Goal: Task Accomplishment & Management: Complete application form

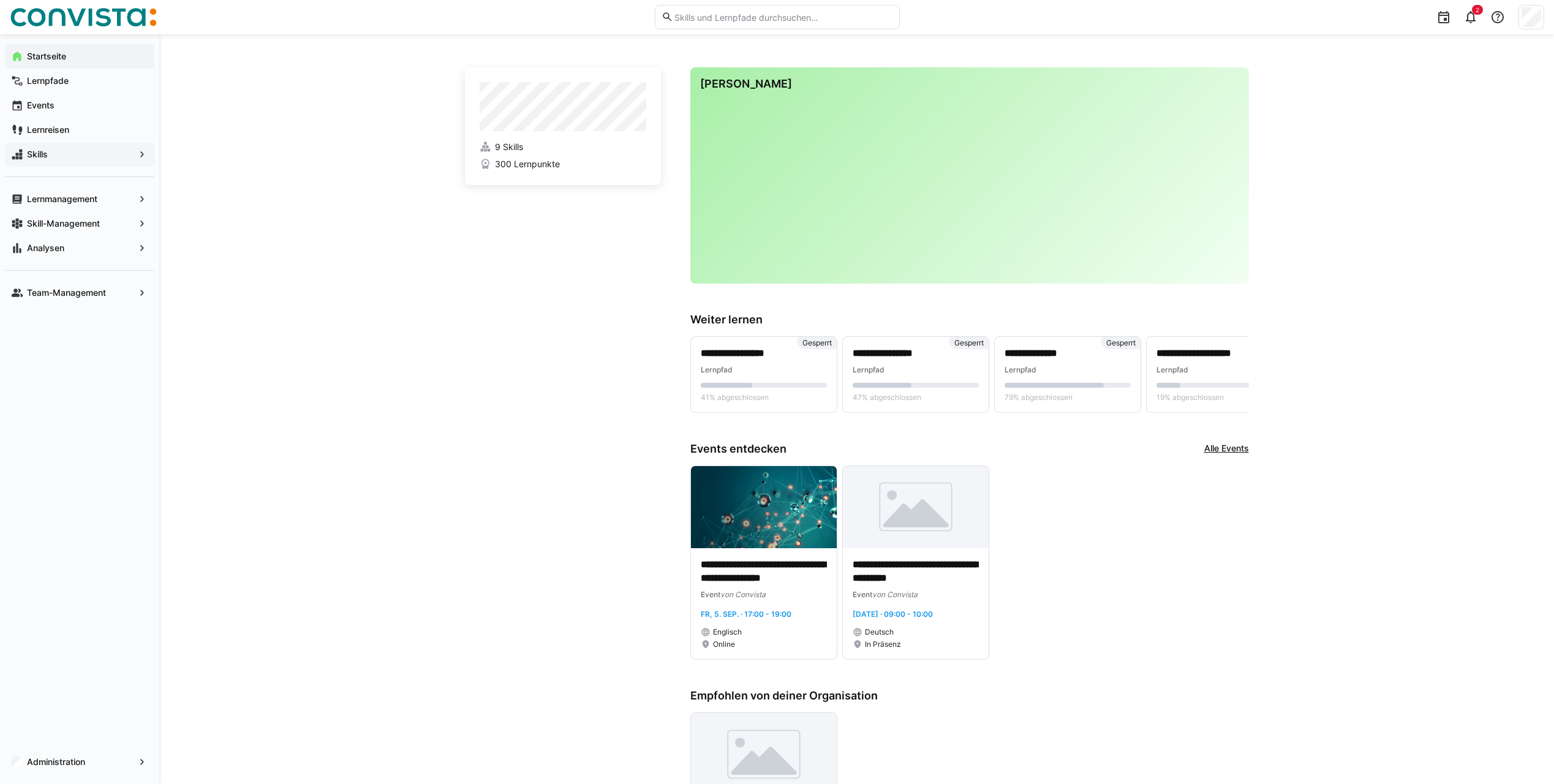
click at [89, 157] on span "Skills" at bounding box center [79, 154] width 109 height 12
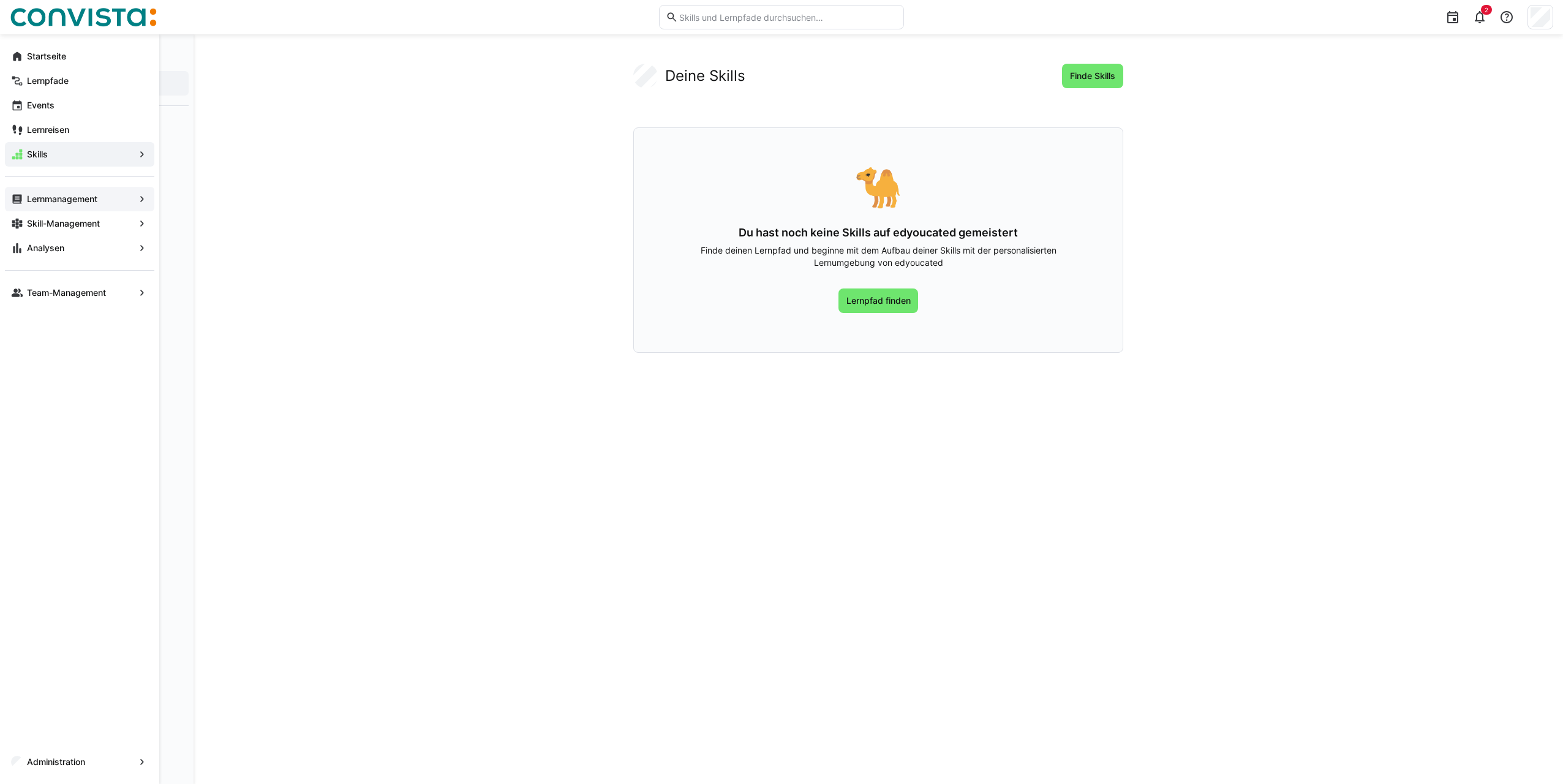
click at [21, 197] on eds-icon at bounding box center [17, 199] width 12 height 12
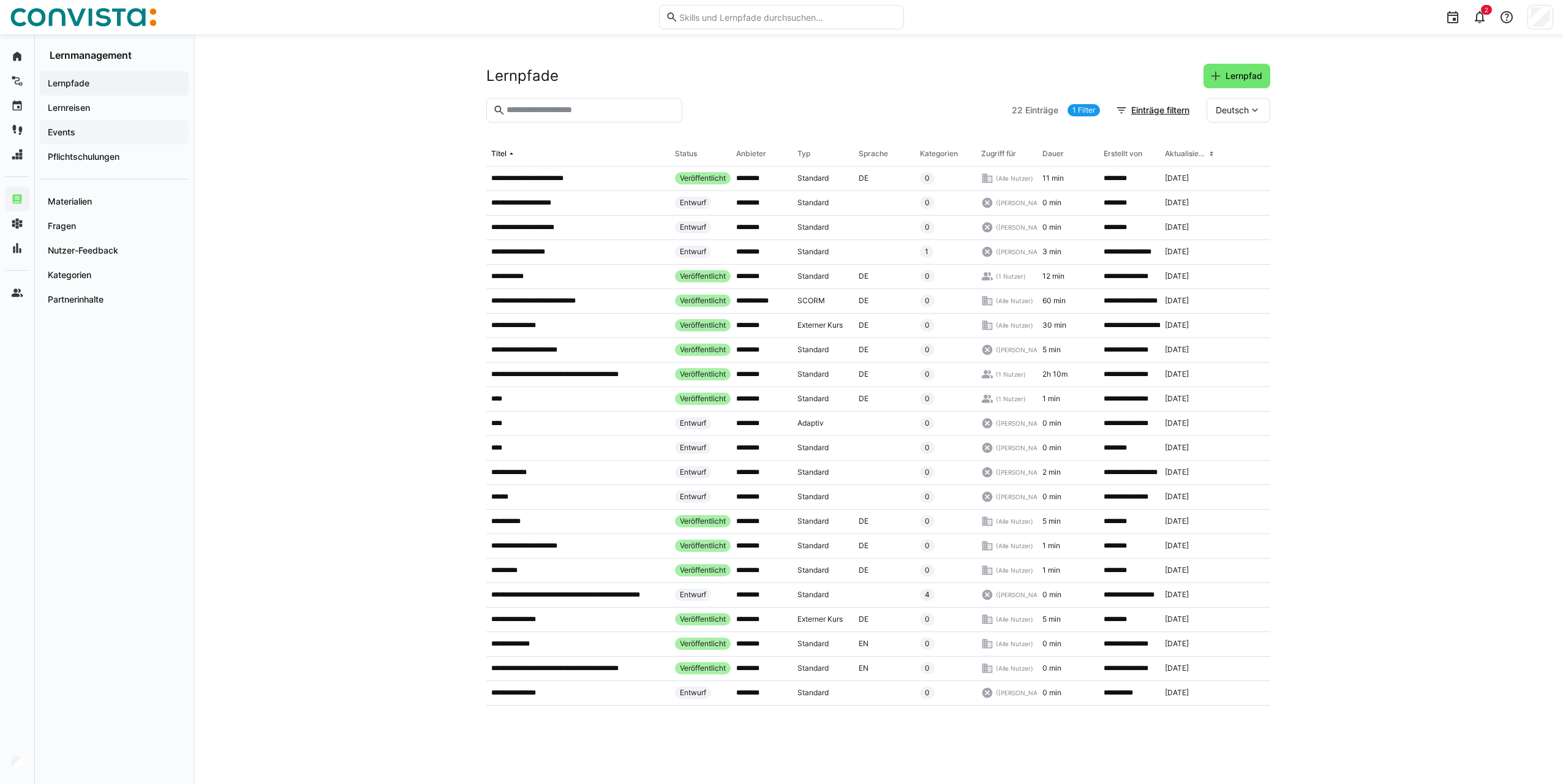
click at [80, 131] on span "Events" at bounding box center [114, 132] width 136 height 12
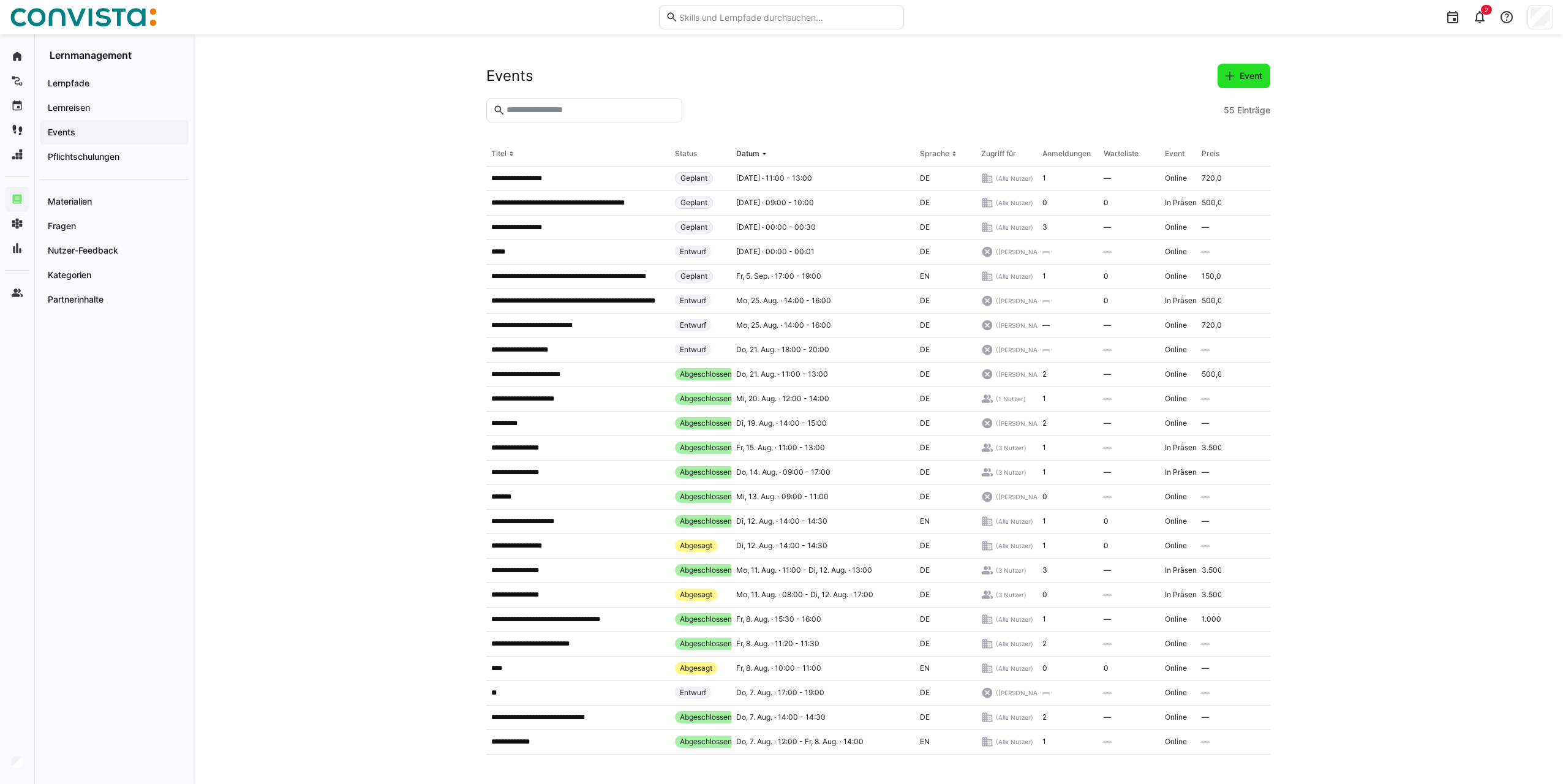
click at [1221, 81] on span "Event" at bounding box center [1244, 75] width 52 height 24
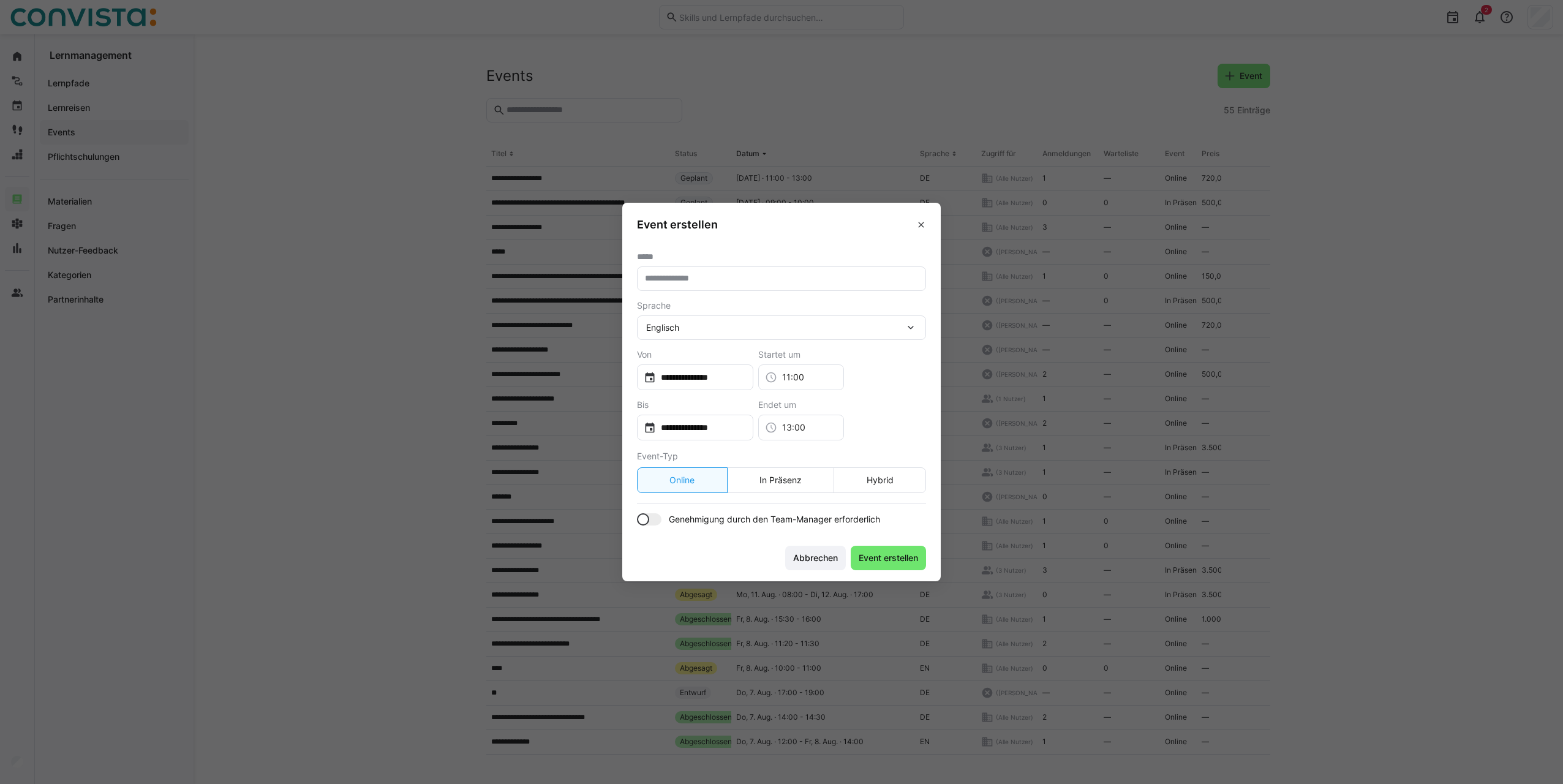
click at [693, 284] on eds-input at bounding box center [781, 278] width 289 height 24
type input "*"
type input "**********"
click at [682, 329] on div "Englisch" at bounding box center [775, 327] width 258 height 11
click at [681, 381] on div "Deutsch" at bounding box center [781, 385] width 269 height 12
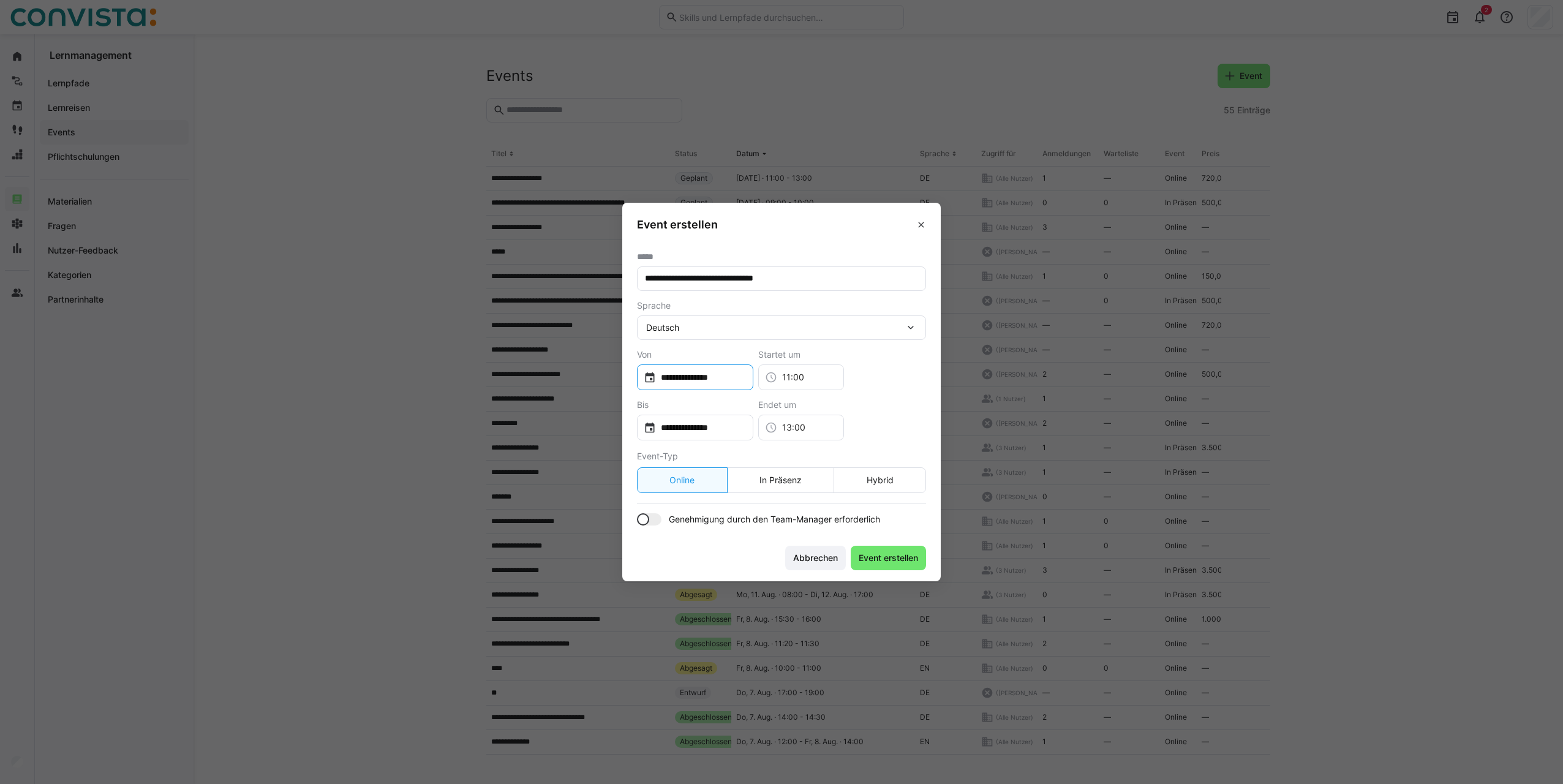
click at [686, 376] on input "**********" at bounding box center [701, 377] width 90 height 12
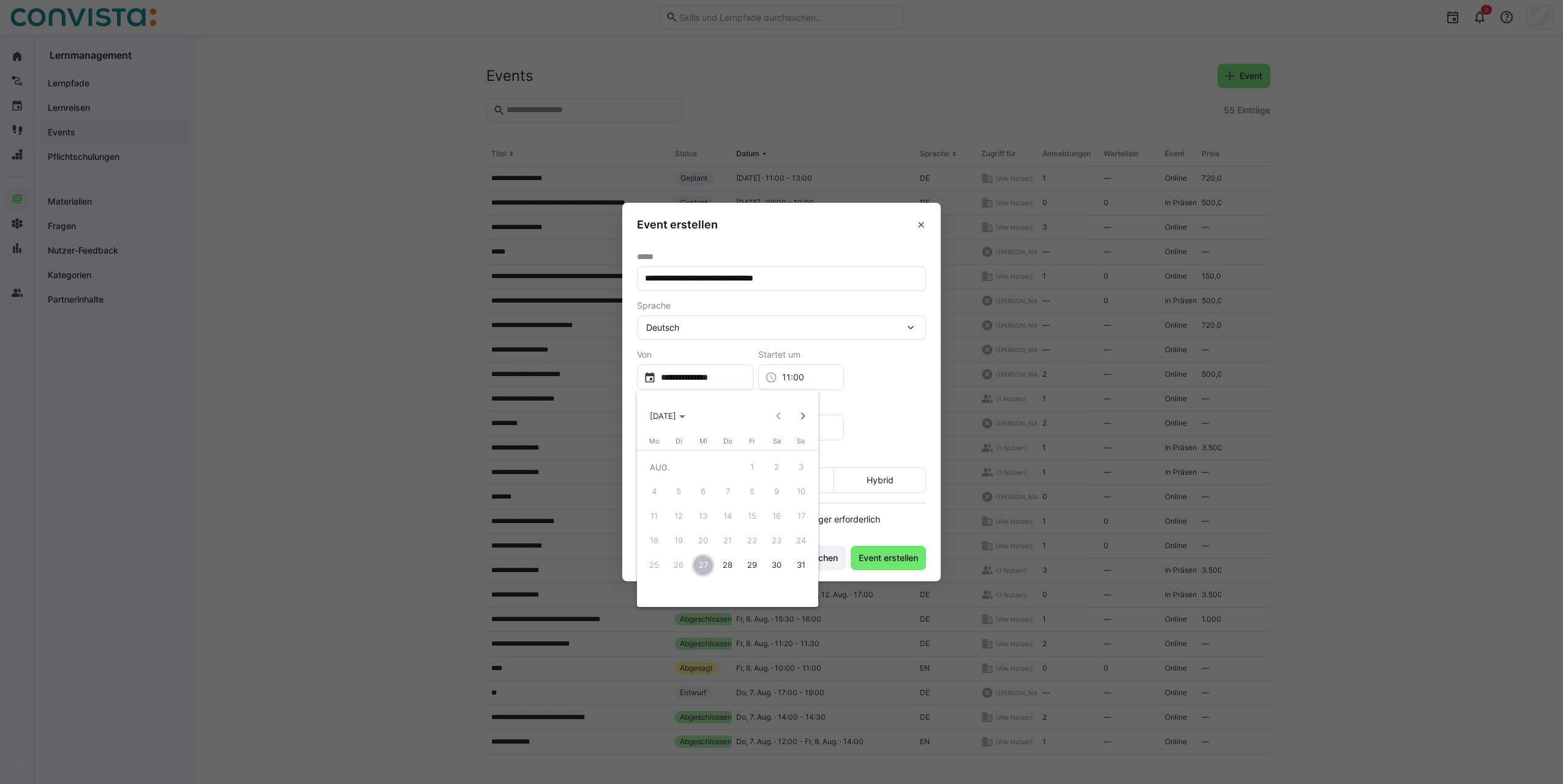
click at [699, 357] on div at bounding box center [782, 392] width 1563 height 784
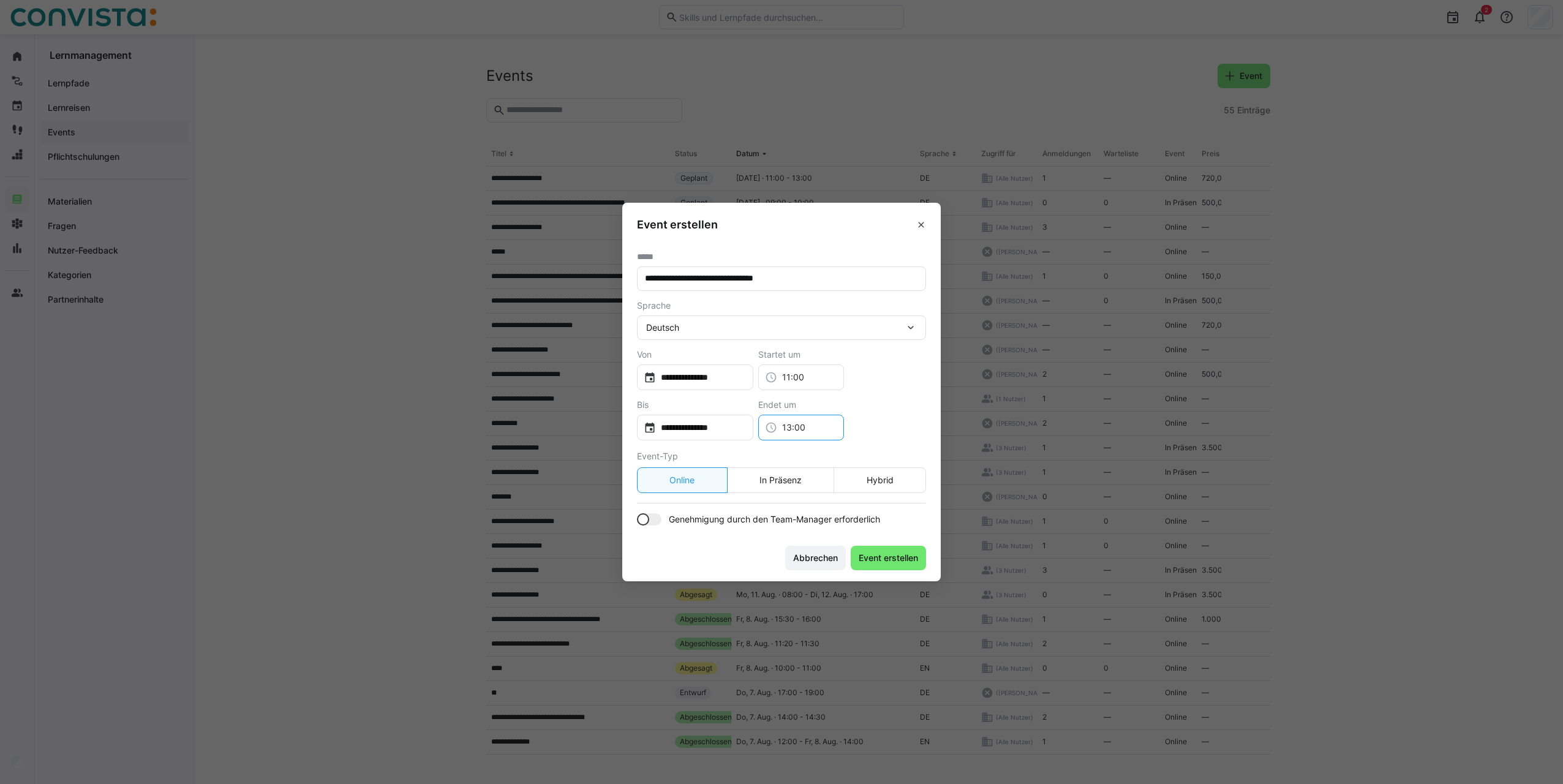
click at [814, 427] on input "13:00" at bounding box center [807, 427] width 60 height 12
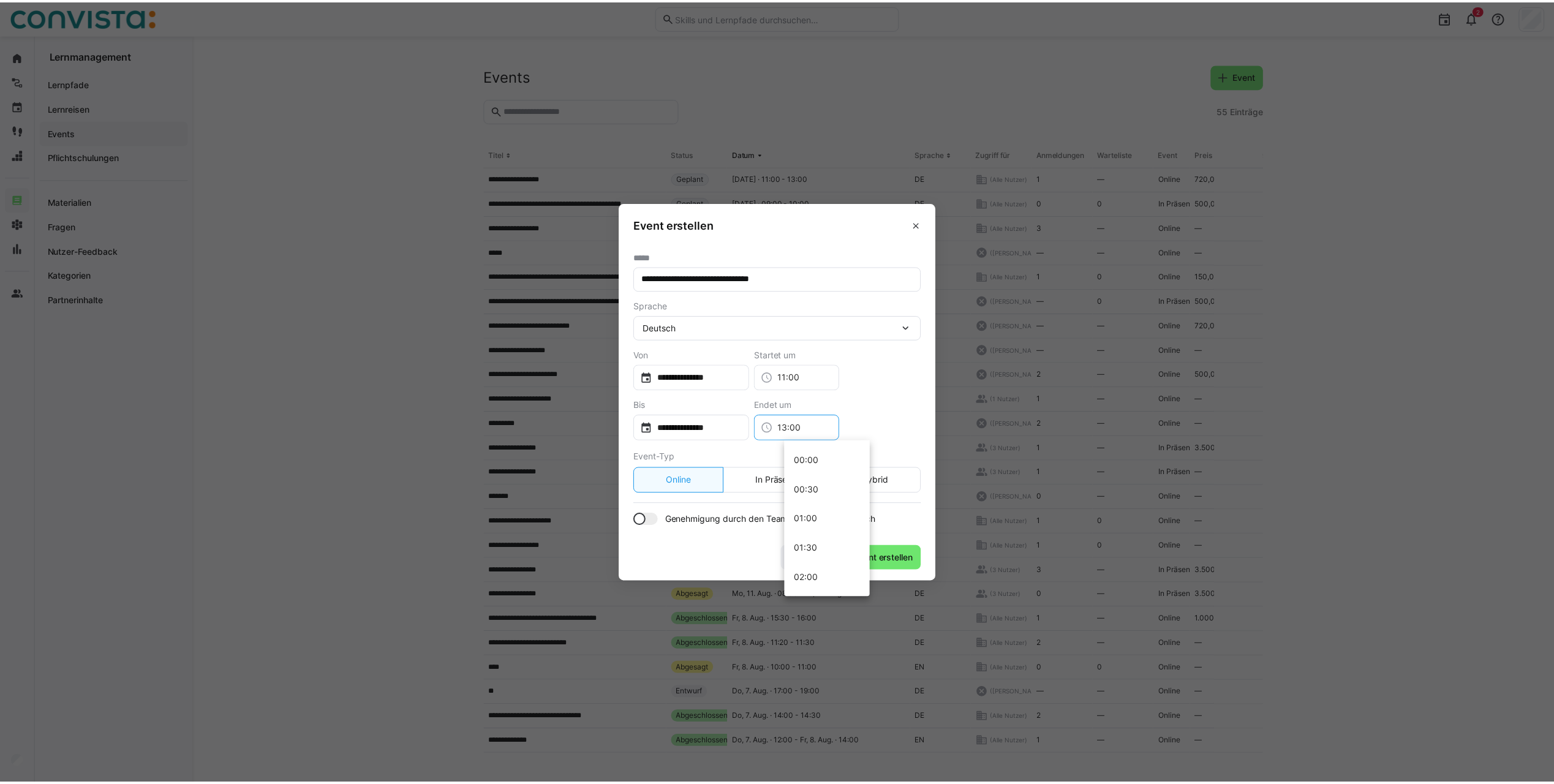
scroll to position [705, 0]
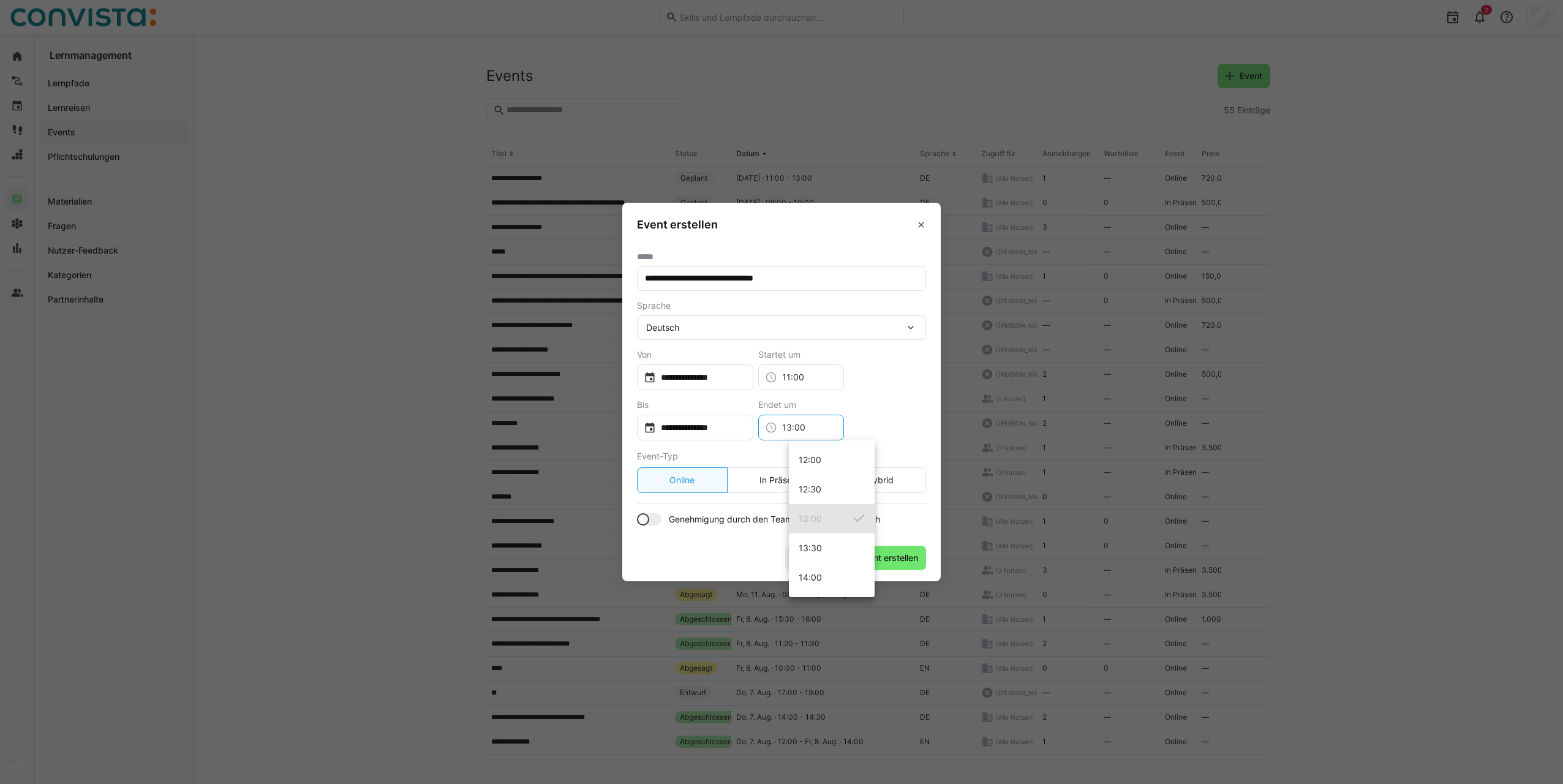
drag, startPoint x: 835, startPoint y: 429, endPoint x: 783, endPoint y: 428, distance: 52.0
click at [783, 428] on div "**********" at bounding box center [781, 420] width 289 height 41
type input "11:15"
click at [893, 456] on div "Event-Typ" at bounding box center [781, 456] width 289 height 12
click at [885, 562] on span "Event erstellen" at bounding box center [888, 558] width 63 height 12
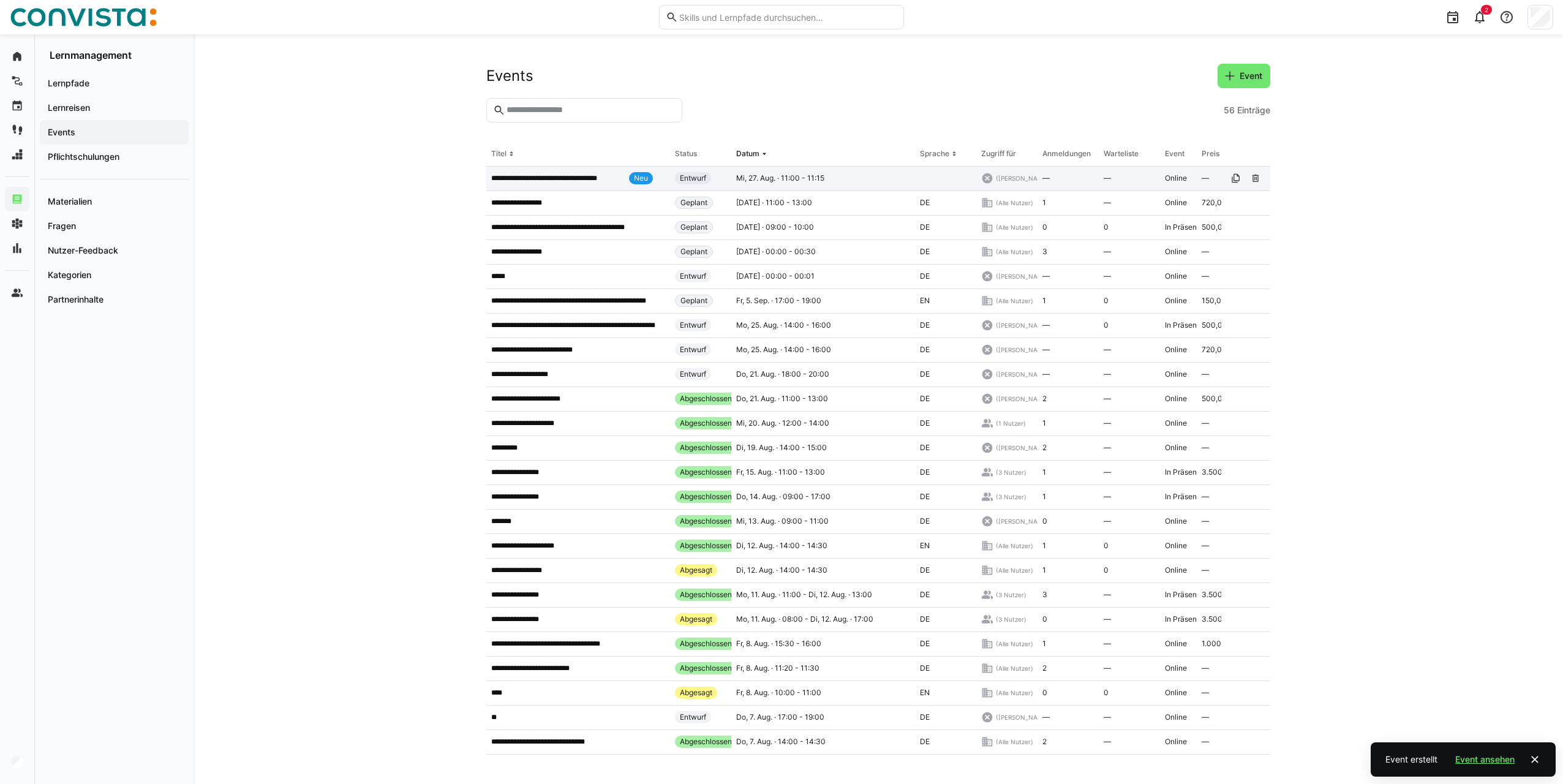
click at [561, 170] on div "**********" at bounding box center [578, 178] width 184 height 24
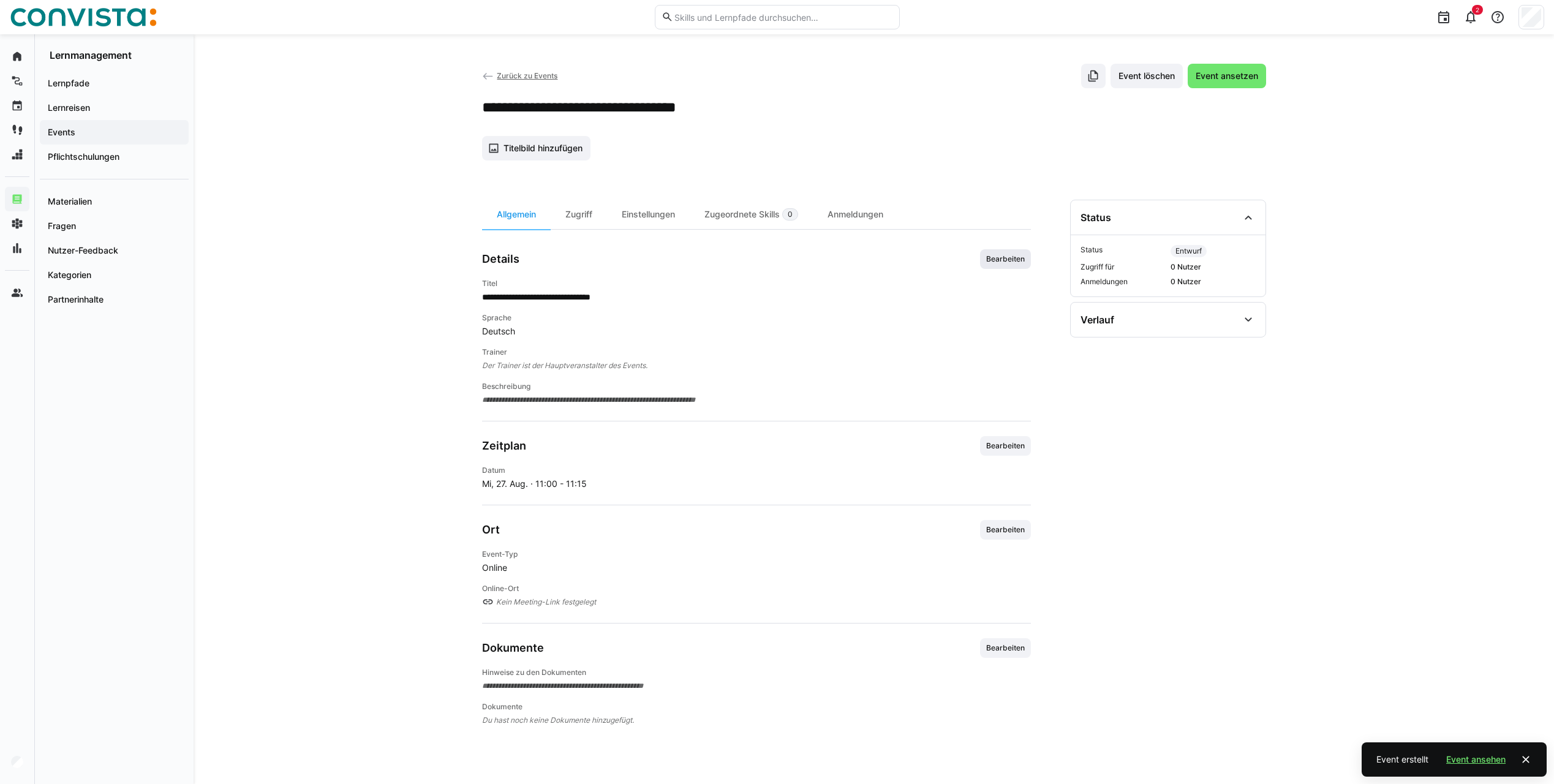
click at [1010, 264] on span "Bearbeiten" at bounding box center [1005, 259] width 51 height 20
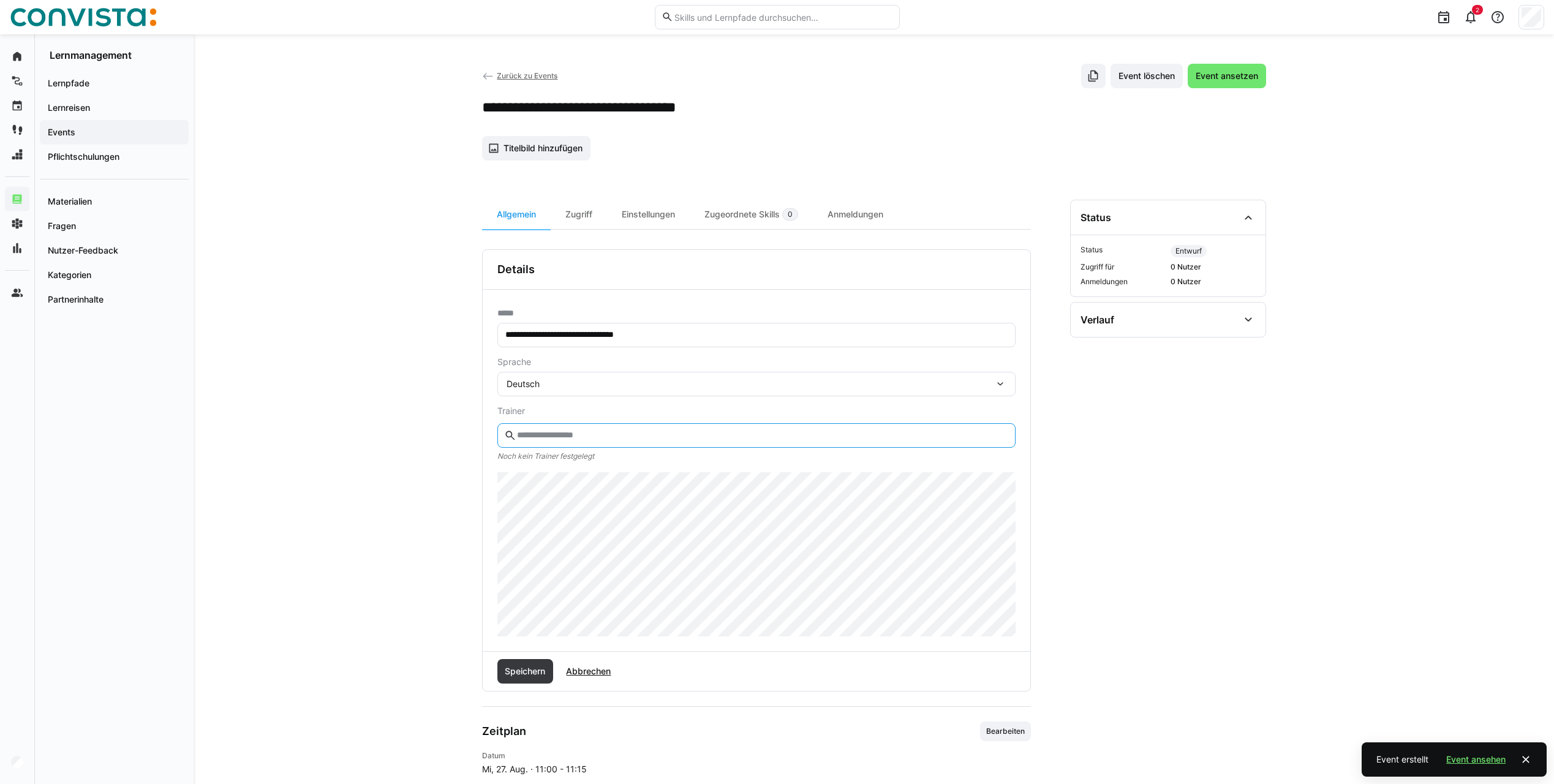
click at [551, 440] on input "text" at bounding box center [761, 435] width 492 height 11
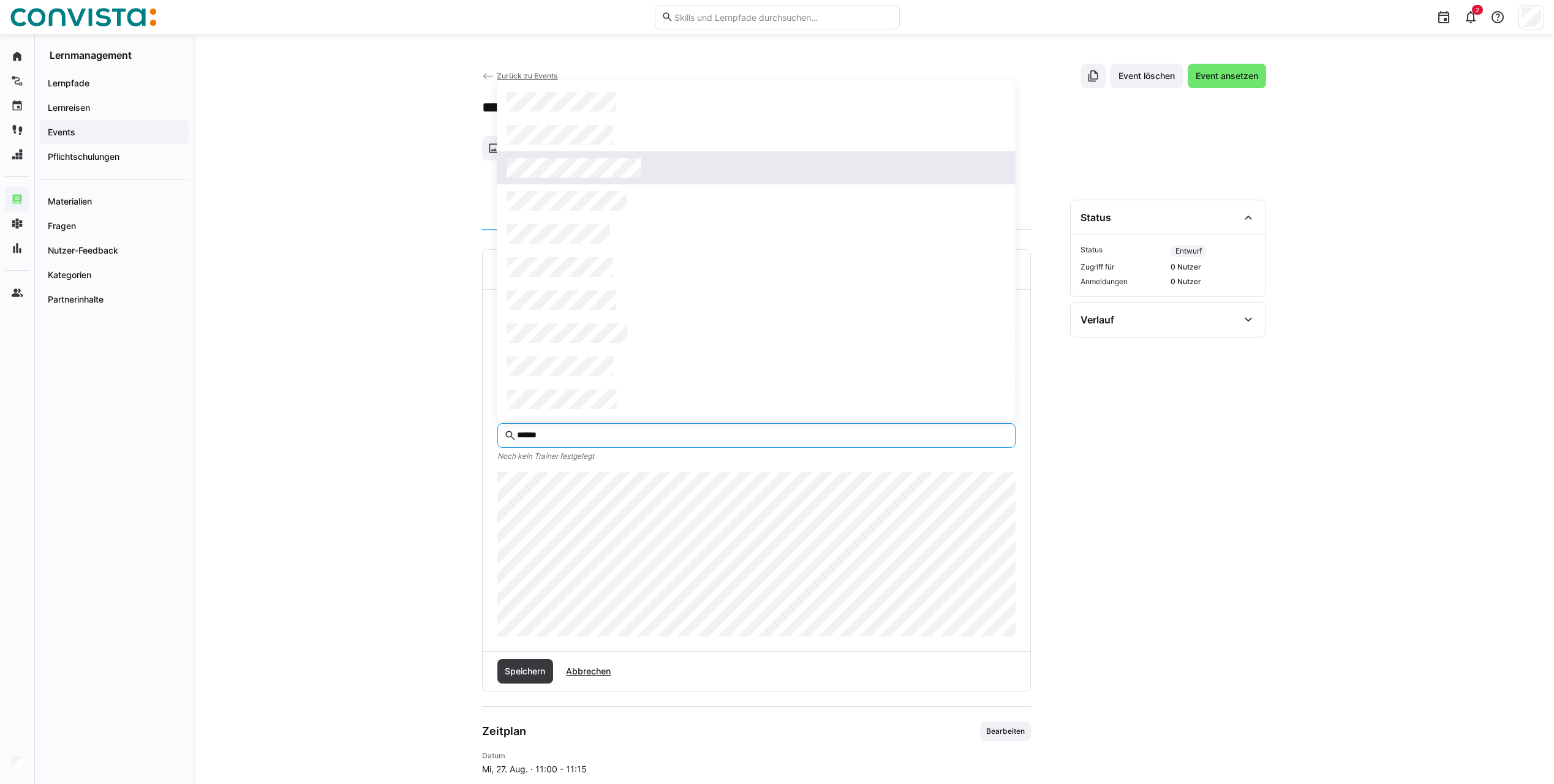
type input "******"
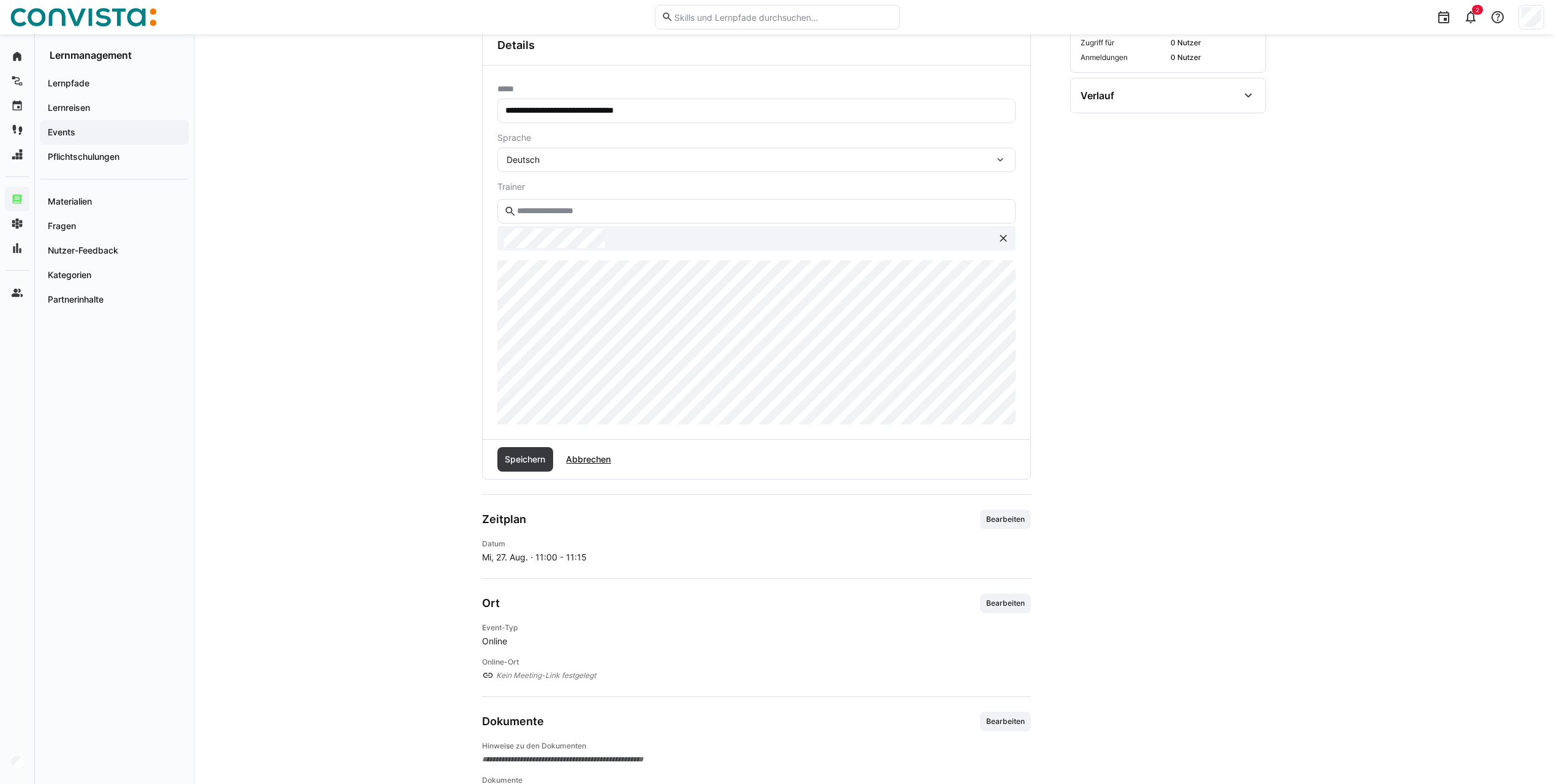
scroll to position [269, 0]
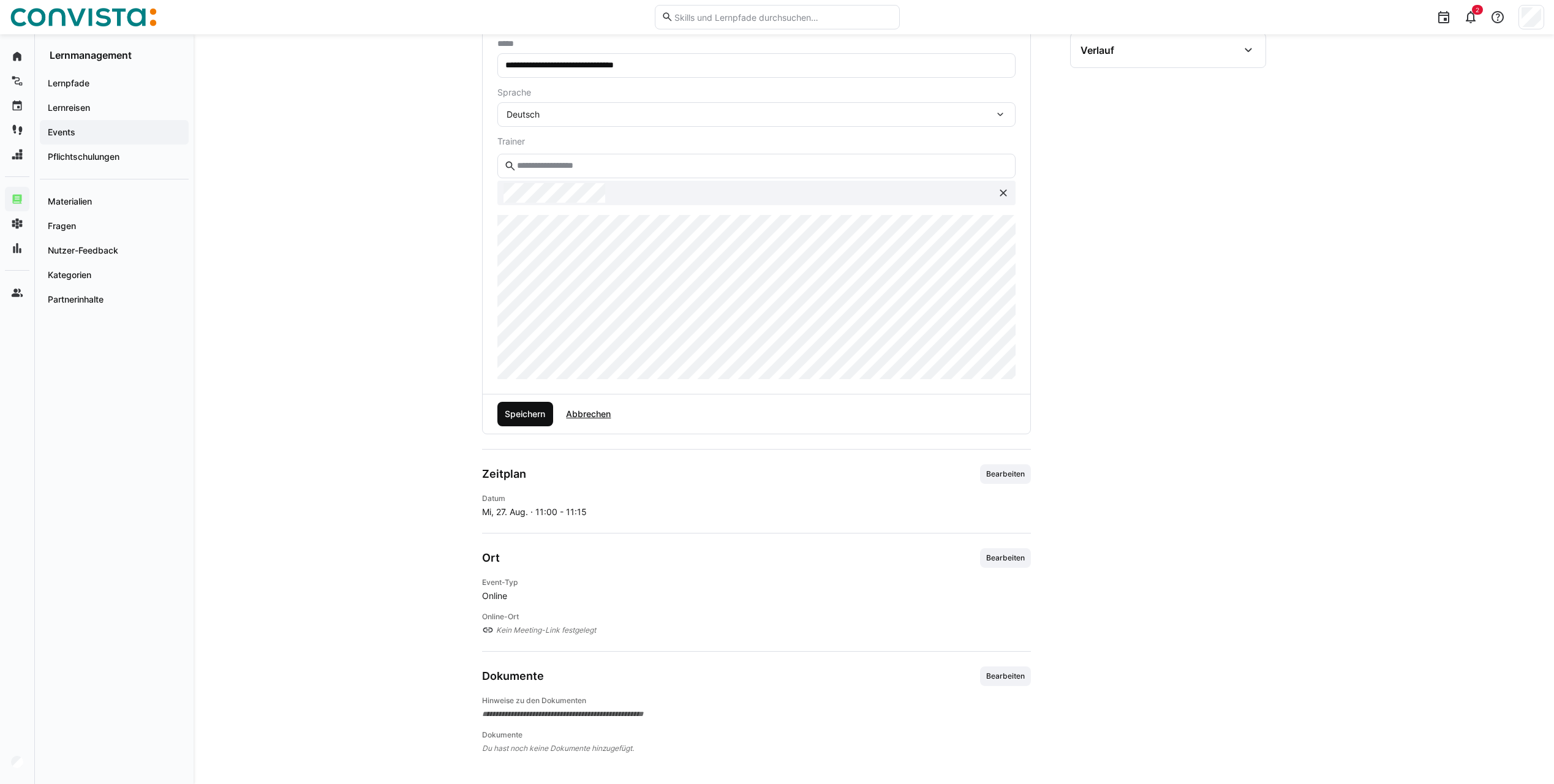
click at [534, 416] on span "Speichern" at bounding box center [525, 414] width 44 height 12
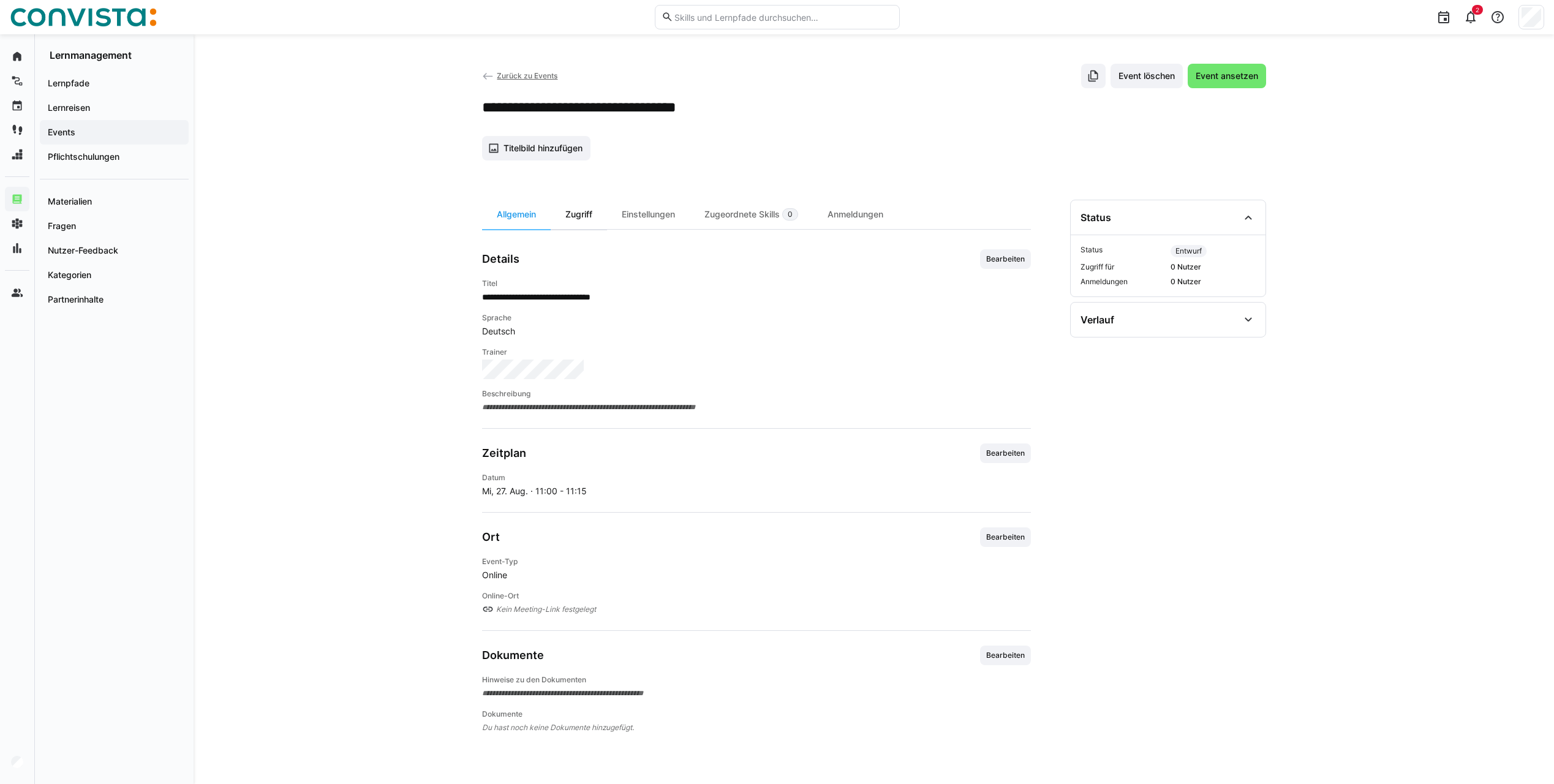
click at [578, 226] on div "Zugriff" at bounding box center [579, 214] width 56 height 29
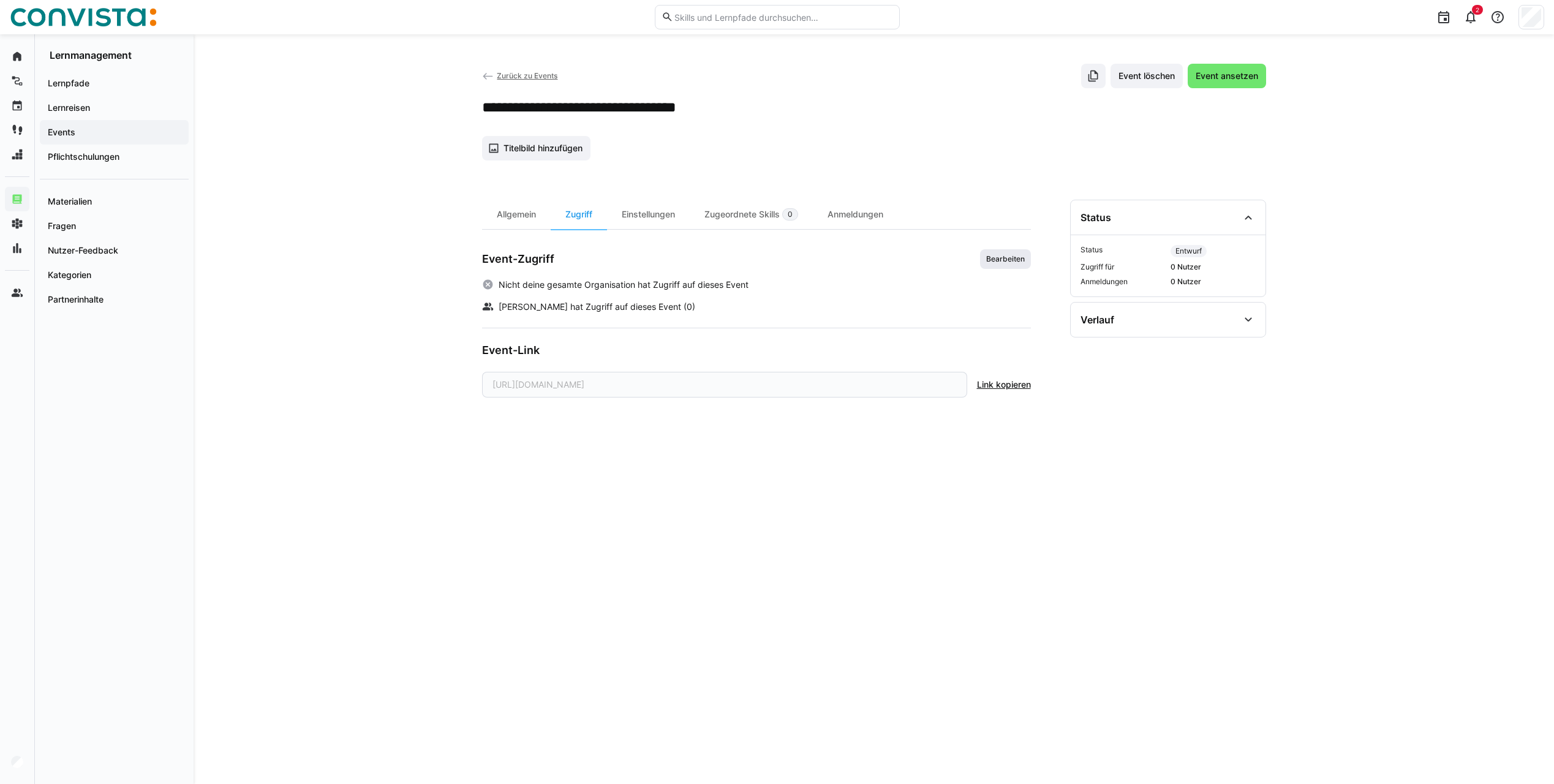
click at [1021, 266] on span "Bearbeiten" at bounding box center [1005, 259] width 51 height 20
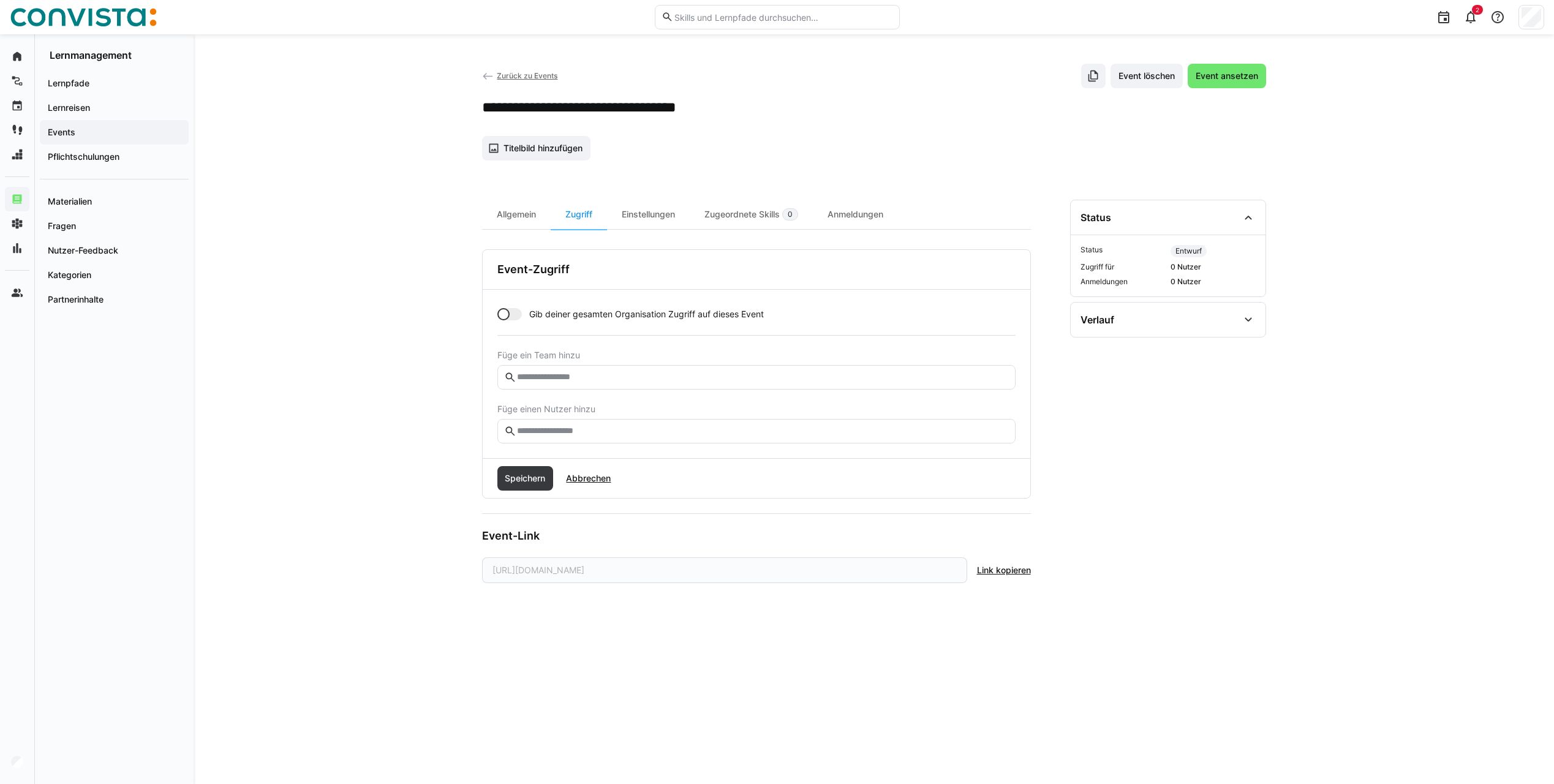
click at [511, 310] on div at bounding box center [509, 314] width 24 height 12
click at [523, 473] on span "Speichern" at bounding box center [525, 478] width 44 height 12
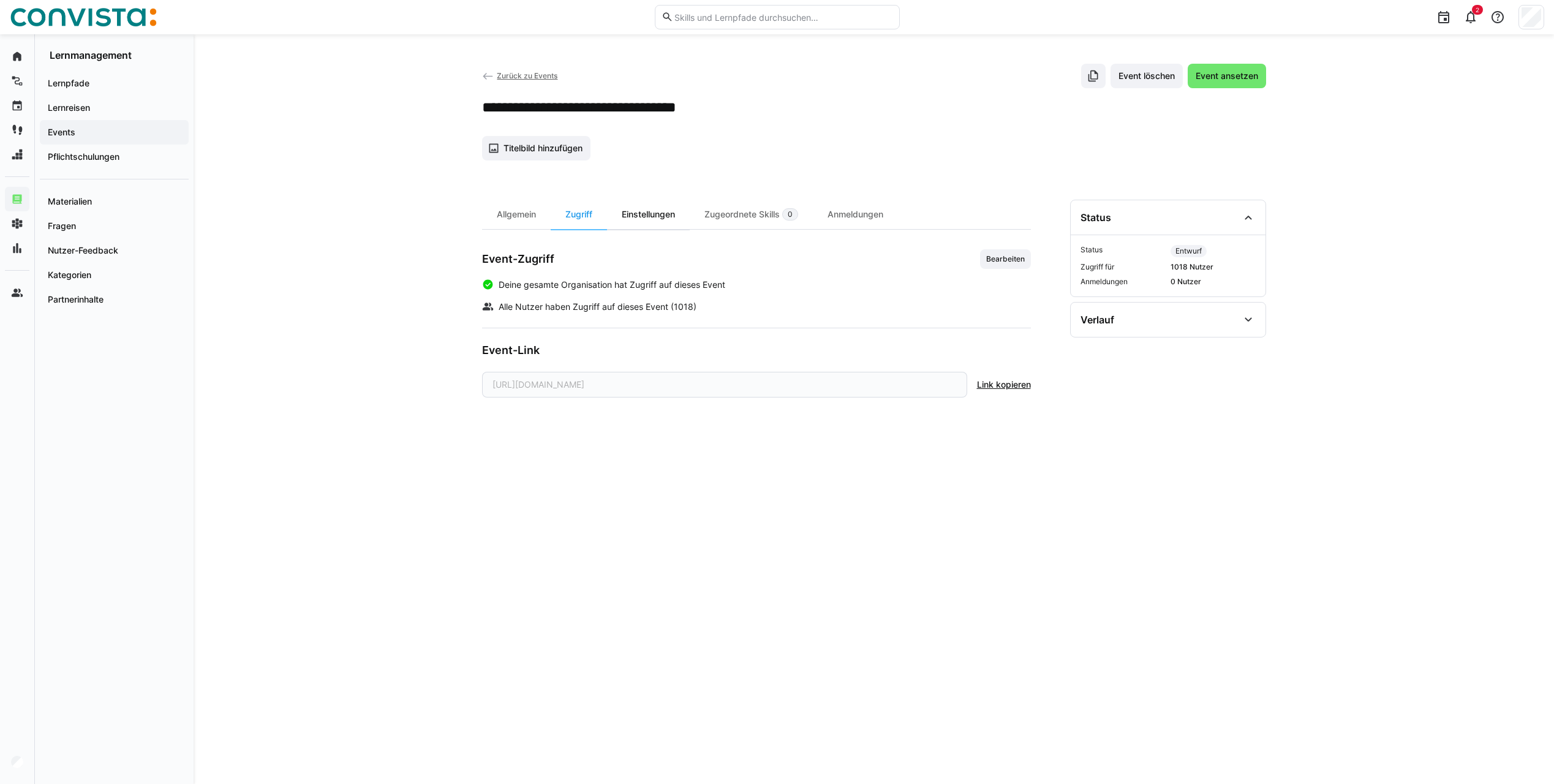
click at [659, 222] on div "Einstellungen" at bounding box center [648, 214] width 83 height 29
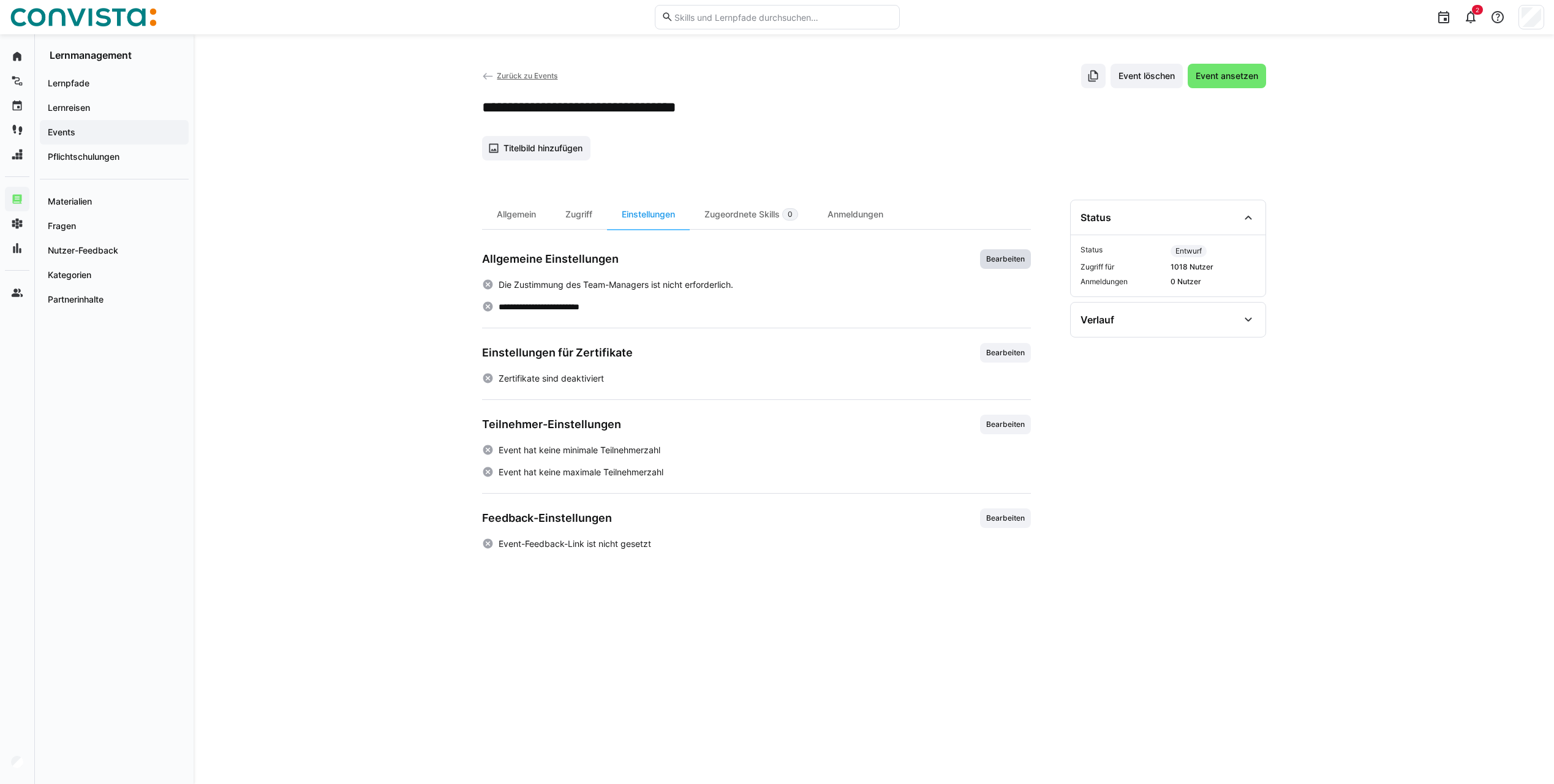
click at [991, 256] on span "Bearbeiten" at bounding box center [1005, 259] width 41 height 10
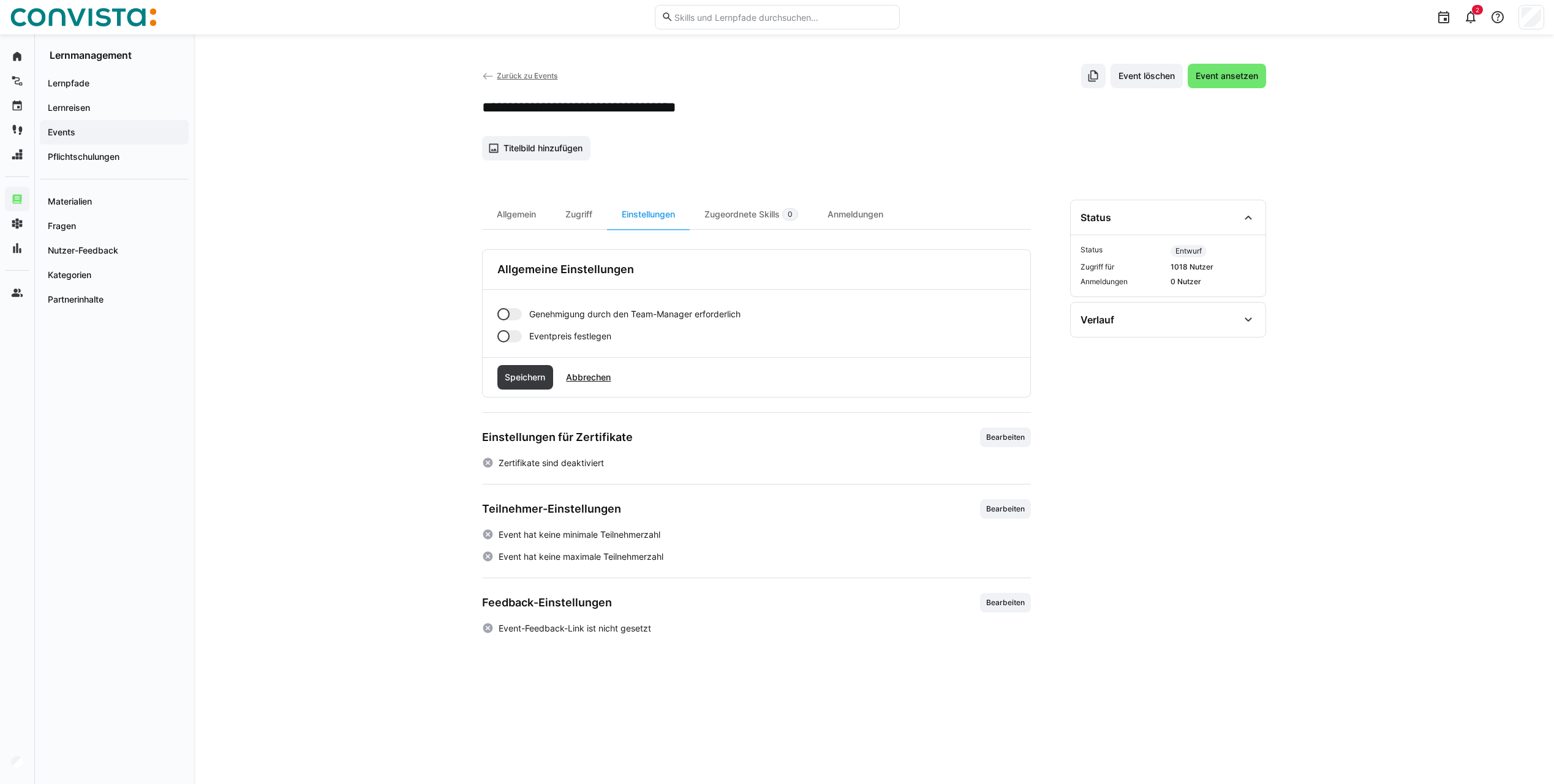
click at [522, 313] on app-toggle "Genehmigung durch den Team-Manager erforderlich" at bounding box center [756, 314] width 518 height 12
click at [513, 332] on div at bounding box center [509, 336] width 24 height 12
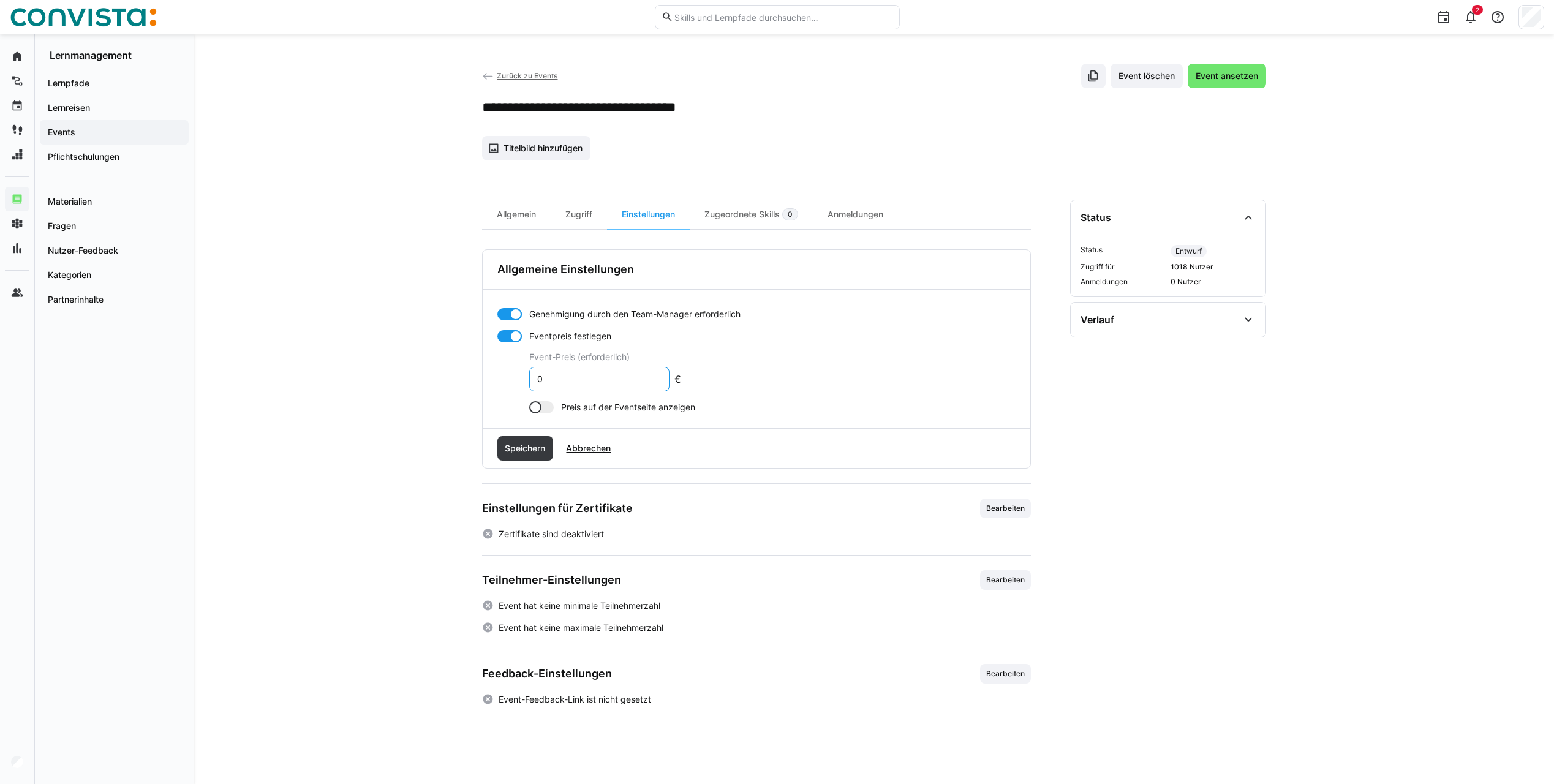
click at [561, 380] on input "0" at bounding box center [599, 379] width 127 height 11
type input "10"
click at [524, 452] on span "Speichern" at bounding box center [525, 448] width 44 height 12
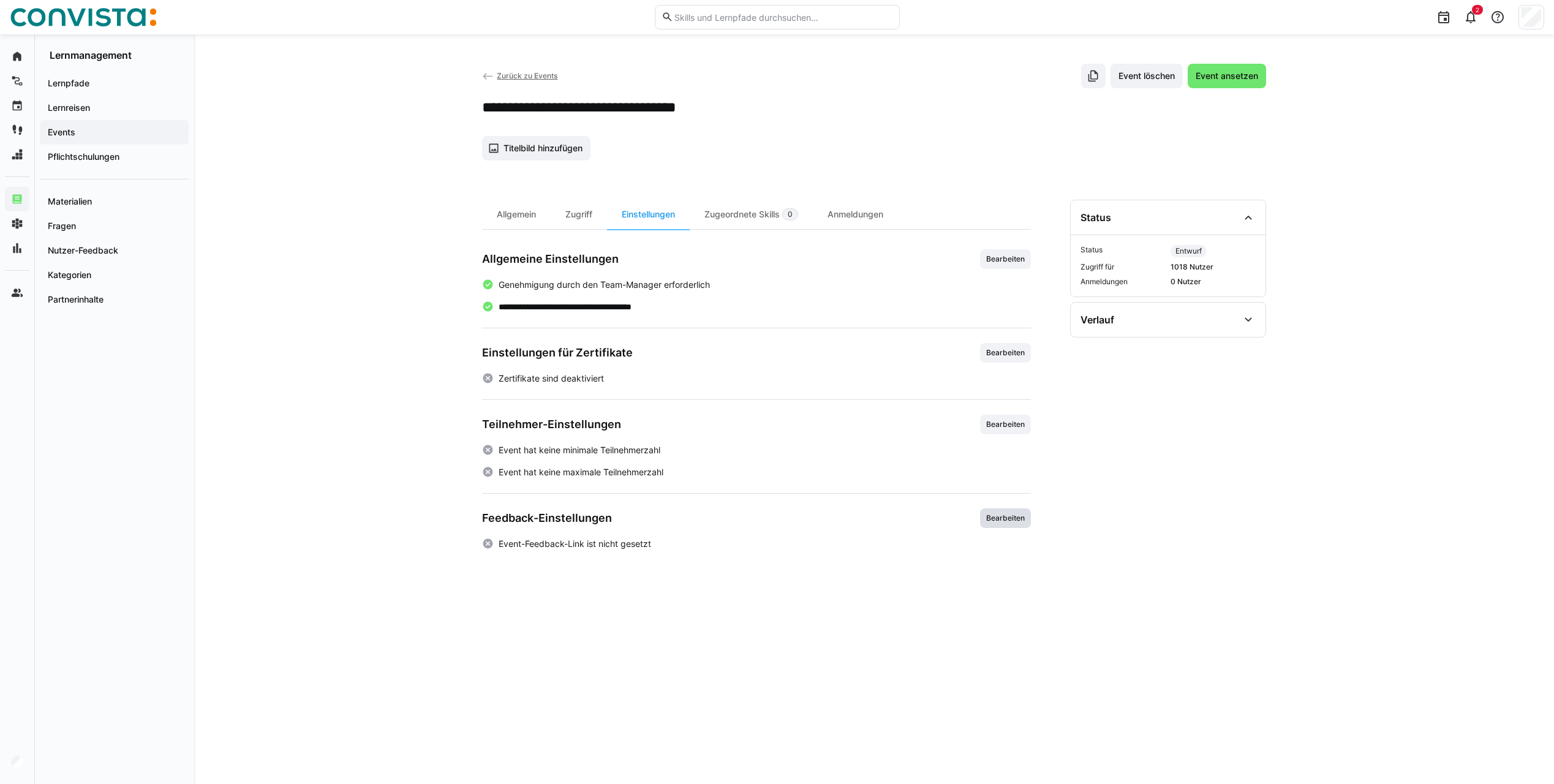
click at [1022, 520] on span "Bearbeiten" at bounding box center [1005, 518] width 41 height 10
click at [517, 571] on div at bounding box center [509, 573] width 24 height 12
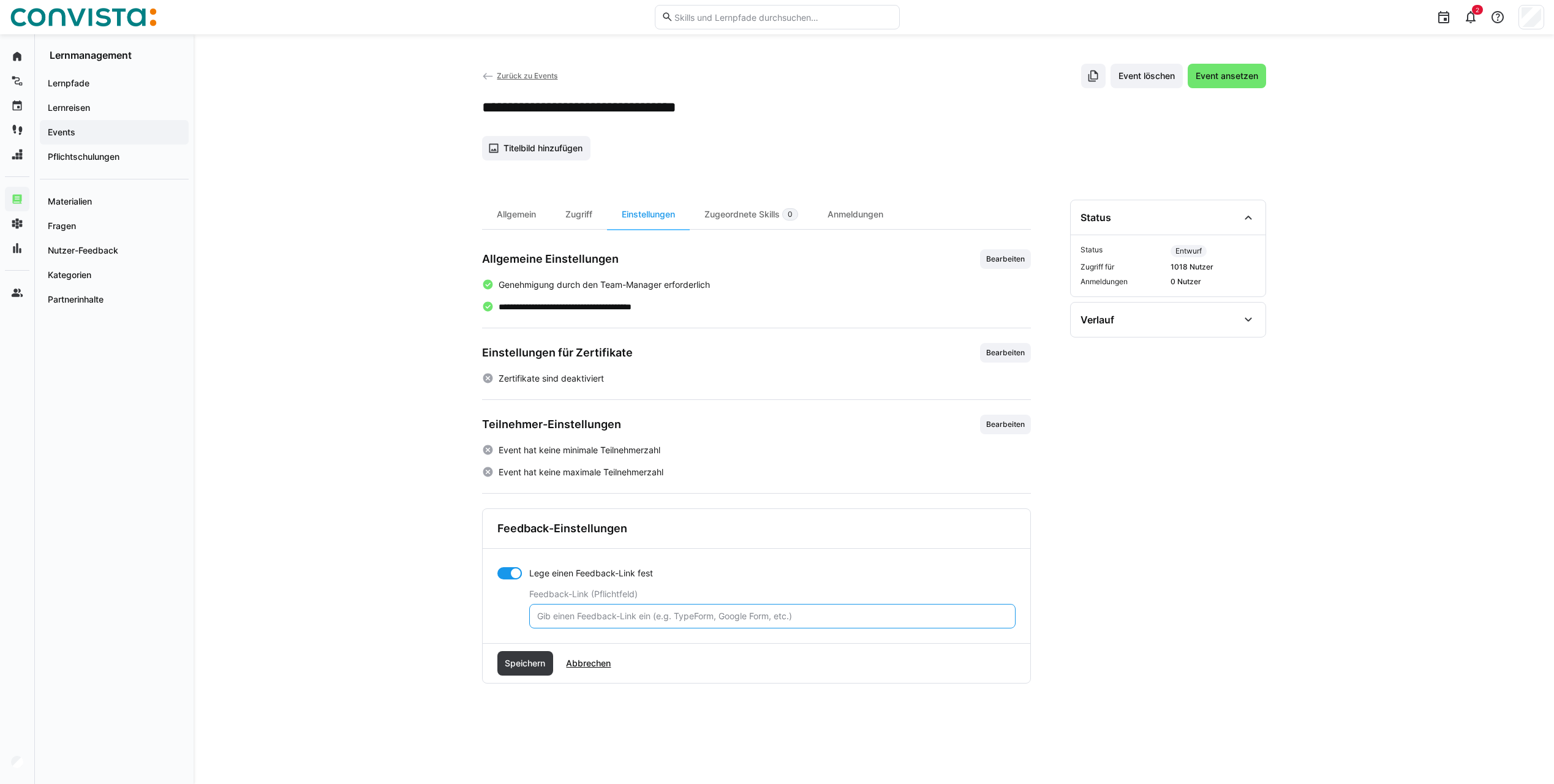
click at [574, 619] on input "text" at bounding box center [772, 616] width 473 height 11
paste input "https://forms.office.com/Pages/ResponsePage.aspx?id=LmoNL2kUq0aRaOQx3VIyh2UV-PU…"
type input "https://forms.office.com/Pages/ResponsePage.aspx?id=LmoNL2kUq0aRaOQx3VIyh2UV-PU…"
click at [525, 662] on span "Speichern" at bounding box center [525, 663] width 44 height 12
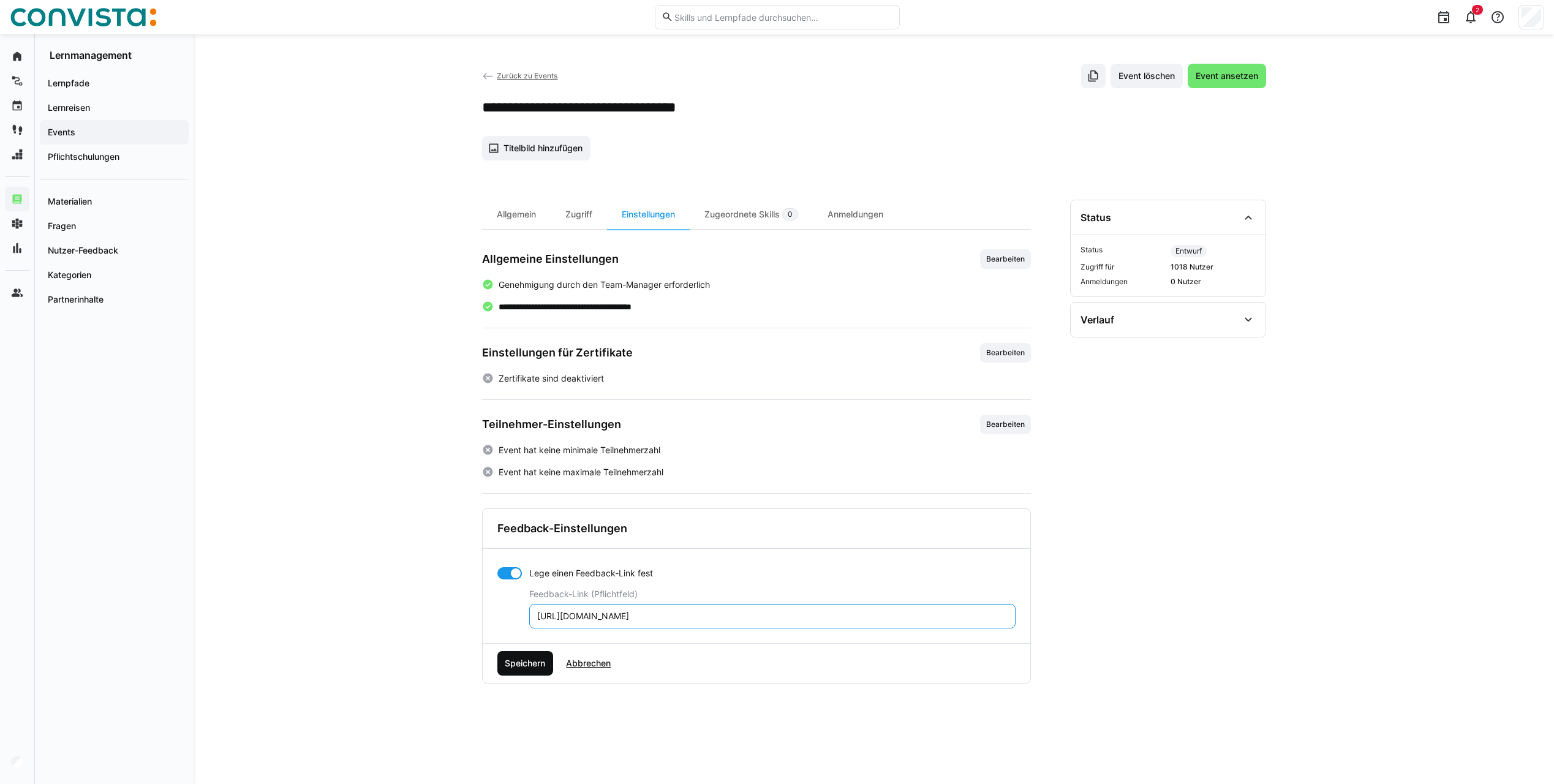
scroll to position [0, 0]
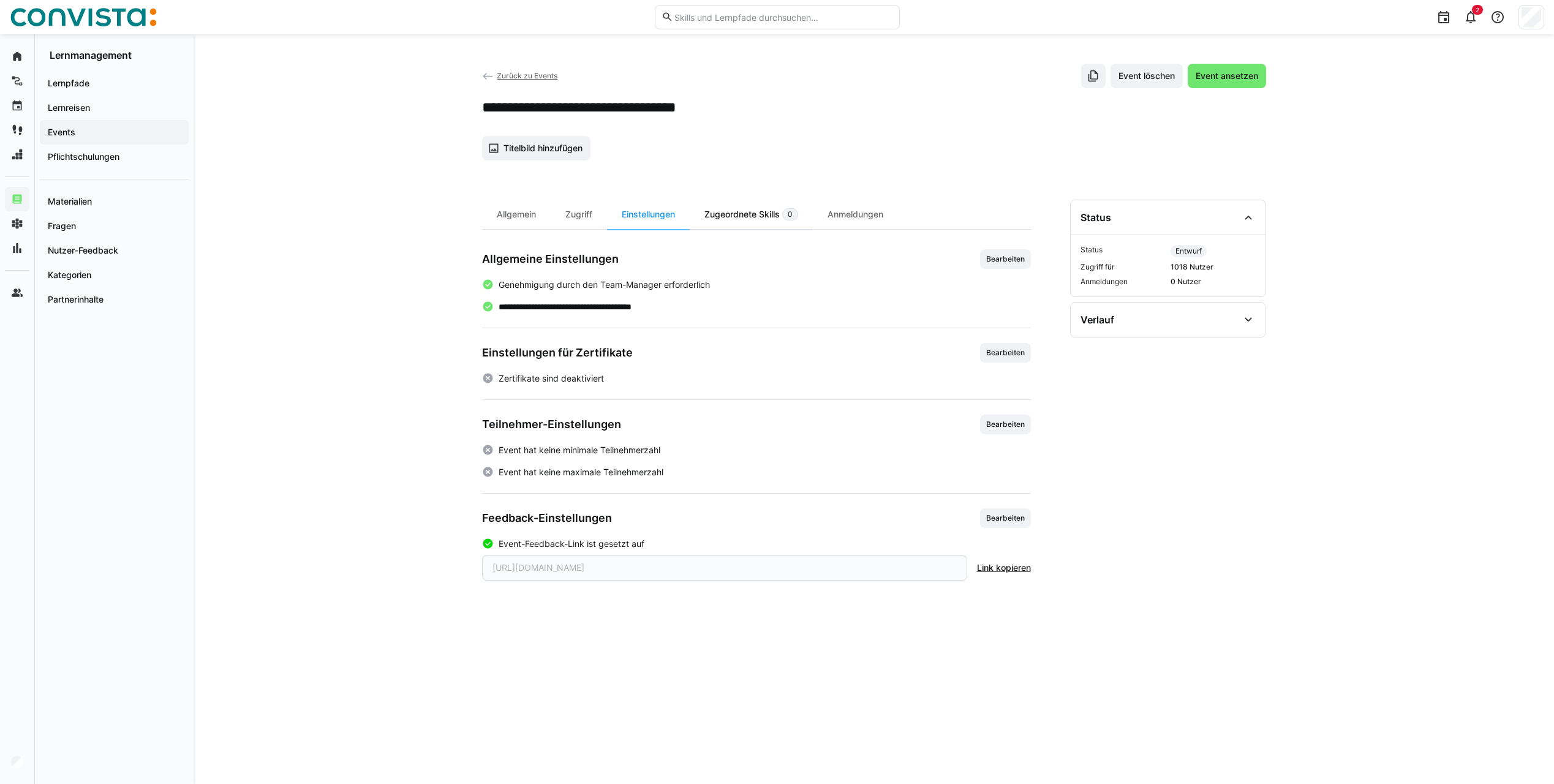
click at [761, 215] on div "Zugeordnete Skills 0" at bounding box center [751, 214] width 123 height 29
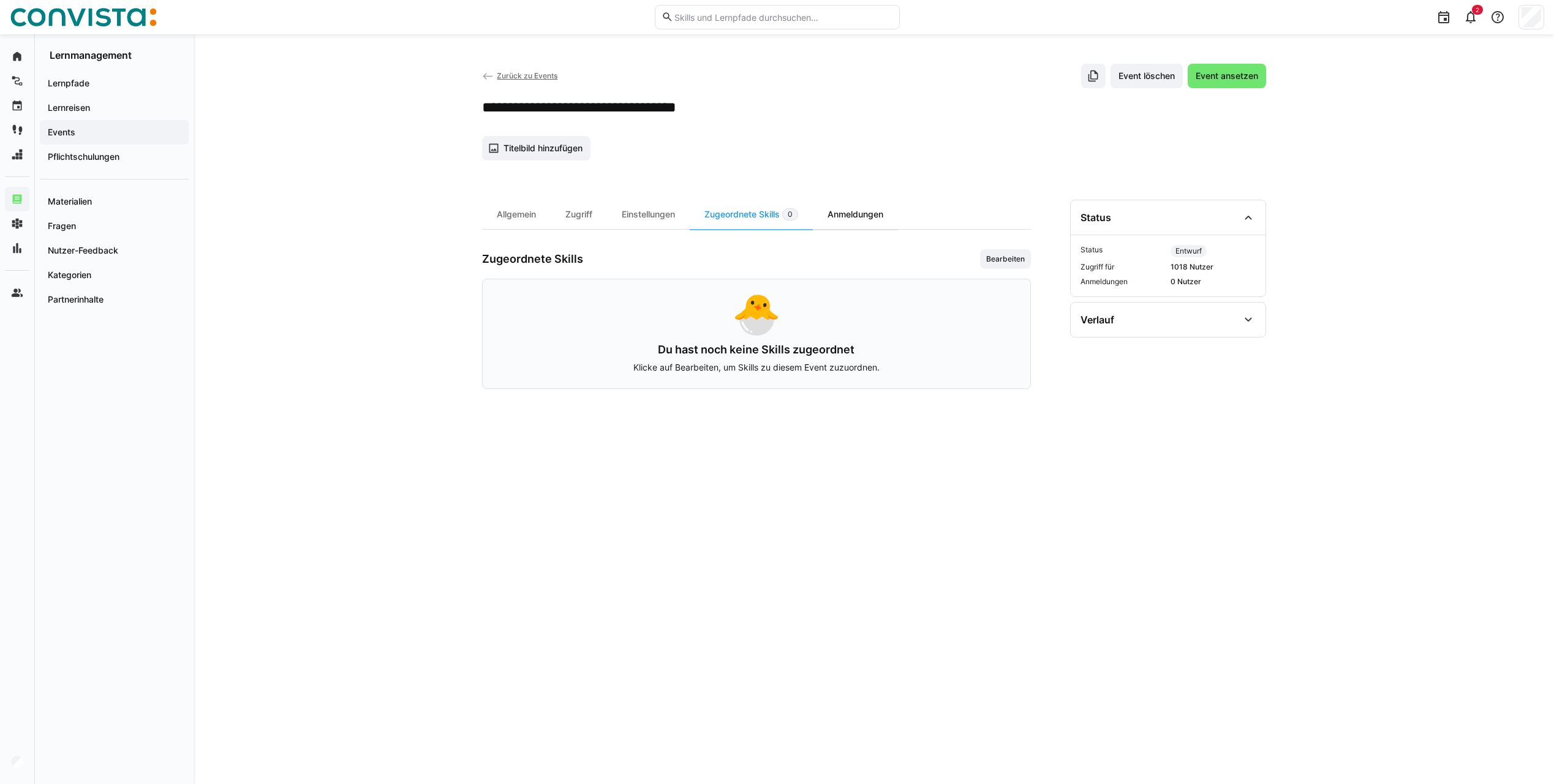
click at [835, 218] on div "Anmeldungen" at bounding box center [855, 214] width 85 height 29
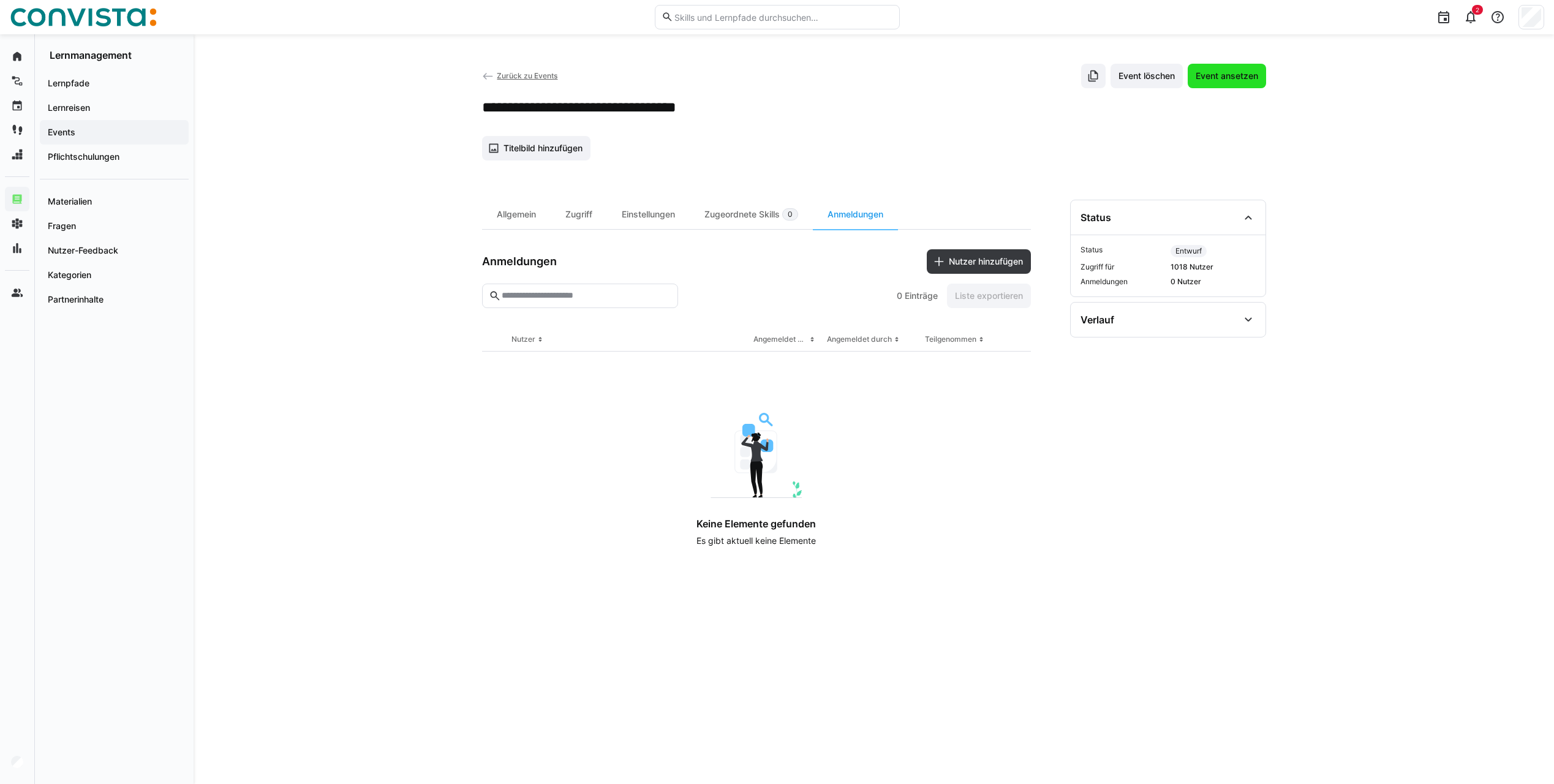
click at [1238, 71] on span "Event ansetzen" at bounding box center [1226, 75] width 66 height 12
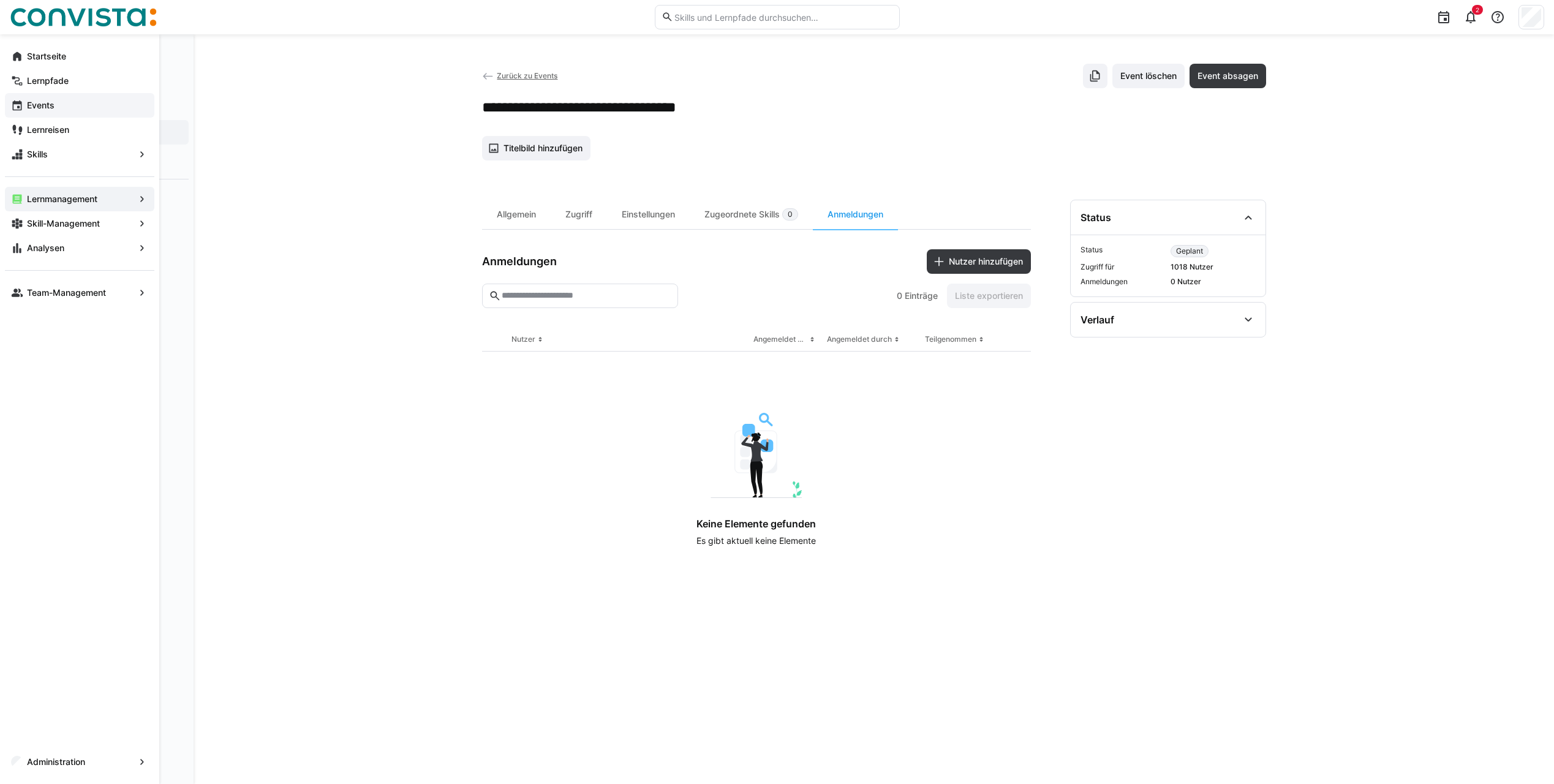
click at [41, 111] on div "Events" at bounding box center [79, 105] width 149 height 24
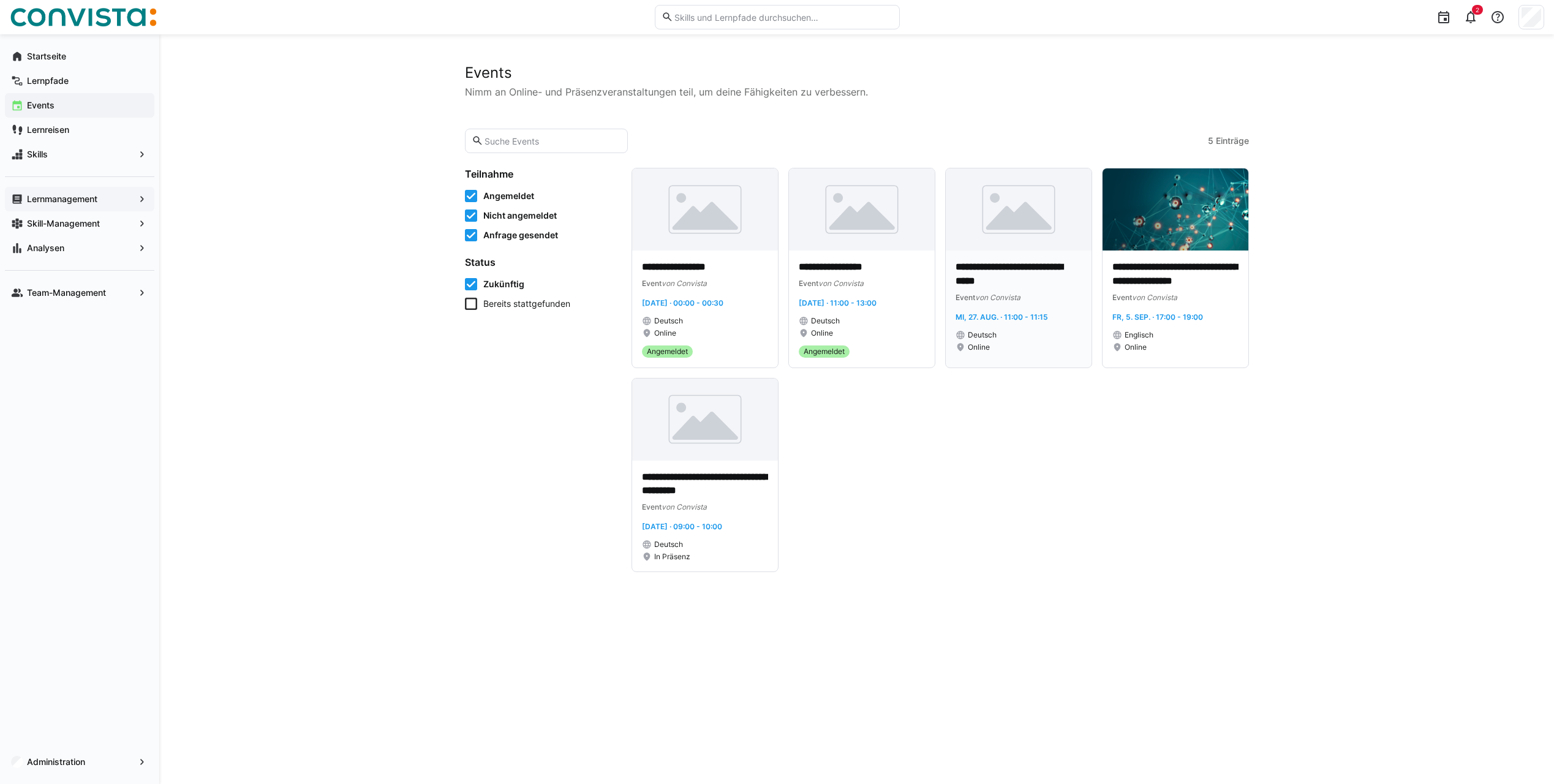
click at [1052, 231] on img at bounding box center [1018, 209] width 146 height 82
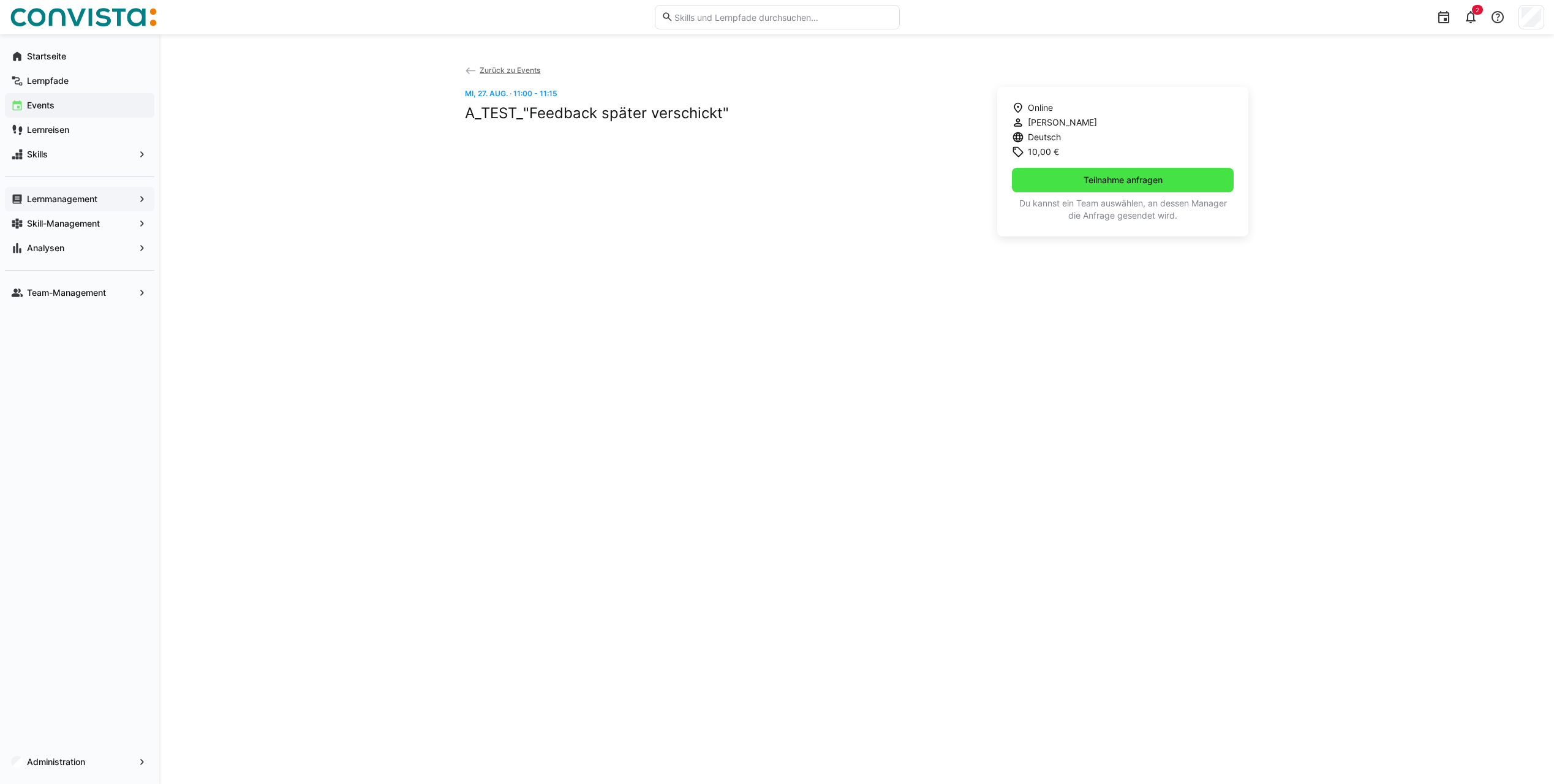
click at [1090, 184] on span "Teilnahme anfragen" at bounding box center [1123, 180] width 83 height 12
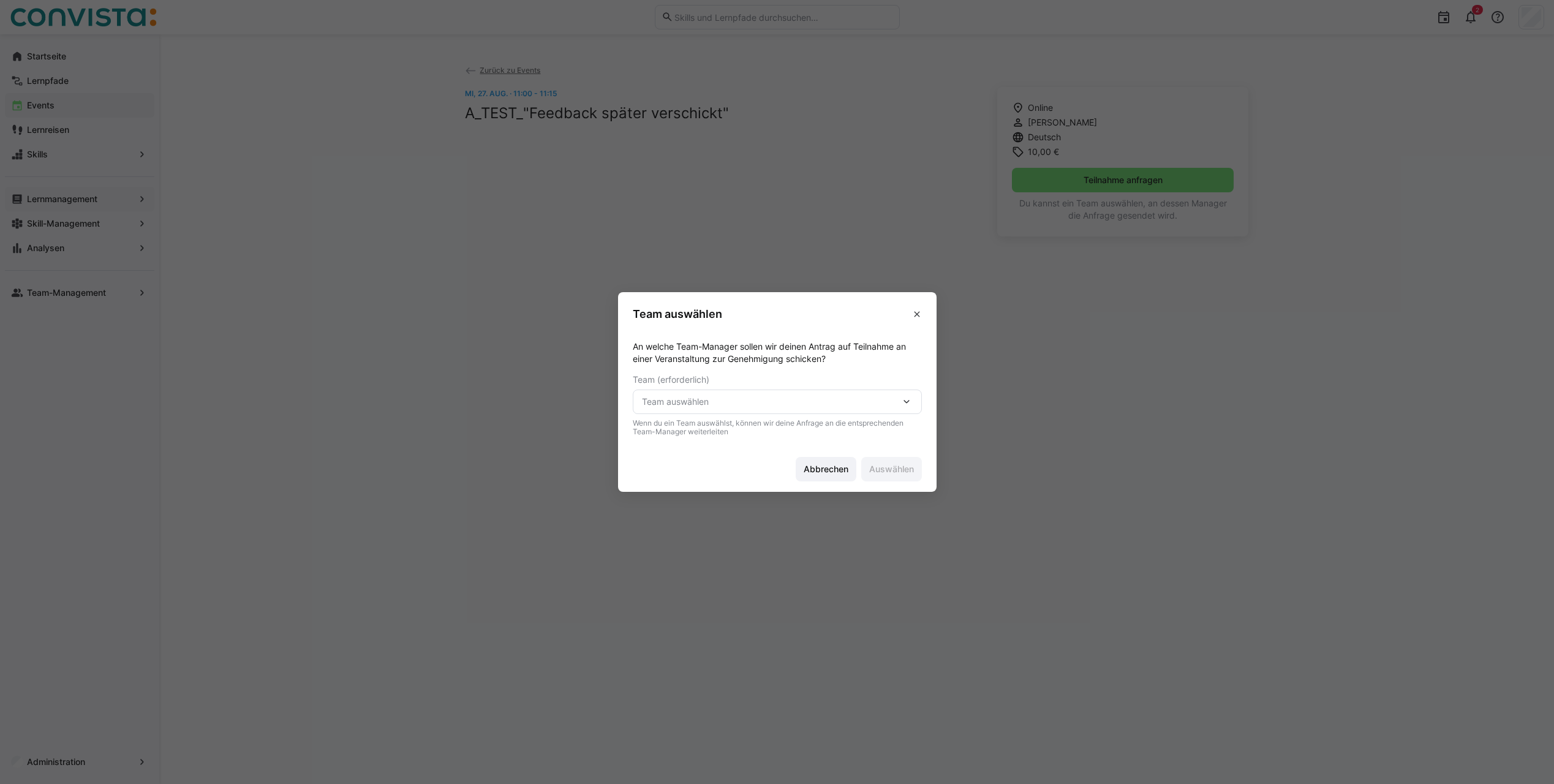
click at [760, 404] on span "Team auswählen" at bounding box center [771, 401] width 258 height 12
click at [721, 462] on div "A TEST Simone" at bounding box center [781, 460] width 269 height 12
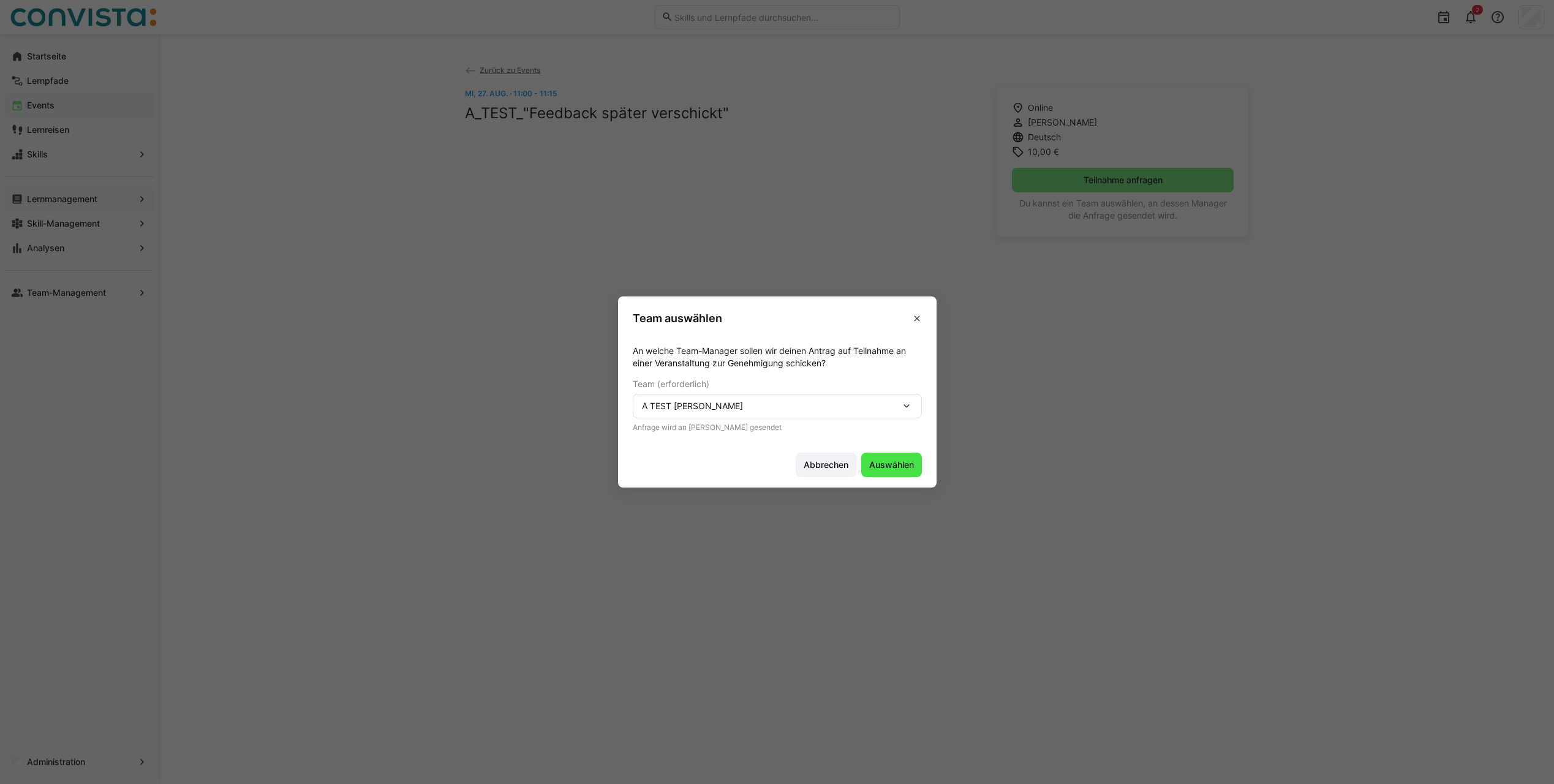
click at [895, 465] on span "Auswählen" at bounding box center [892, 465] width 49 height 12
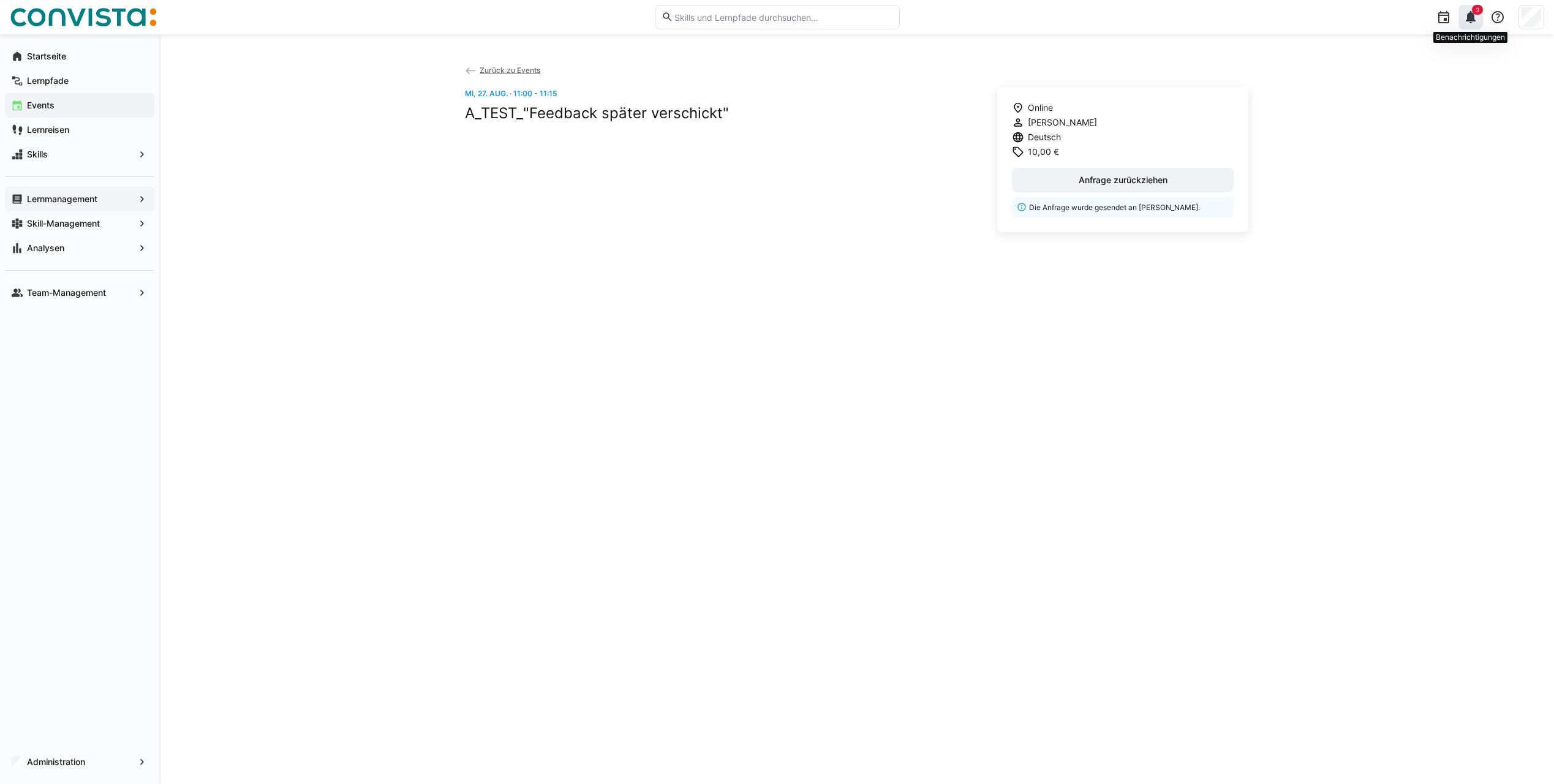
click at [1467, 17] on eds-icon at bounding box center [1470, 17] width 14 height 14
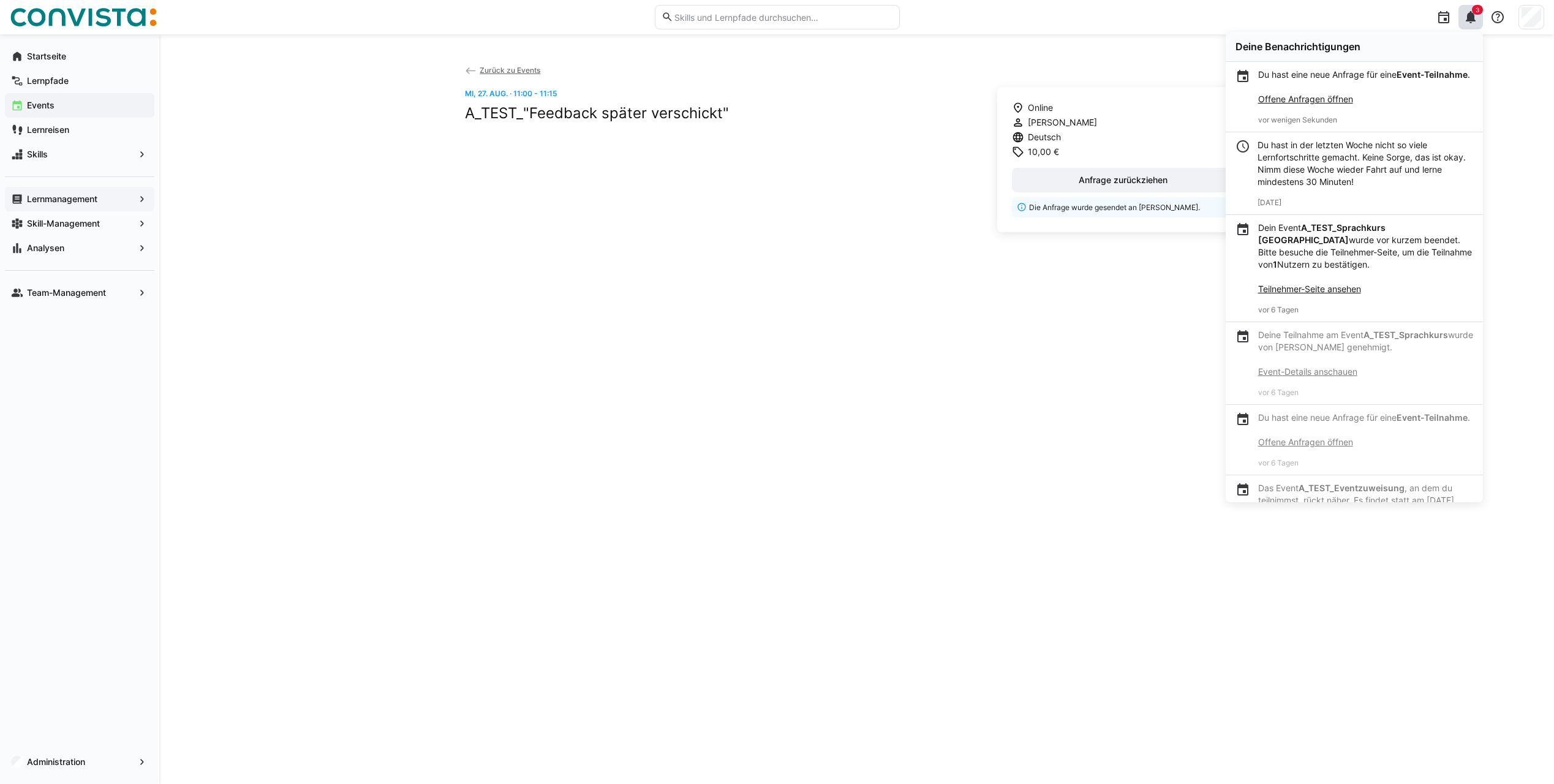
click at [1293, 104] on link "Offene Anfragen öffnen" at bounding box center [1305, 99] width 95 height 10
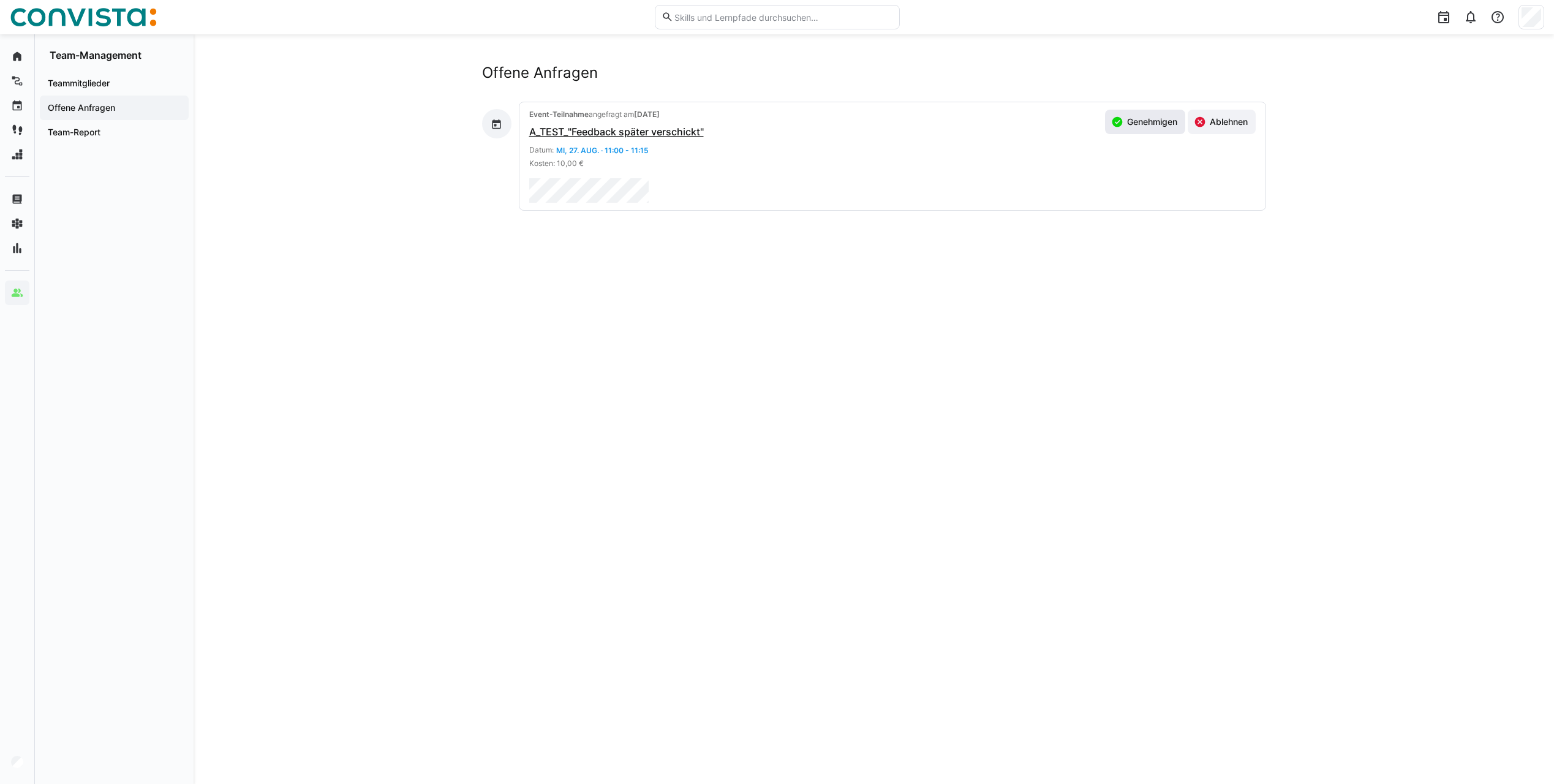
click at [1140, 119] on span "Genehmigen" at bounding box center [1152, 122] width 54 height 12
click at [1466, 14] on eds-icon at bounding box center [1470, 17] width 14 height 14
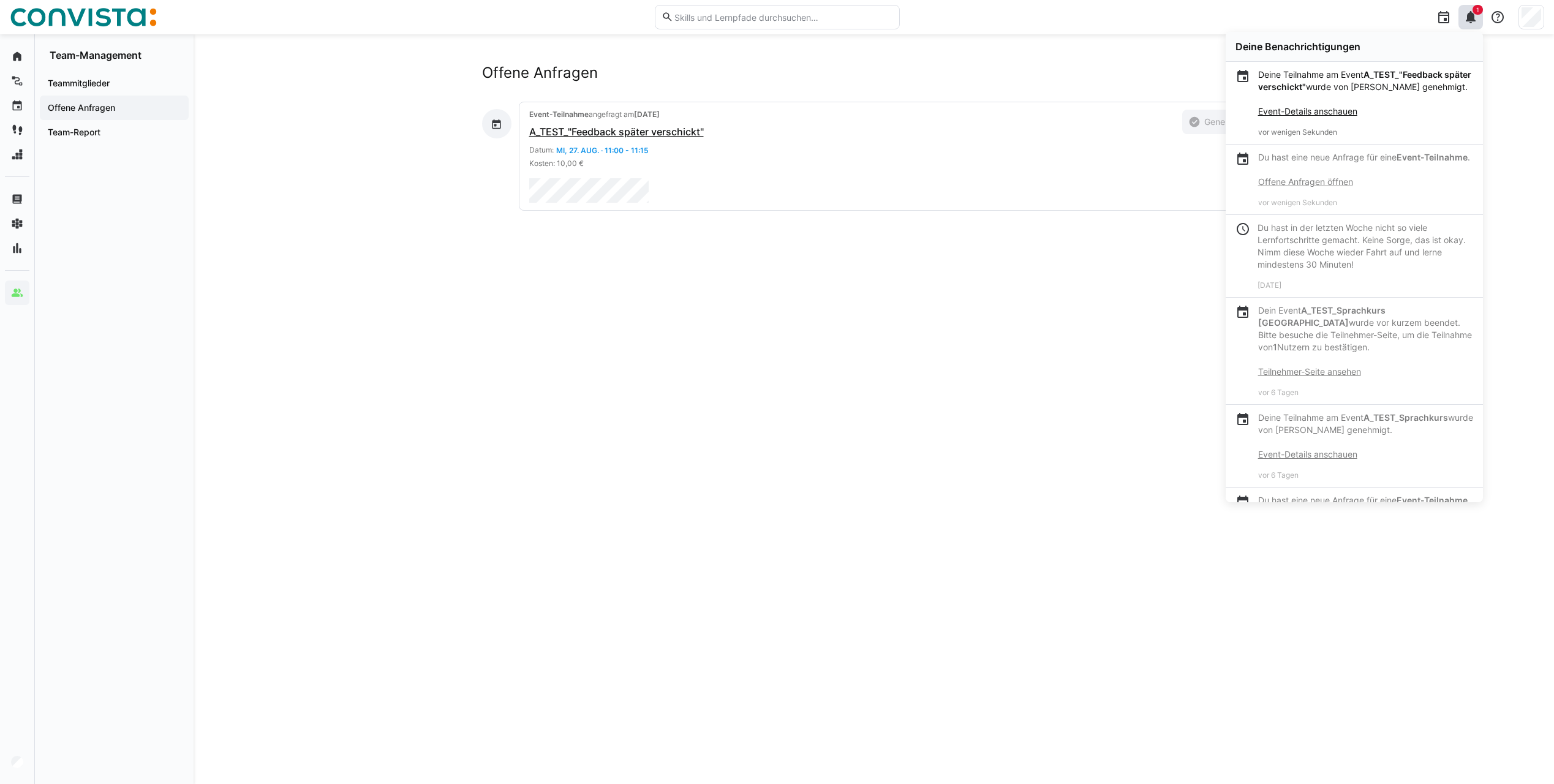
click at [839, 71] on h2 "Offene Anfragen" at bounding box center [874, 73] width 784 height 18
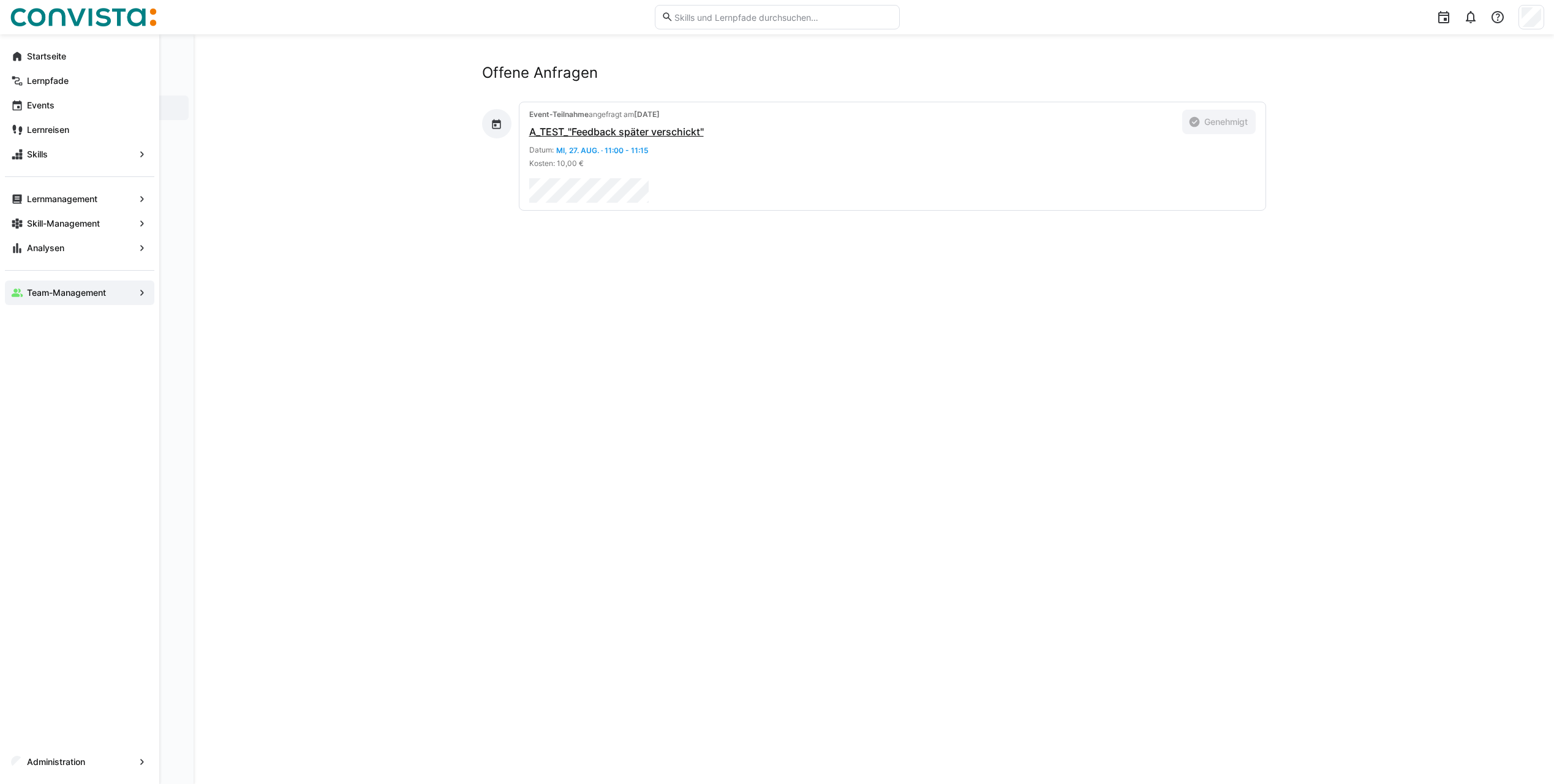
drag, startPoint x: 56, startPoint y: 107, endPoint x: 439, endPoint y: 107, distance: 383.0
click at [56, 107] on span "Events" at bounding box center [87, 105] width 123 height 12
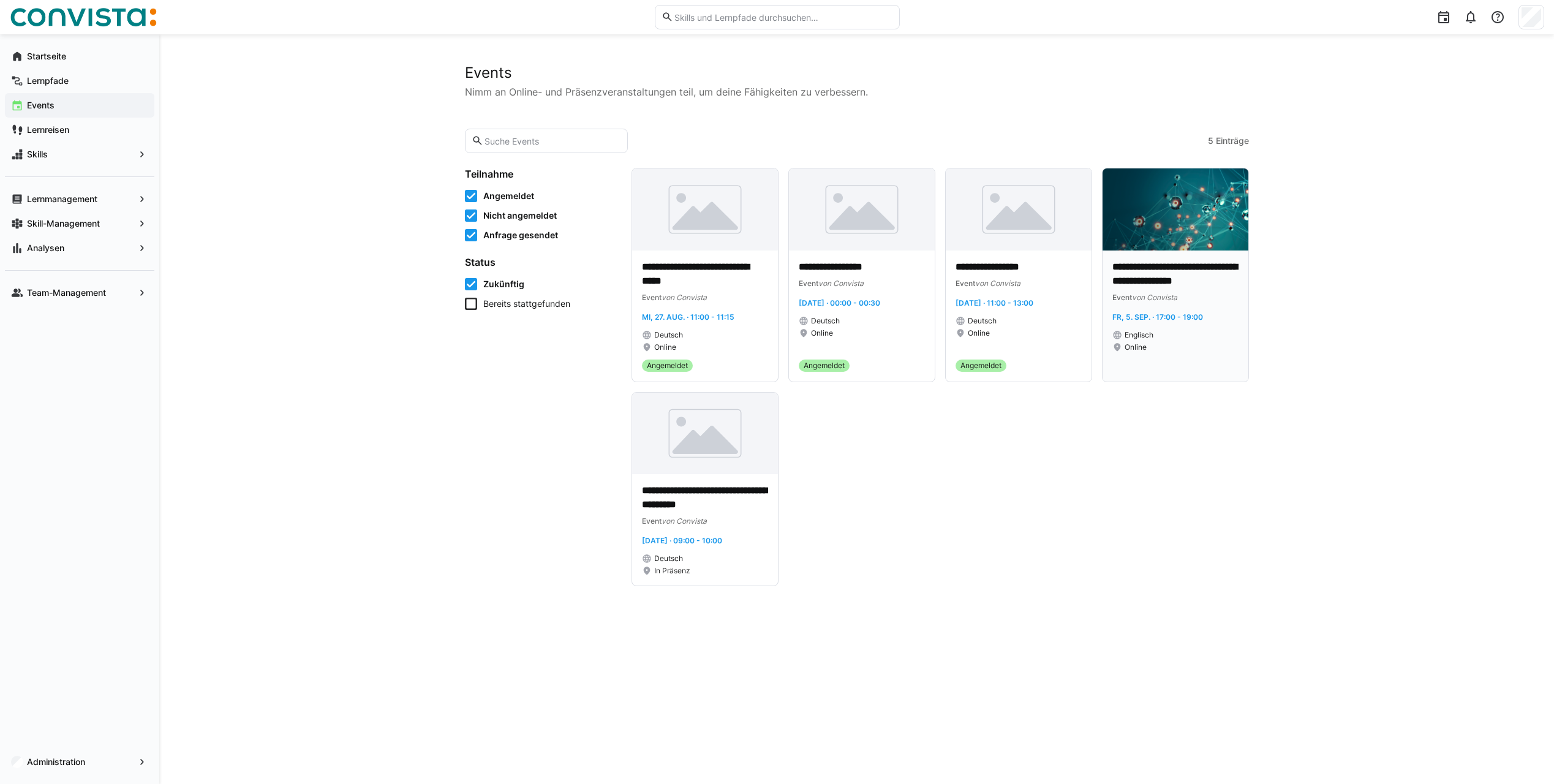
click at [1144, 255] on div "**********" at bounding box center [1175, 316] width 146 height 131
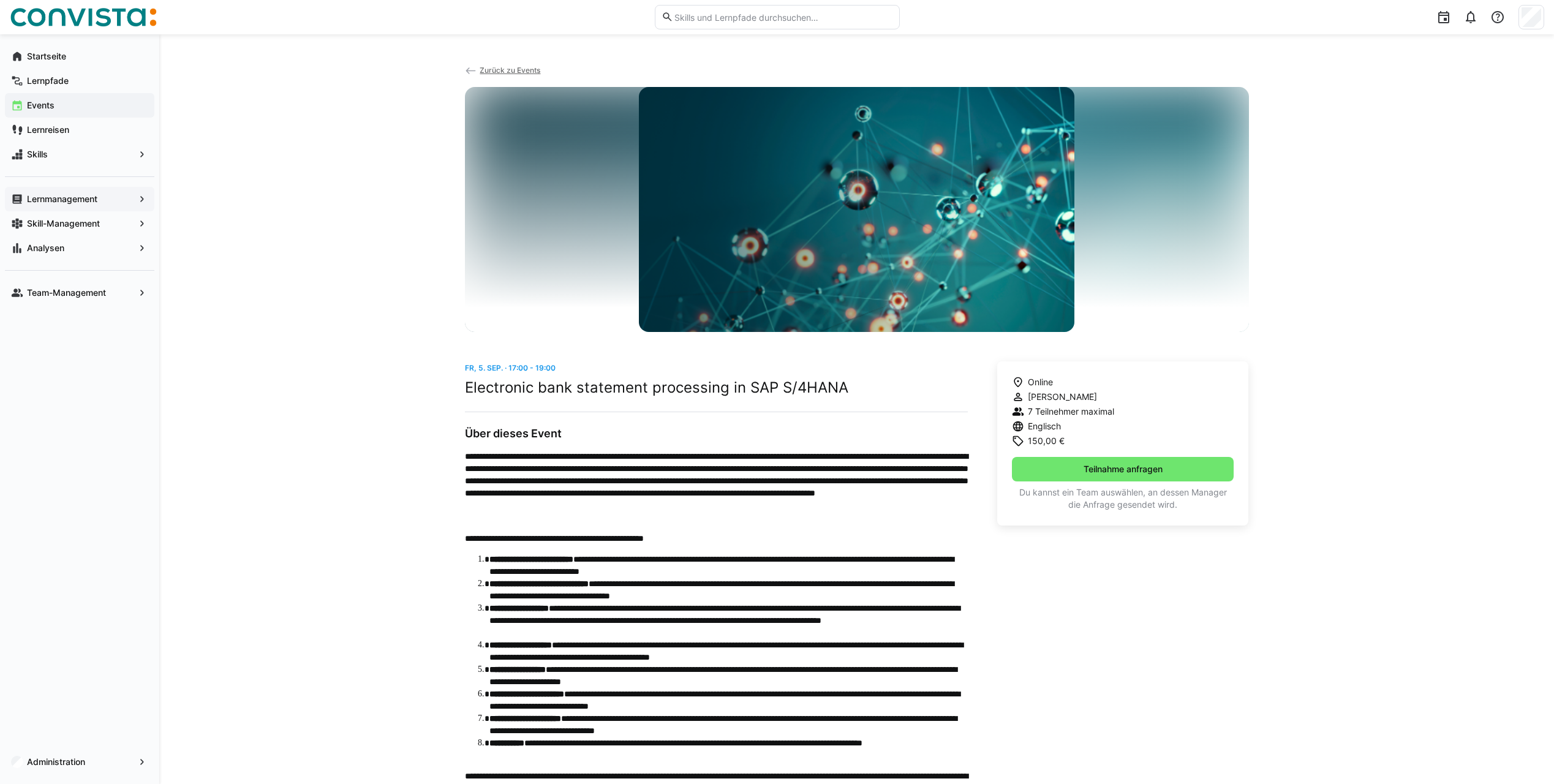
click at [0, 0] on app-navigation-label "Lernmanagement" at bounding box center [0, 0] width 0 height 0
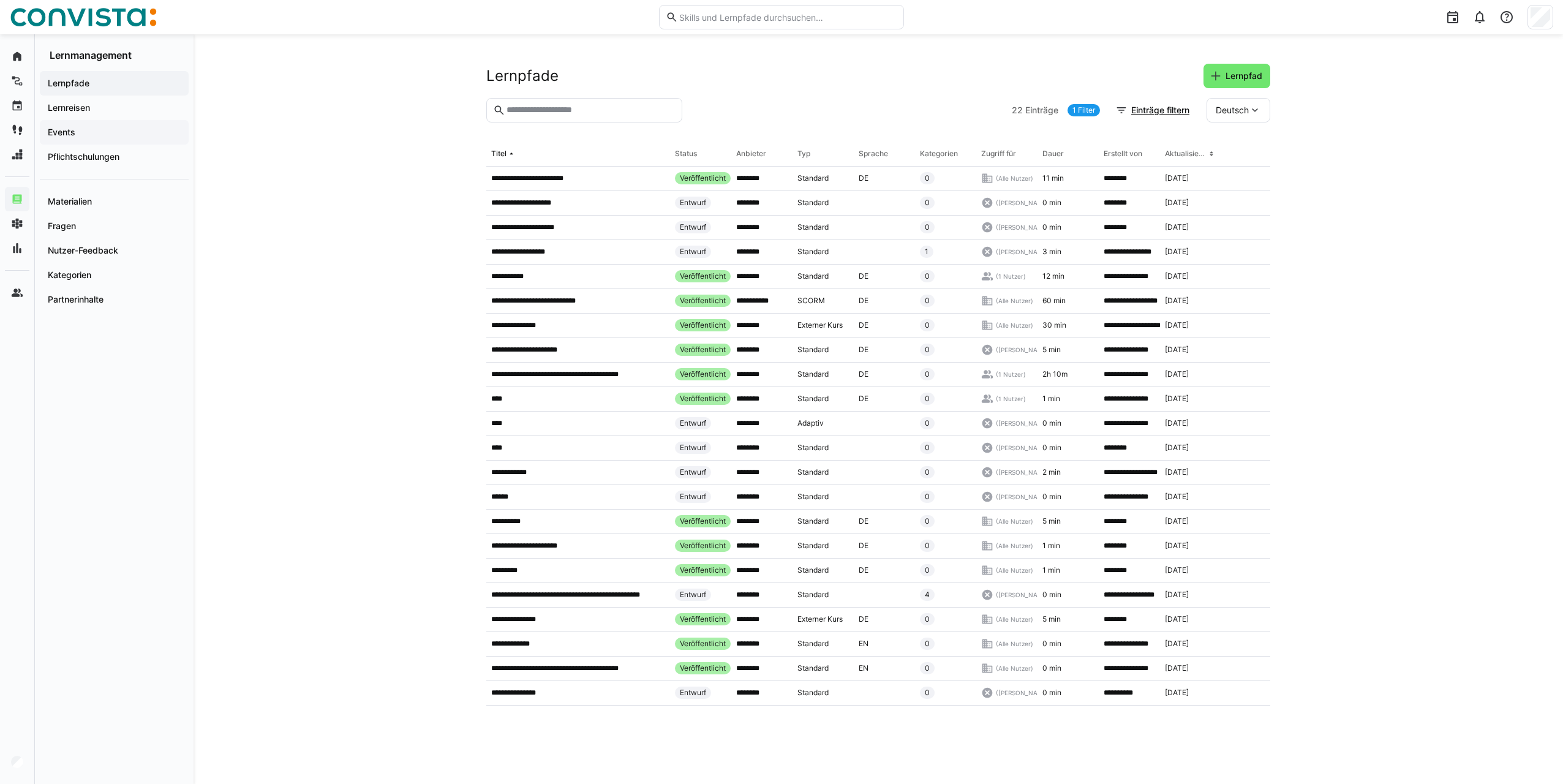
click at [83, 132] on span "Events" at bounding box center [114, 132] width 136 height 12
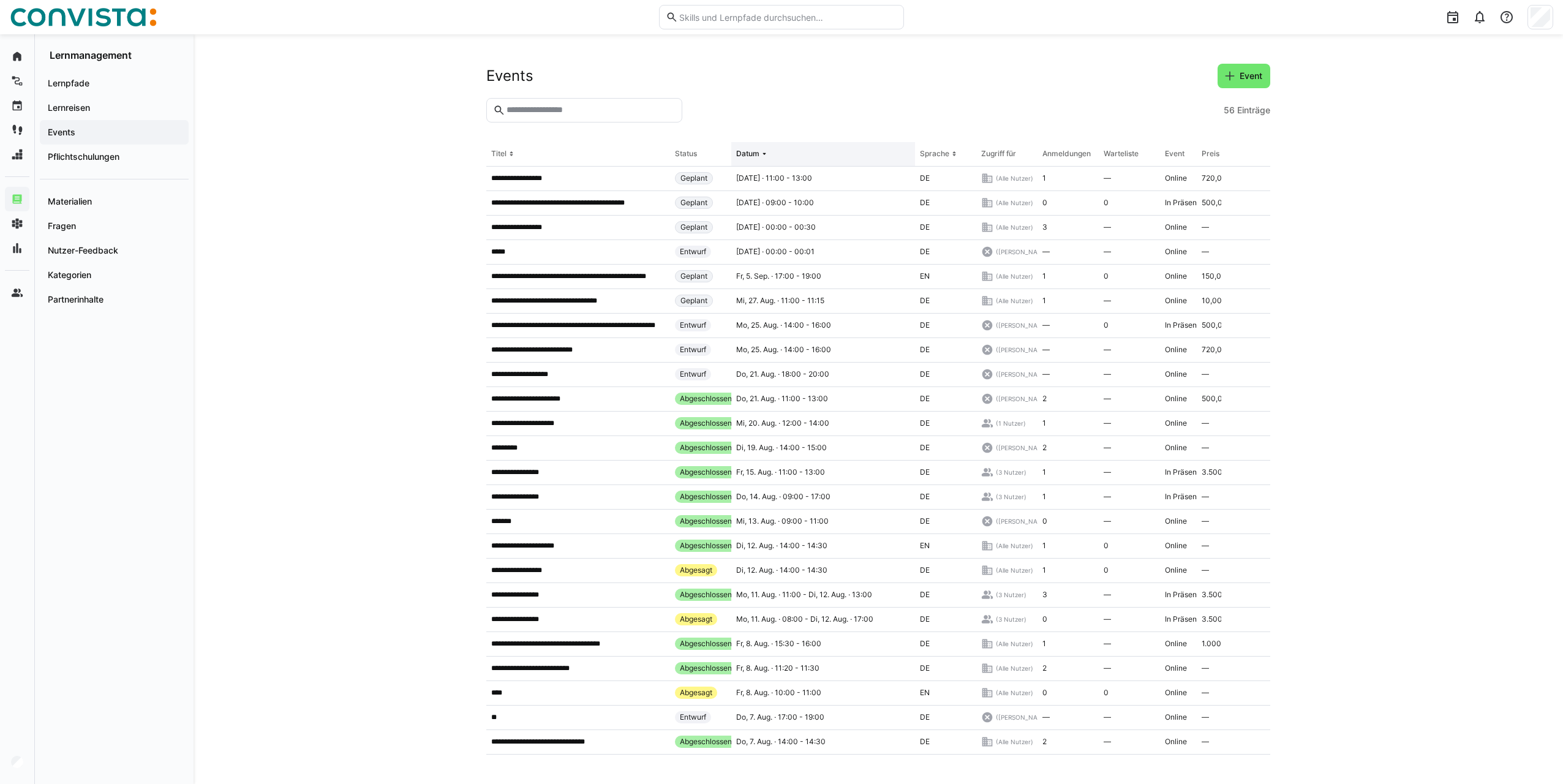
click at [747, 156] on div "Datum" at bounding box center [747, 153] width 23 height 10
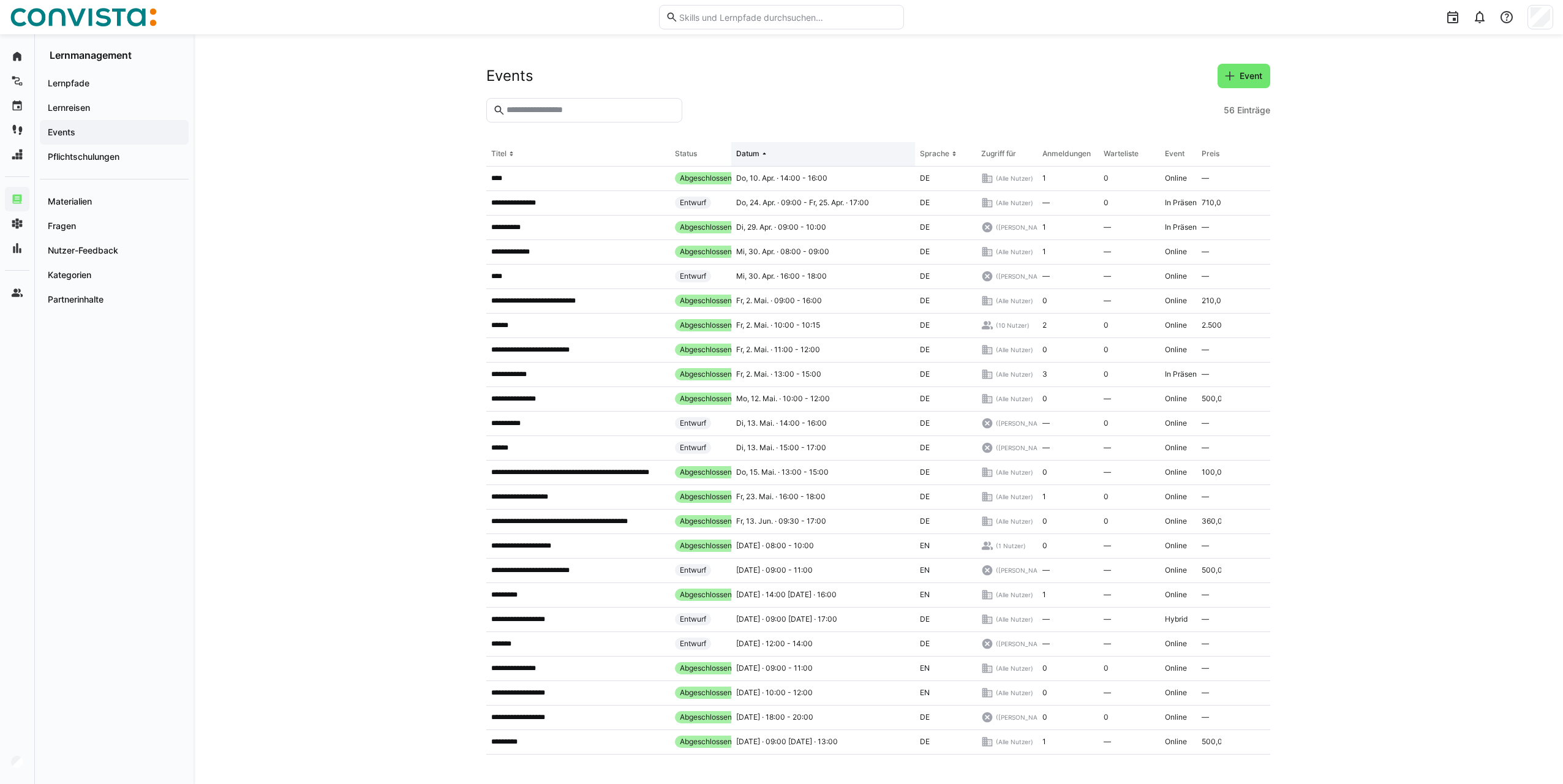
click at [747, 156] on div "Datum" at bounding box center [747, 153] width 23 height 10
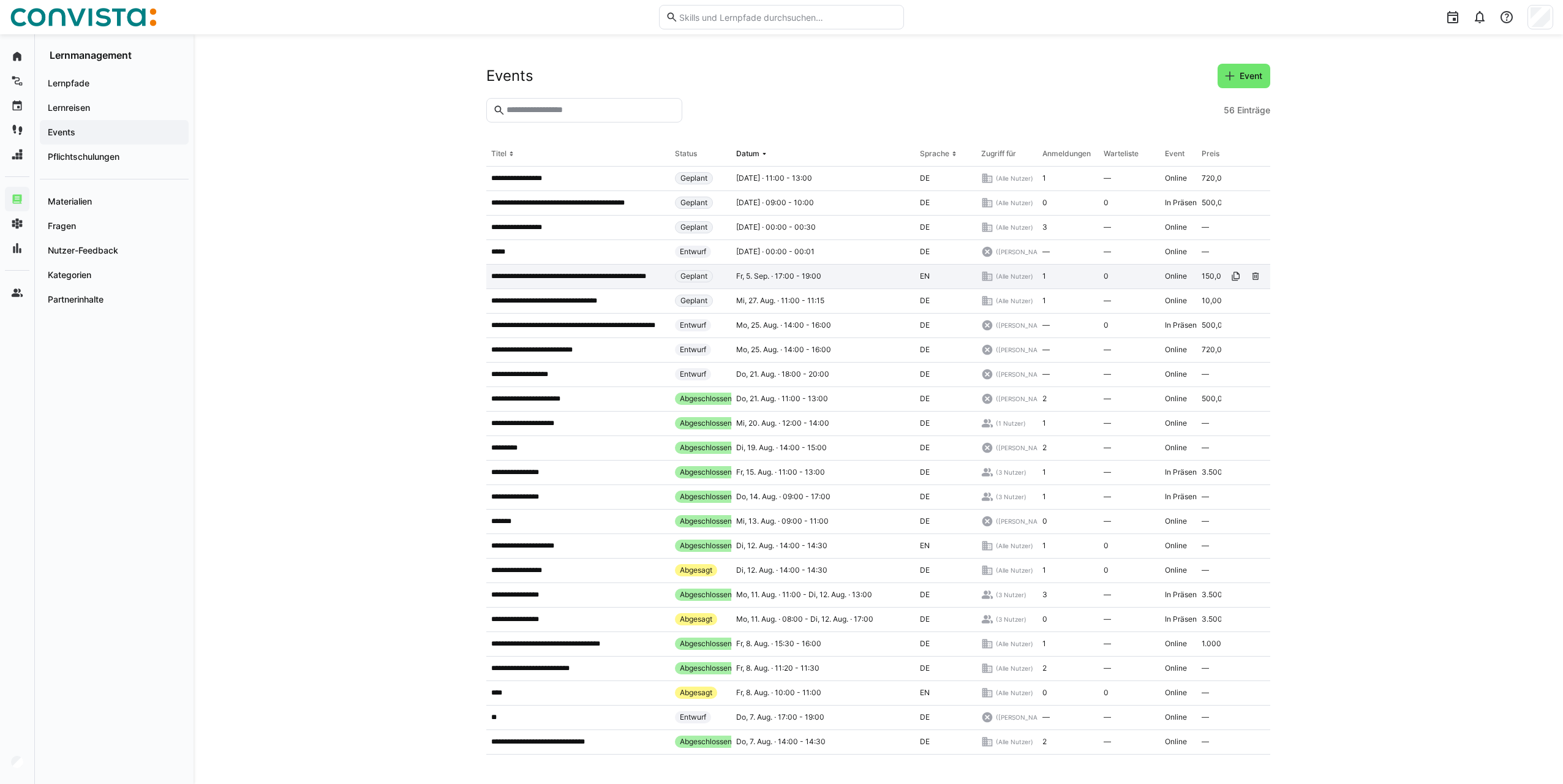
click at [599, 279] on p "**********" at bounding box center [578, 276] width 174 height 10
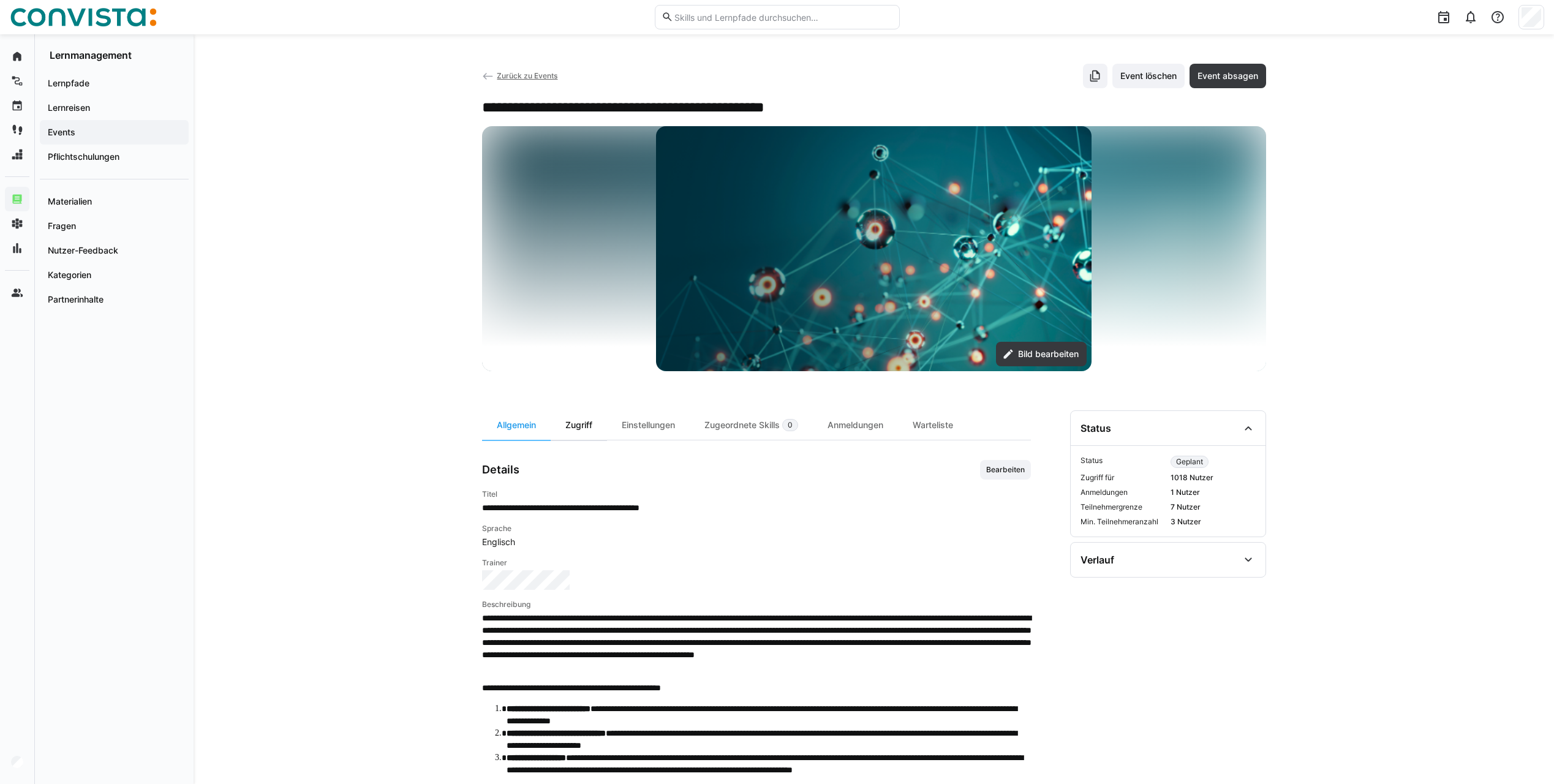
click at [588, 420] on div "Zugriff" at bounding box center [579, 425] width 56 height 29
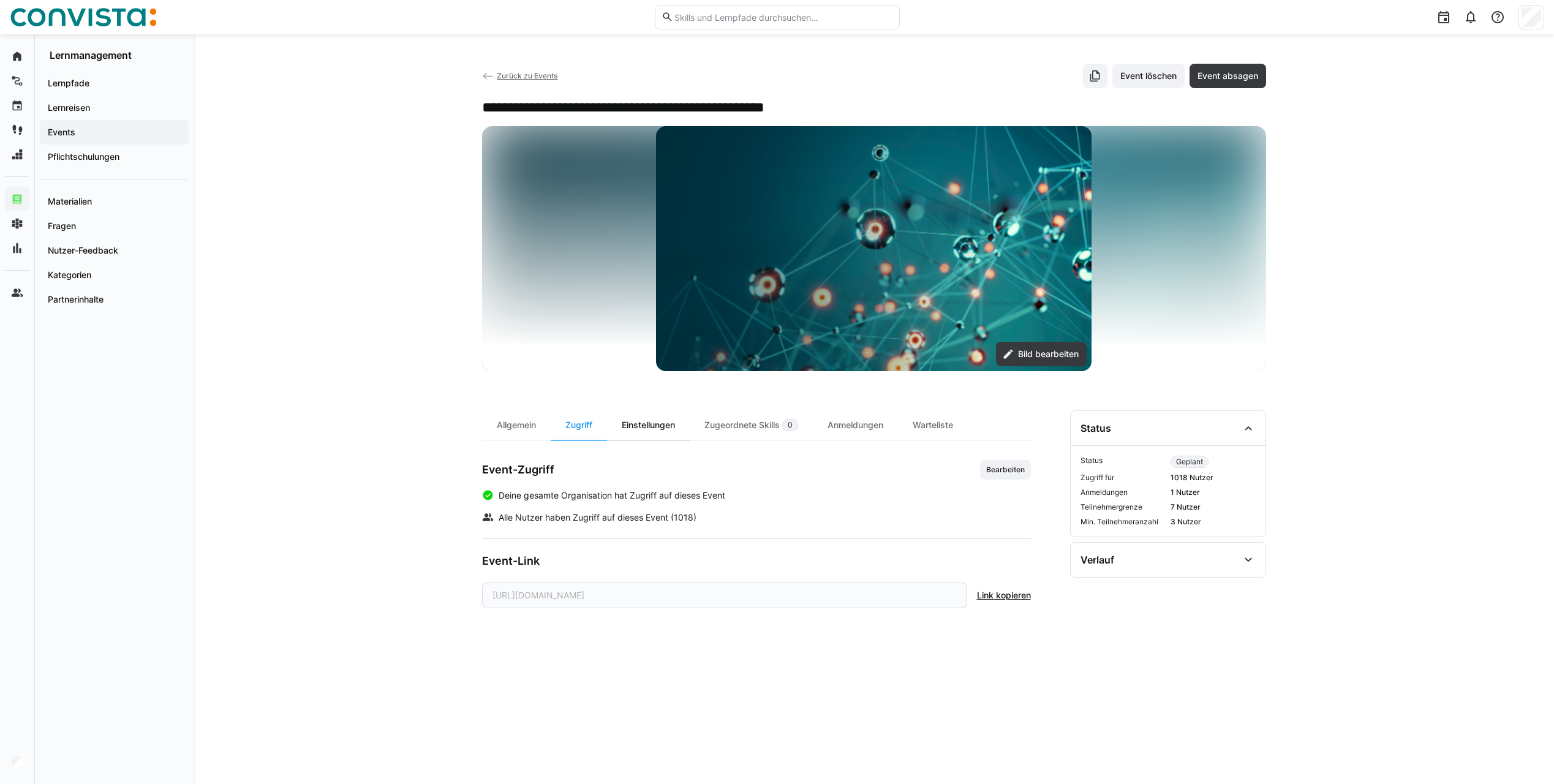
click at [661, 426] on div "Einstellungen" at bounding box center [648, 425] width 83 height 29
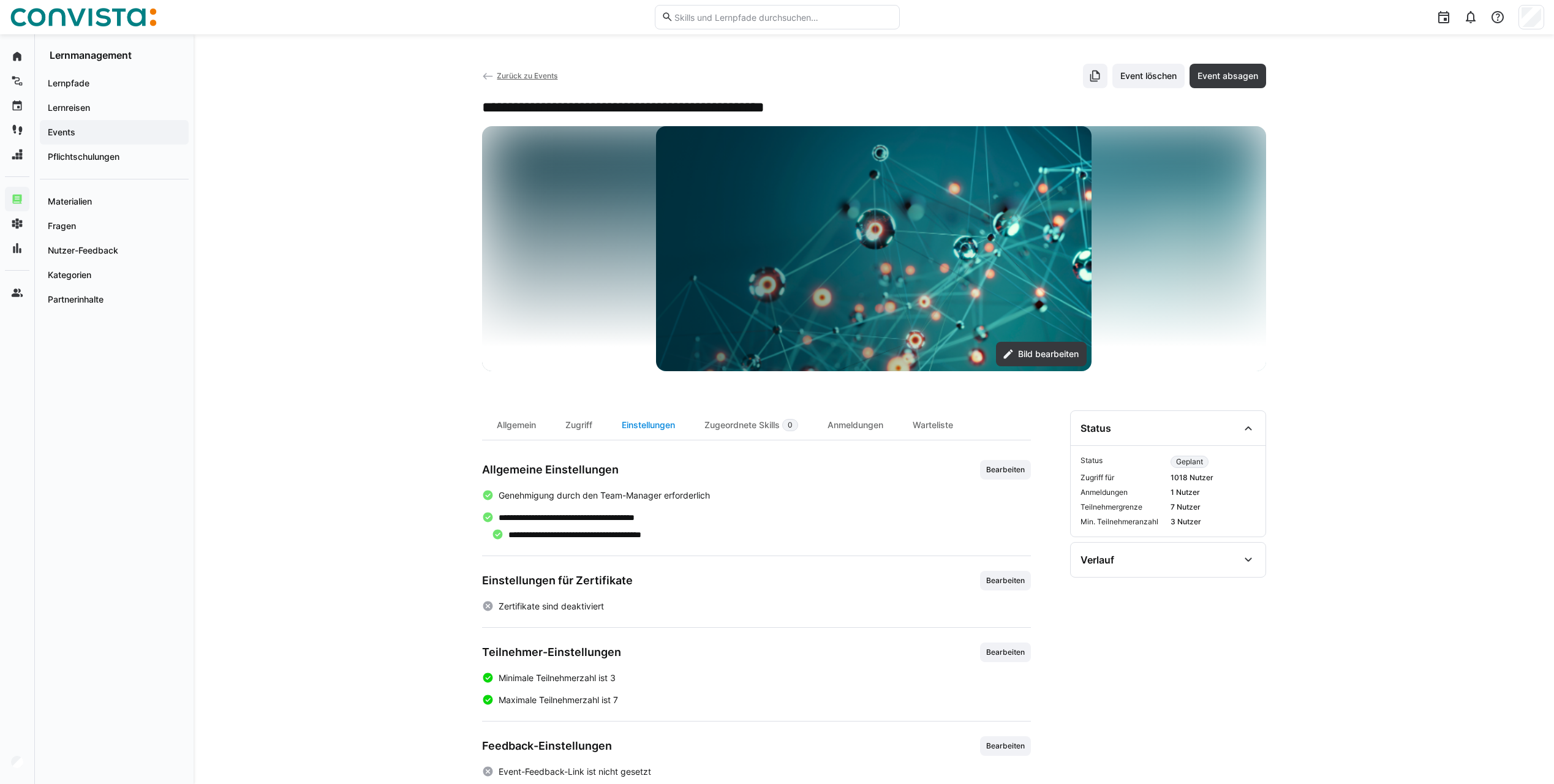
scroll to position [23, 0]
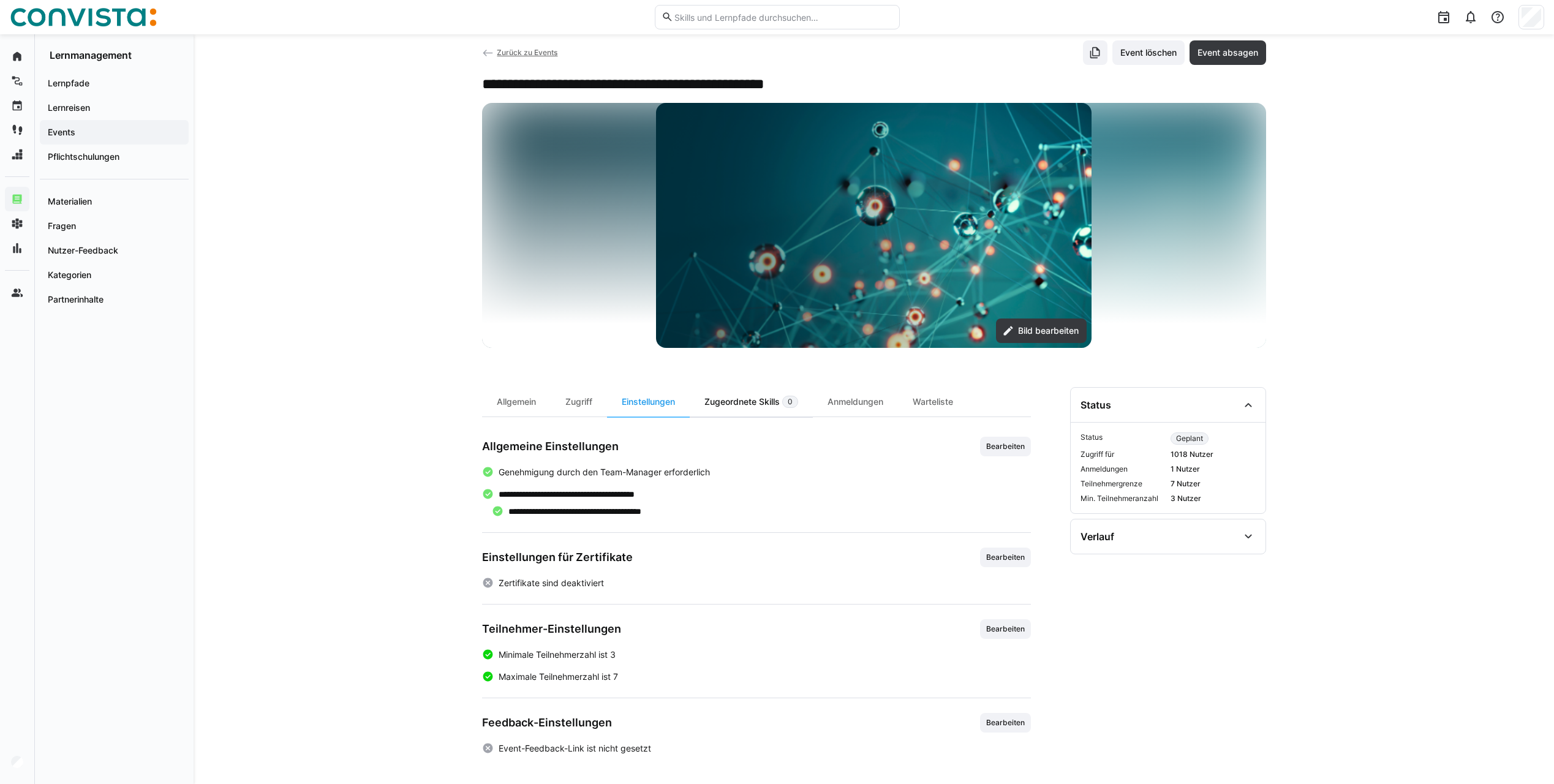
click at [737, 408] on div "Zugeordnete Skills 0" at bounding box center [751, 401] width 123 height 29
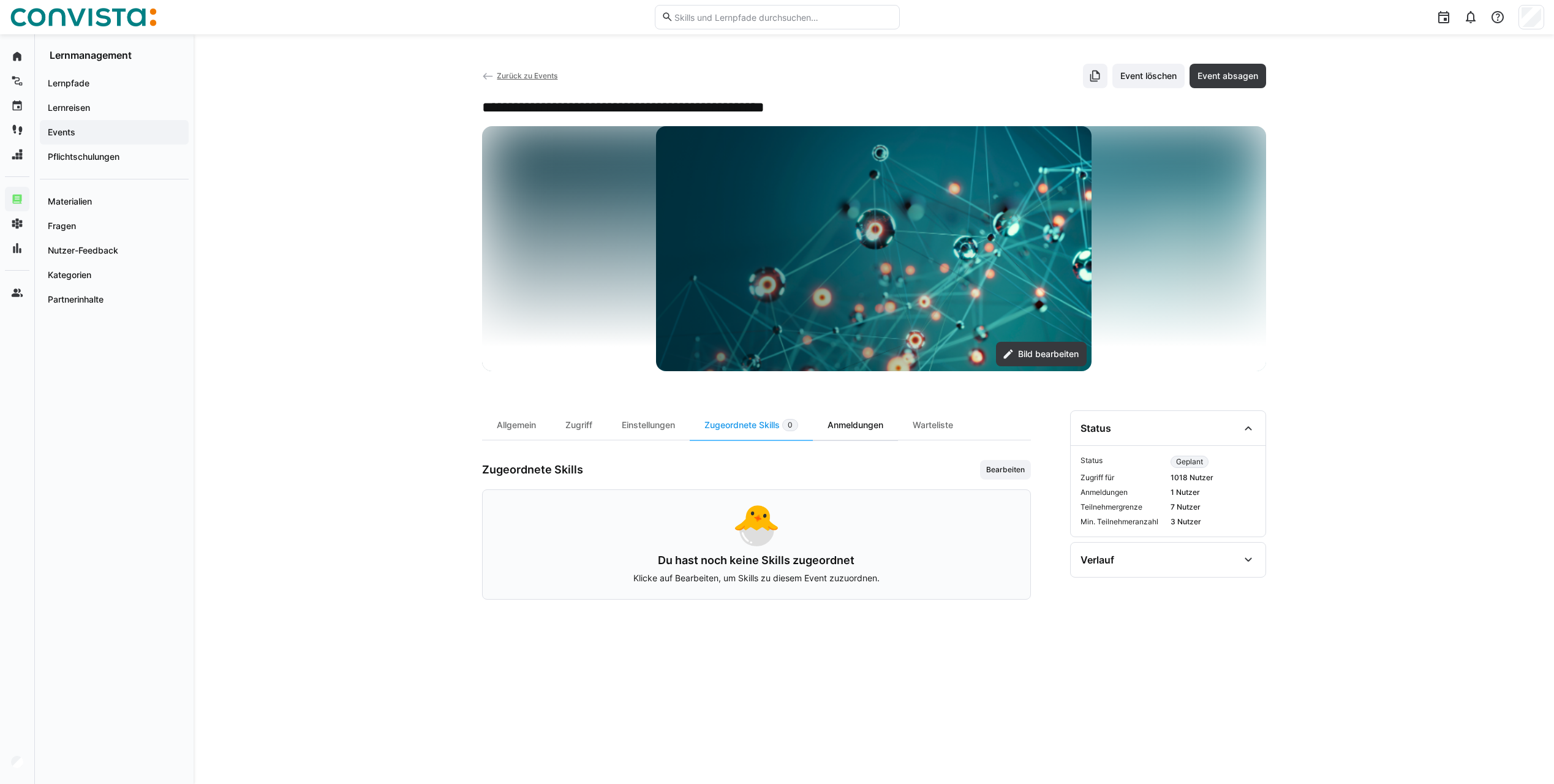
click at [857, 425] on div "Anmeldungen" at bounding box center [855, 425] width 85 height 29
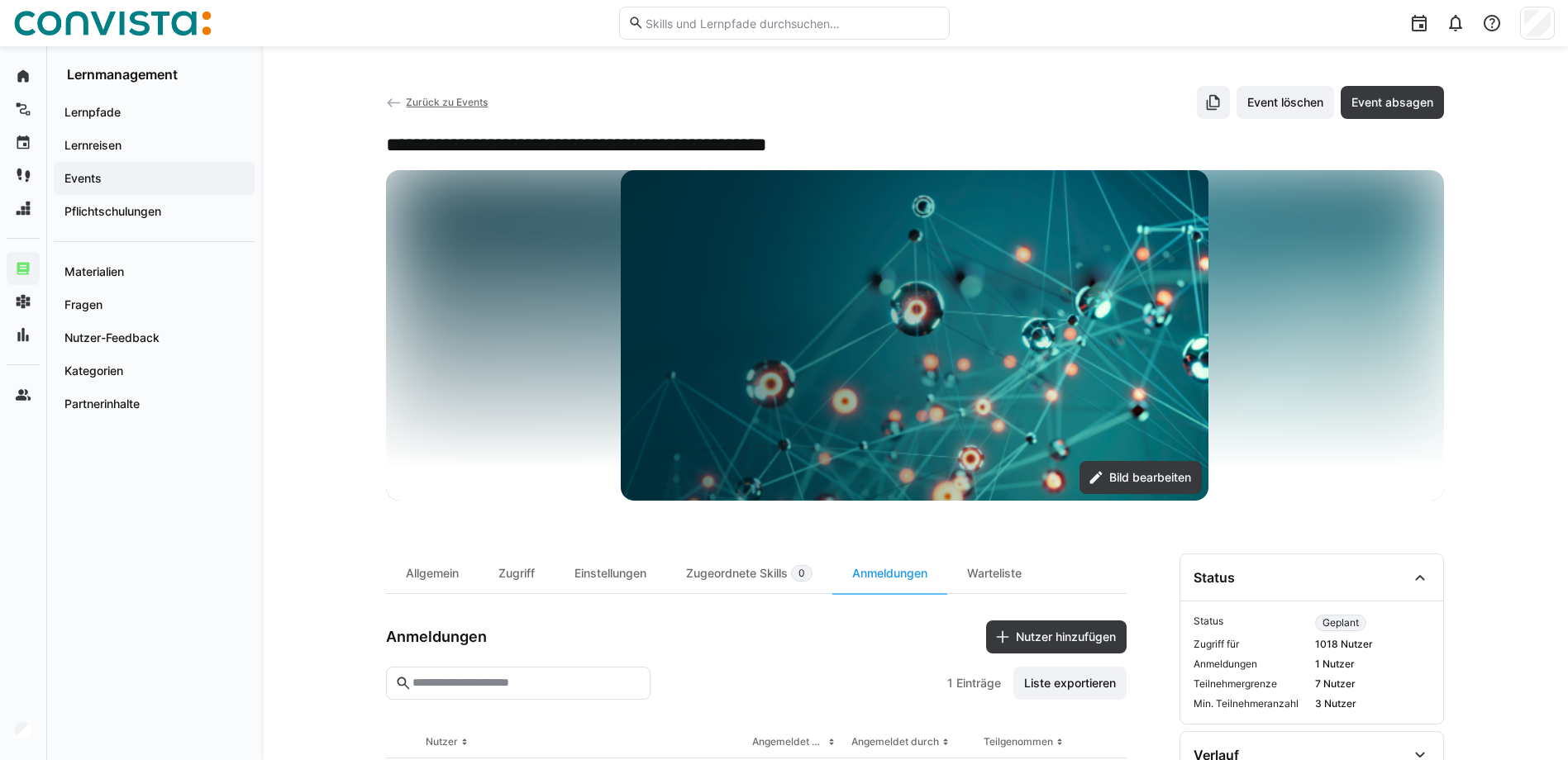
click at [457, 100] on span "Zurück zu Events" at bounding box center [447, 102] width 81 height 12
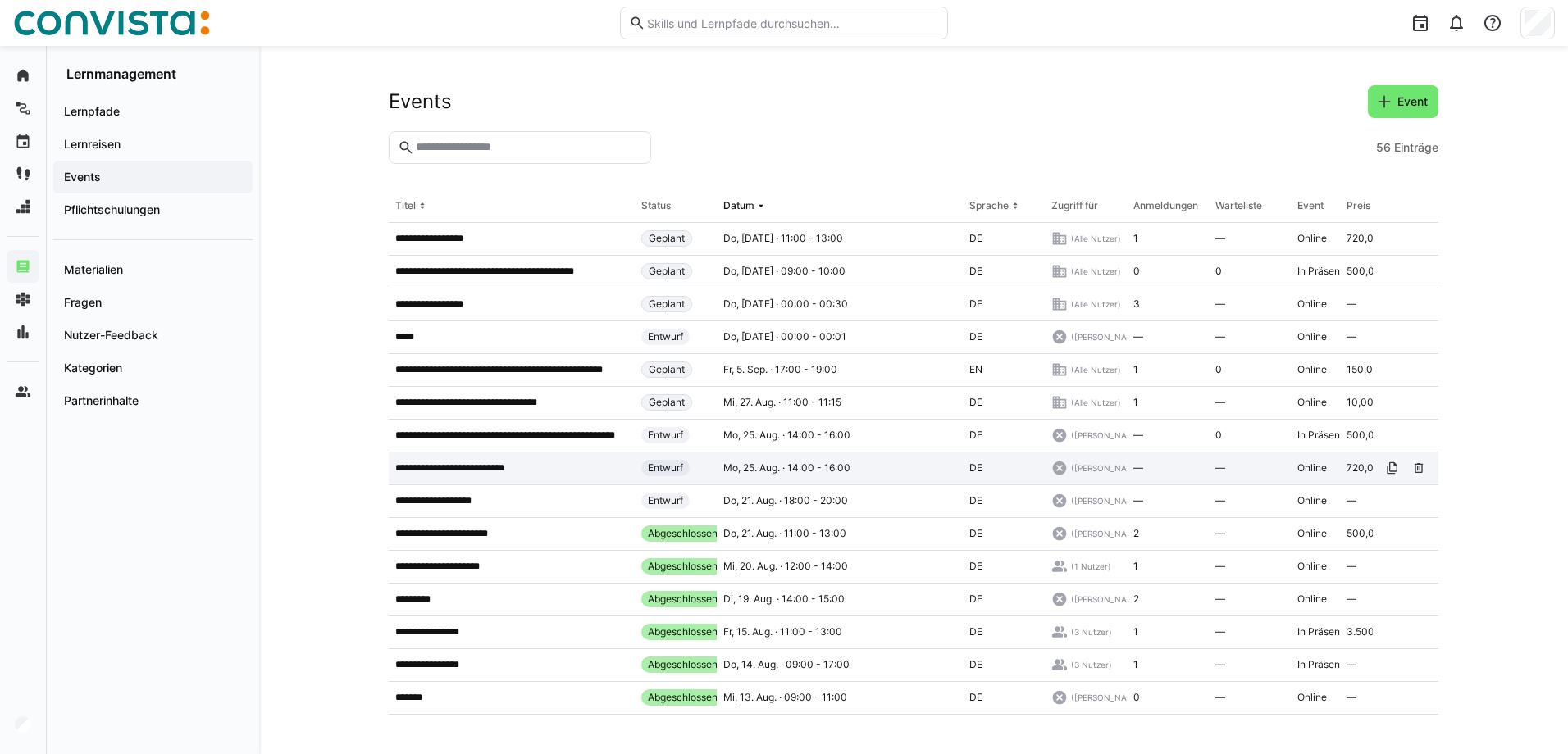
click at [511, 475] on p "**********" at bounding box center [466, 468] width 143 height 13
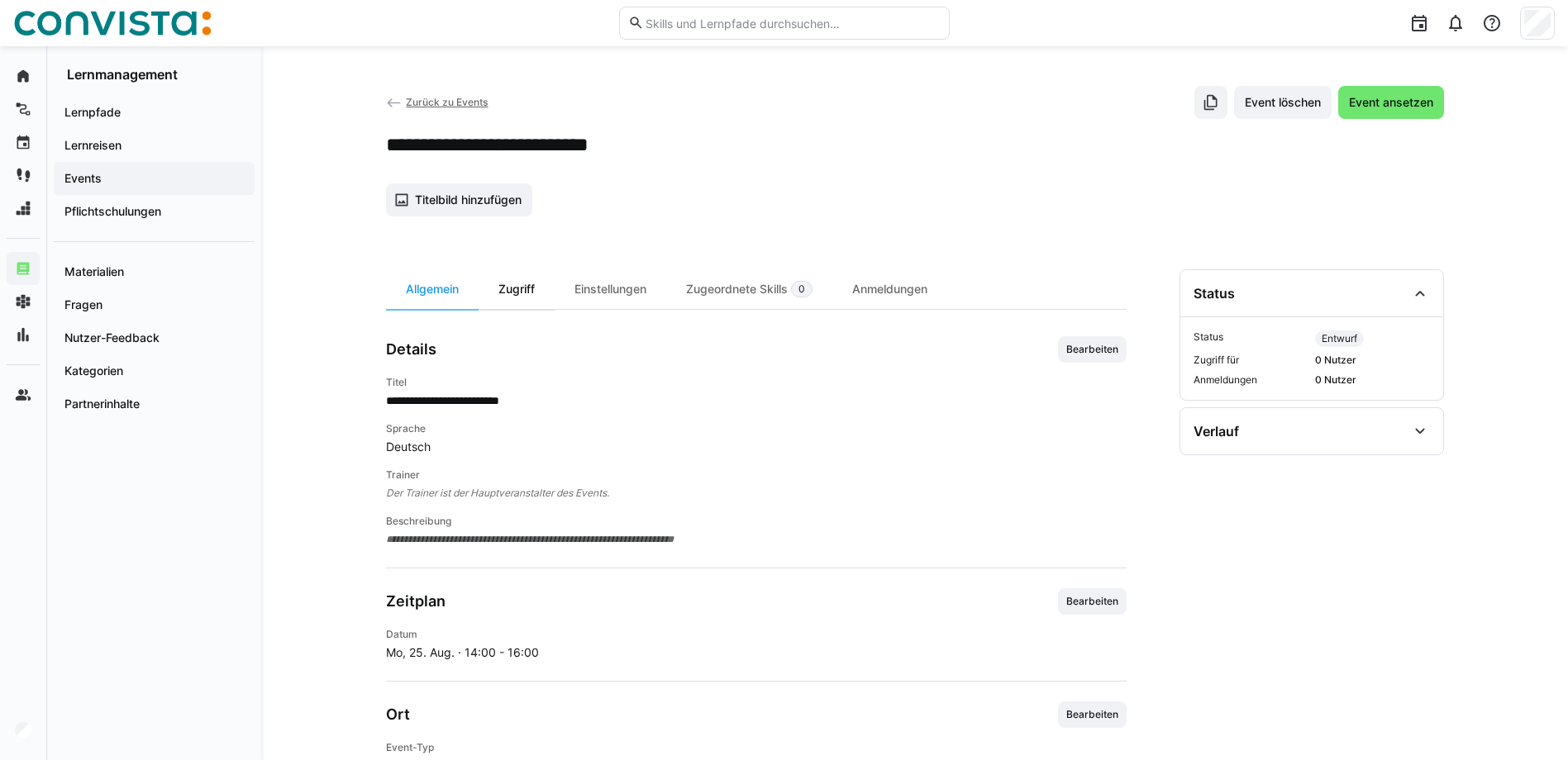
click at [517, 295] on div "Zugriff" at bounding box center [517, 288] width 76 height 40
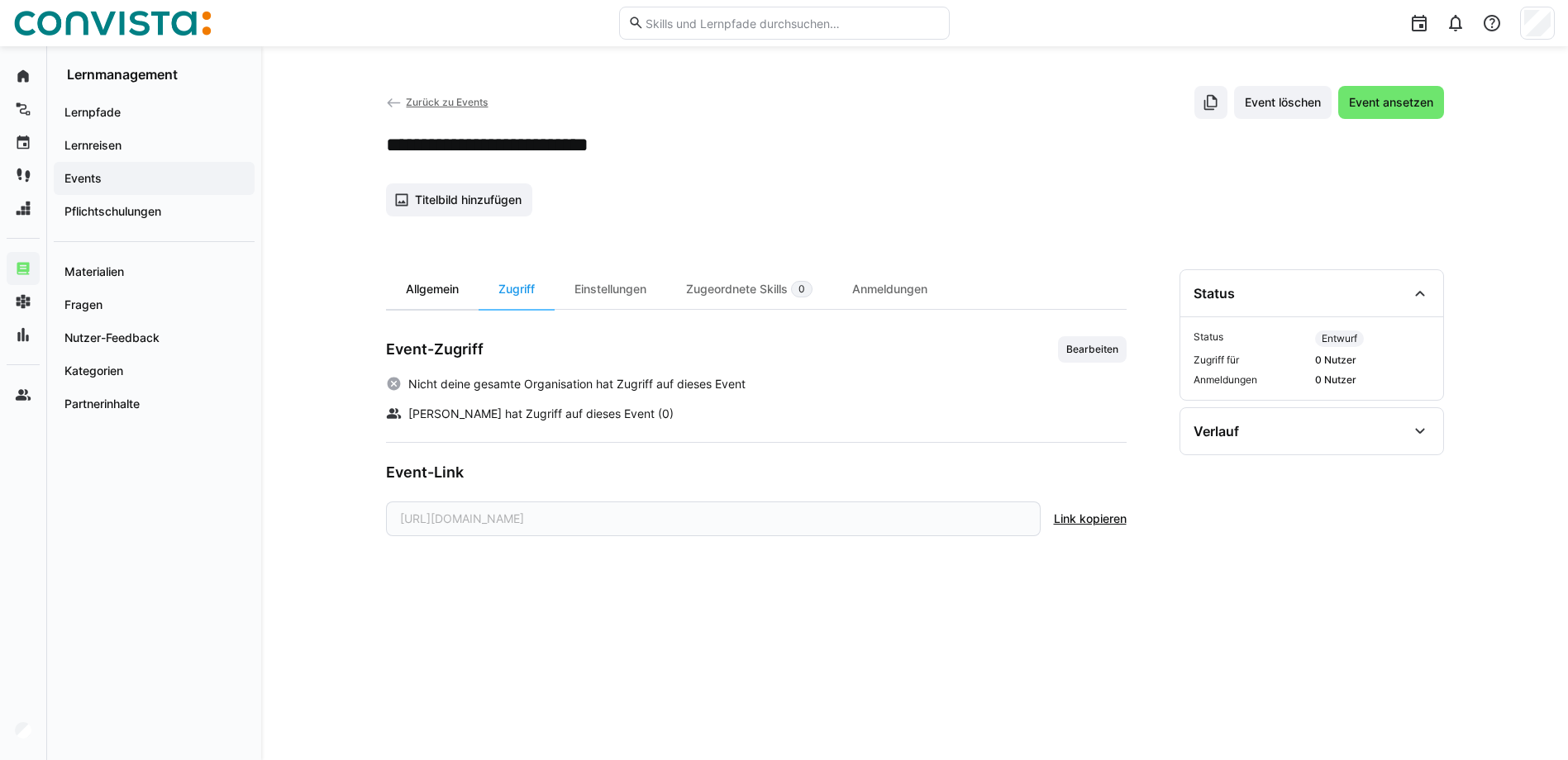
click at [427, 285] on div "Allgemein" at bounding box center [432, 288] width 93 height 40
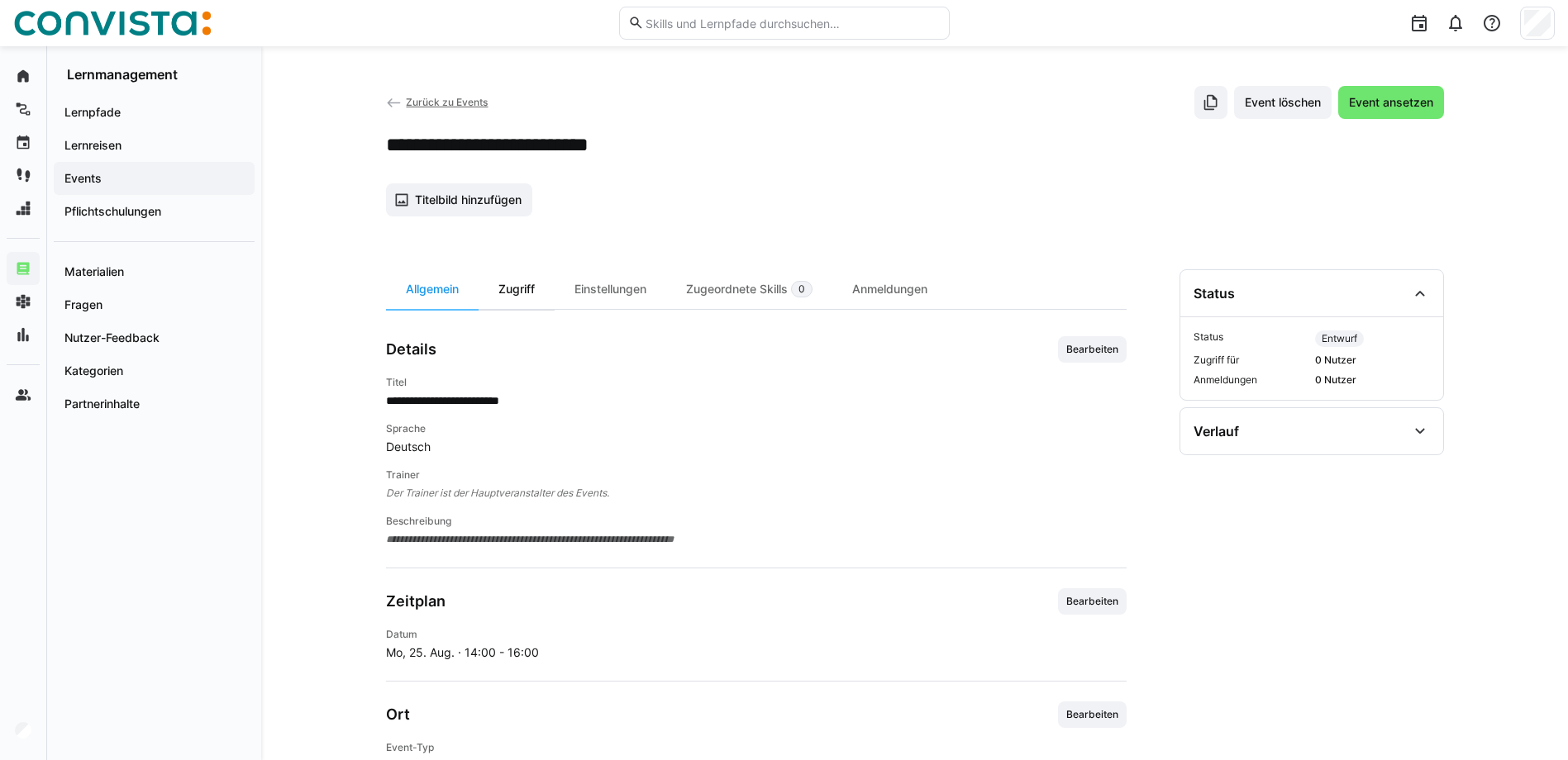
click at [531, 303] on div "Zugriff" at bounding box center [517, 288] width 76 height 40
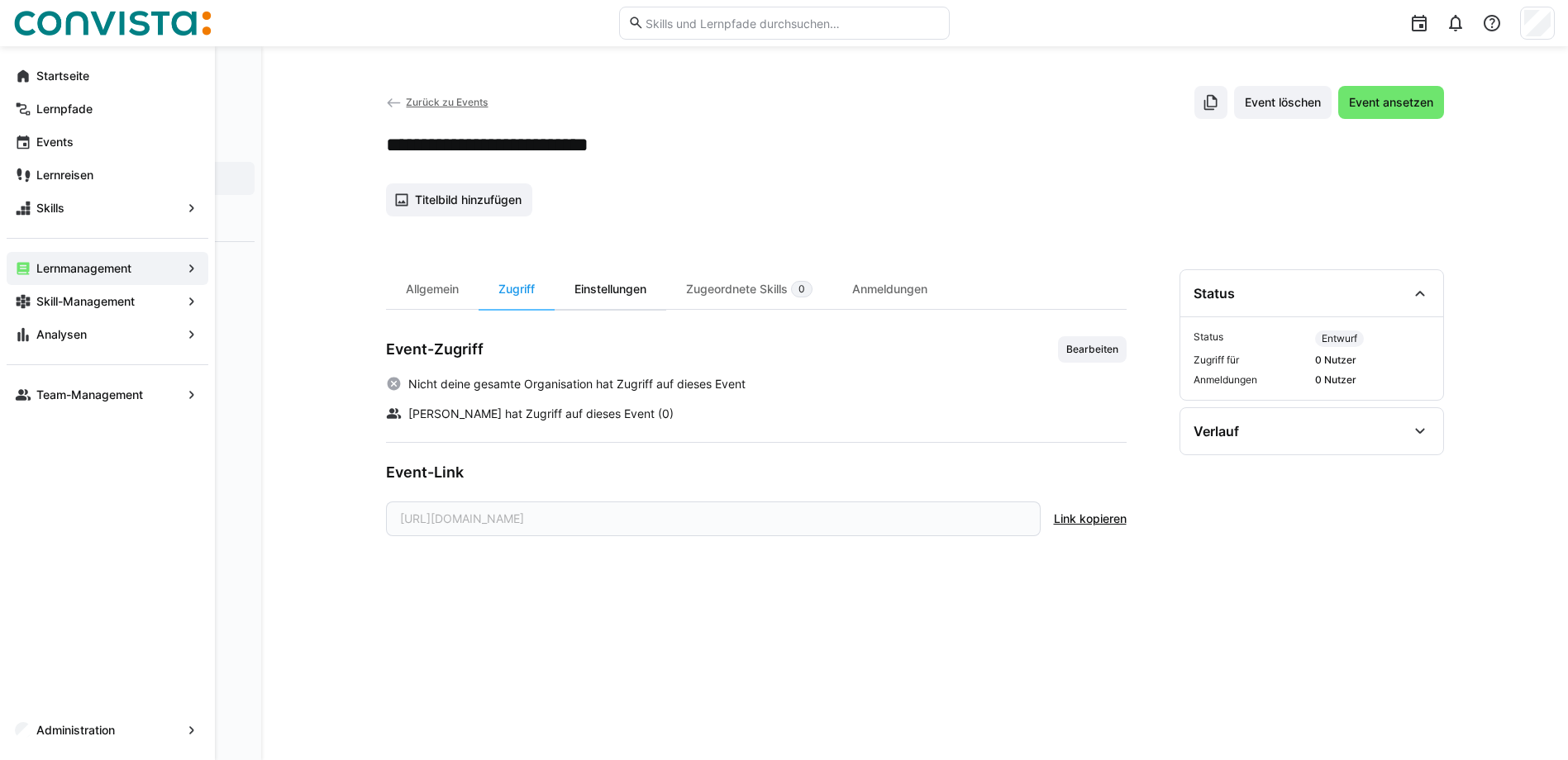
click at [644, 288] on div "Einstellungen" at bounding box center [611, 288] width 111 height 40
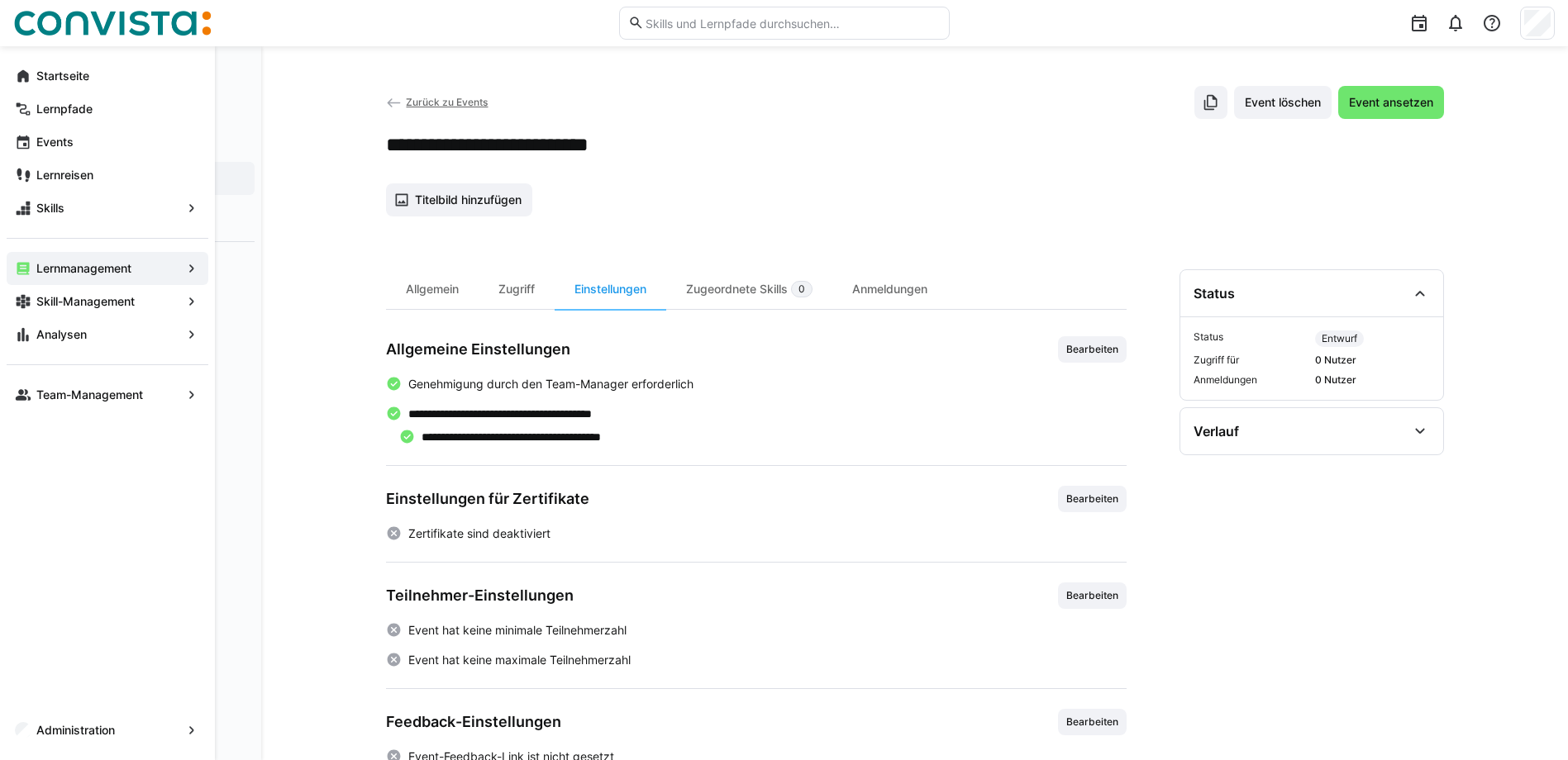
scroll to position [44, 0]
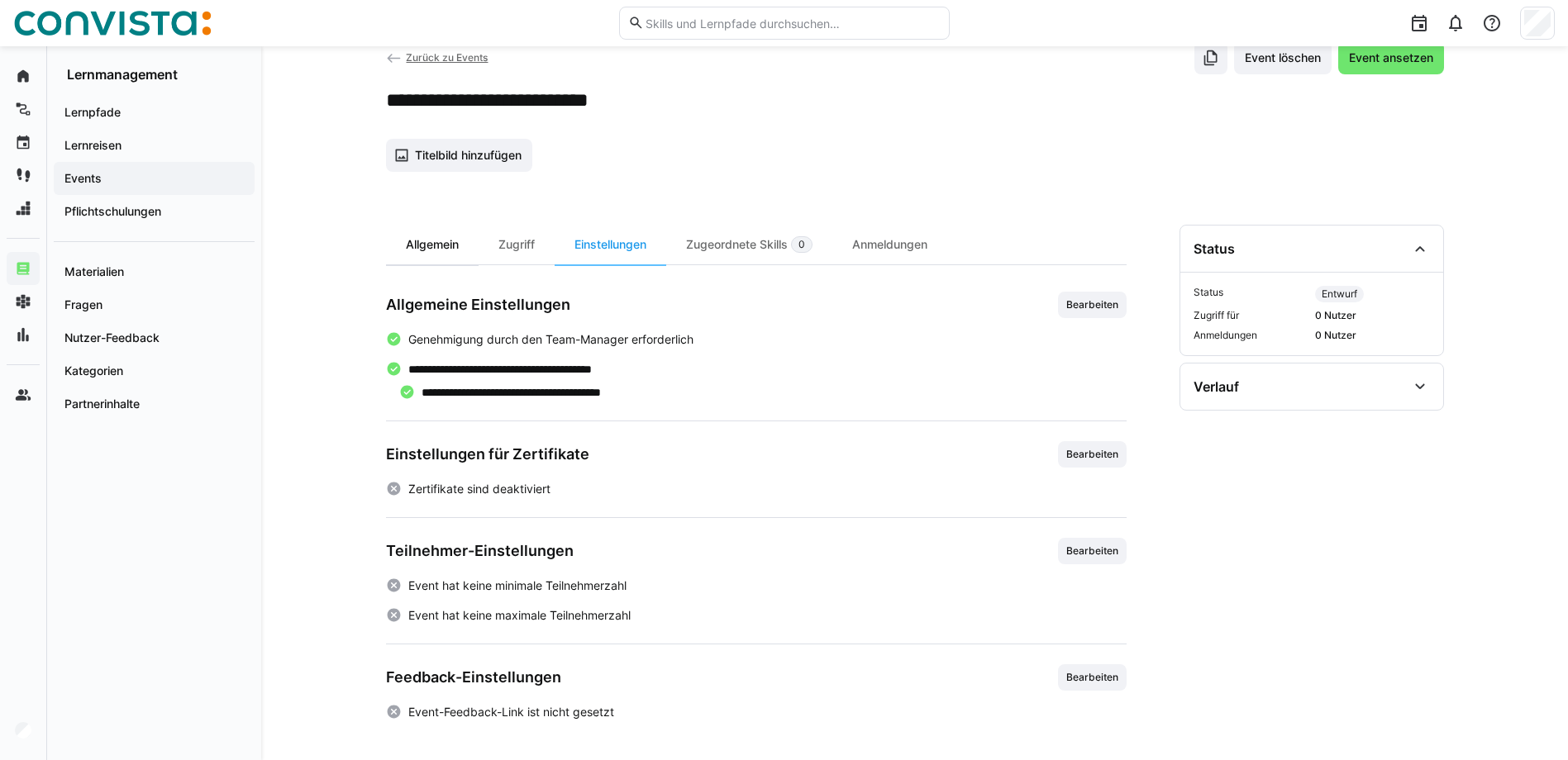
click at [462, 248] on div "Allgemein" at bounding box center [432, 244] width 93 height 40
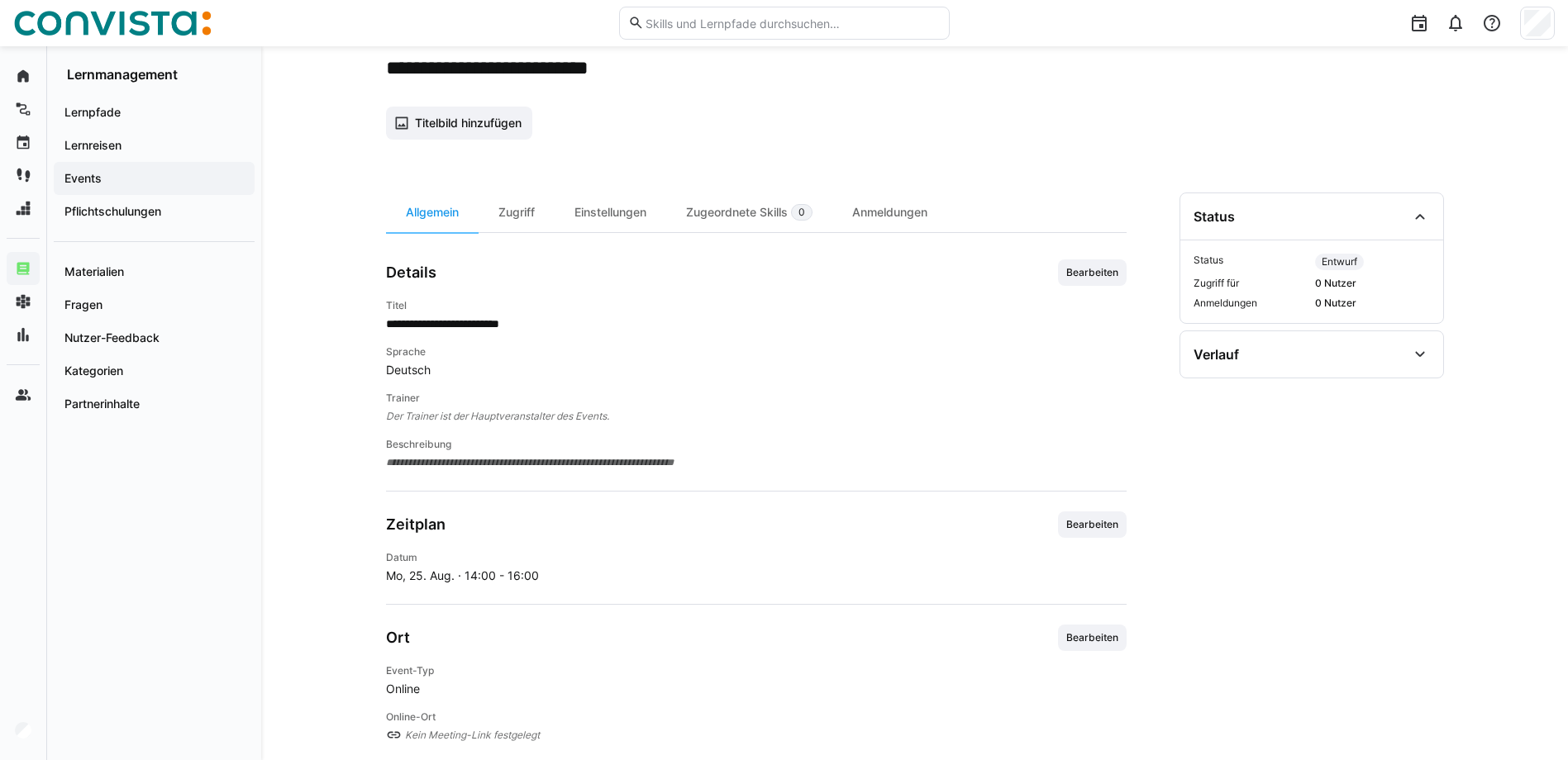
scroll to position [44, 0]
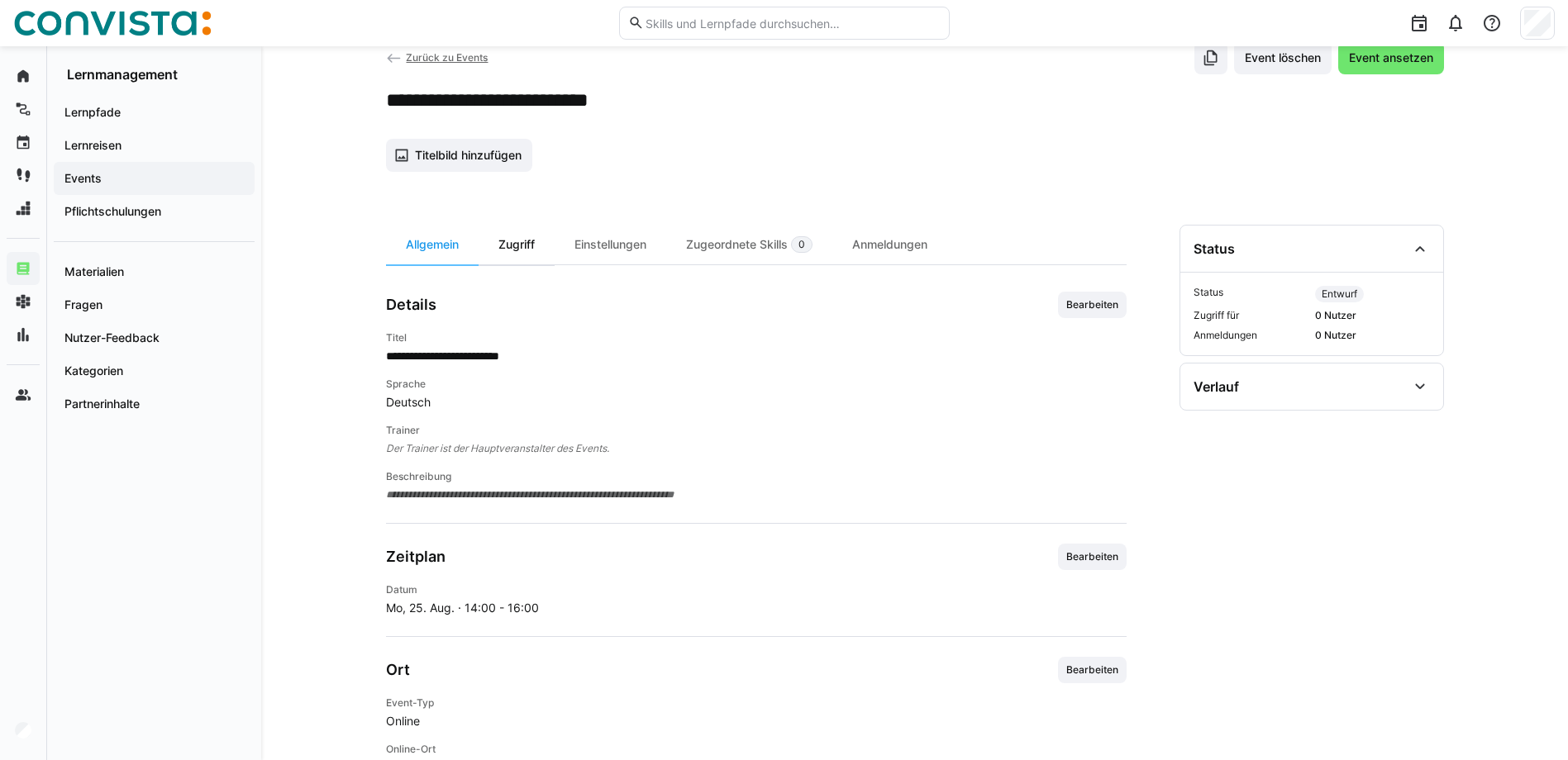
drag, startPoint x: 516, startPoint y: 259, endPoint x: 535, endPoint y: 247, distance: 22.5
click at [516, 259] on div "Zugriff" at bounding box center [517, 244] width 76 height 40
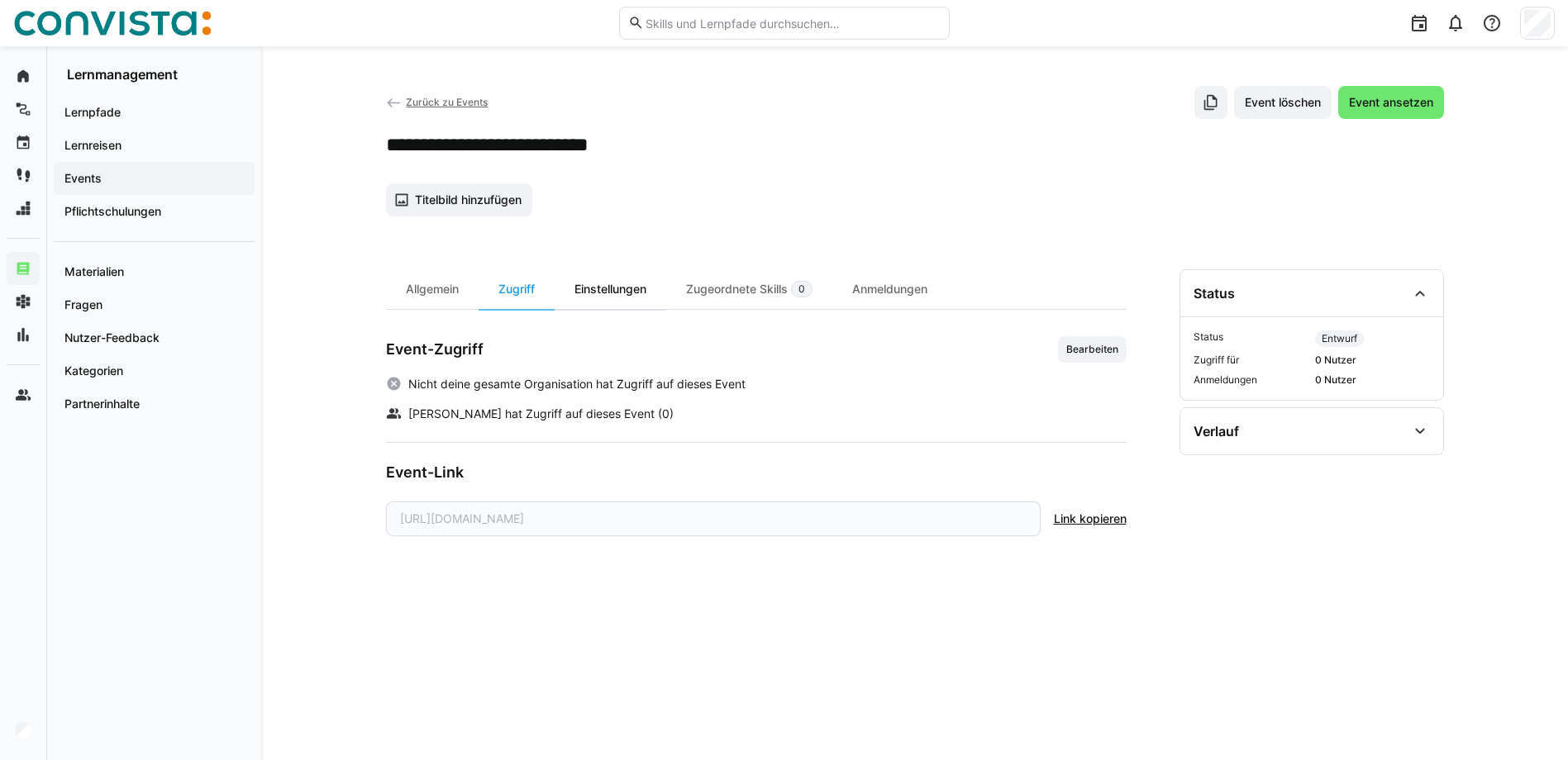
click at [603, 291] on div "Einstellungen" at bounding box center [611, 288] width 111 height 40
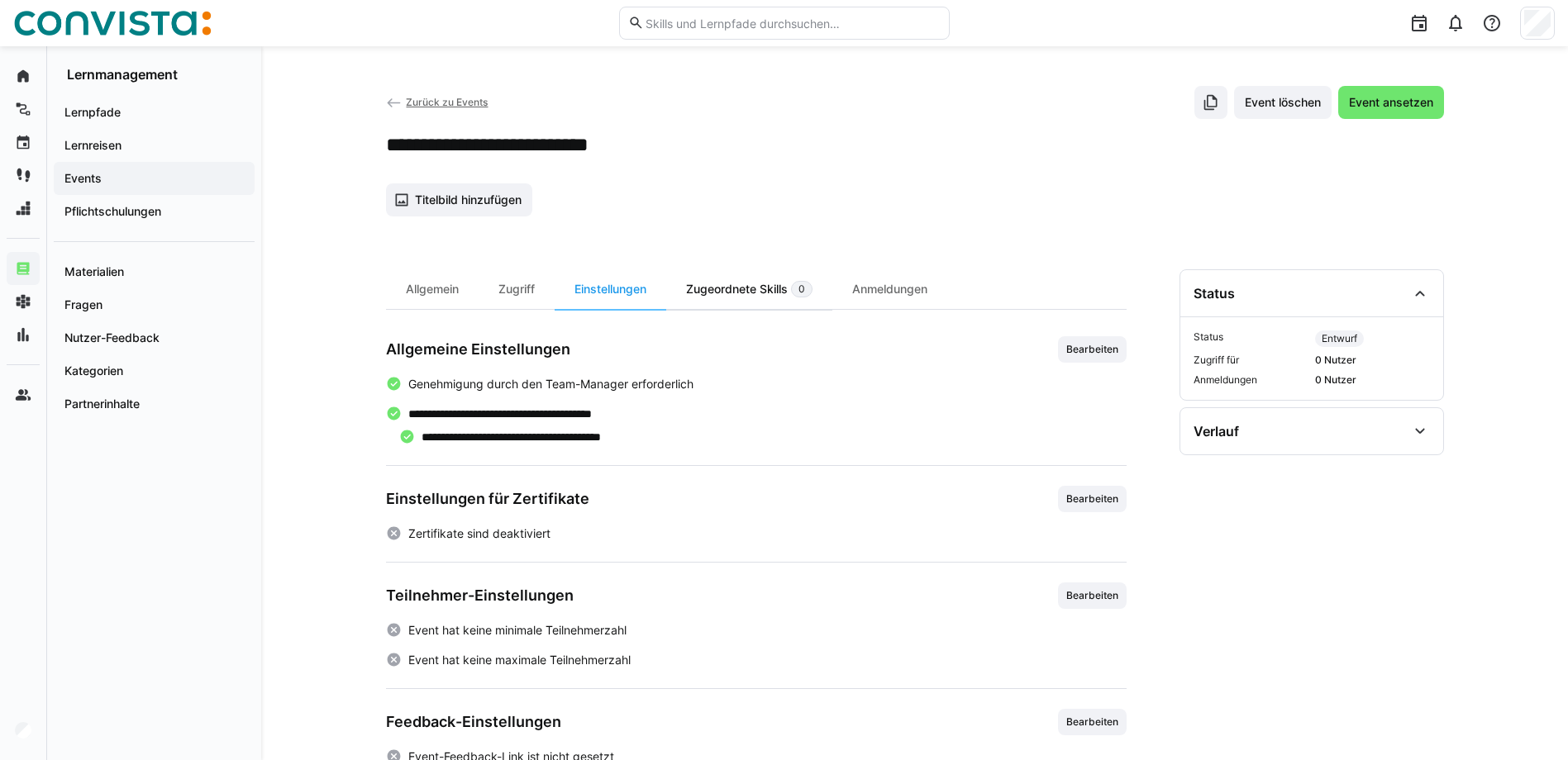
click at [729, 285] on div "Zugeordnete Skills 0" at bounding box center [749, 288] width 166 height 40
